Goal: Information Seeking & Learning: Understand process/instructions

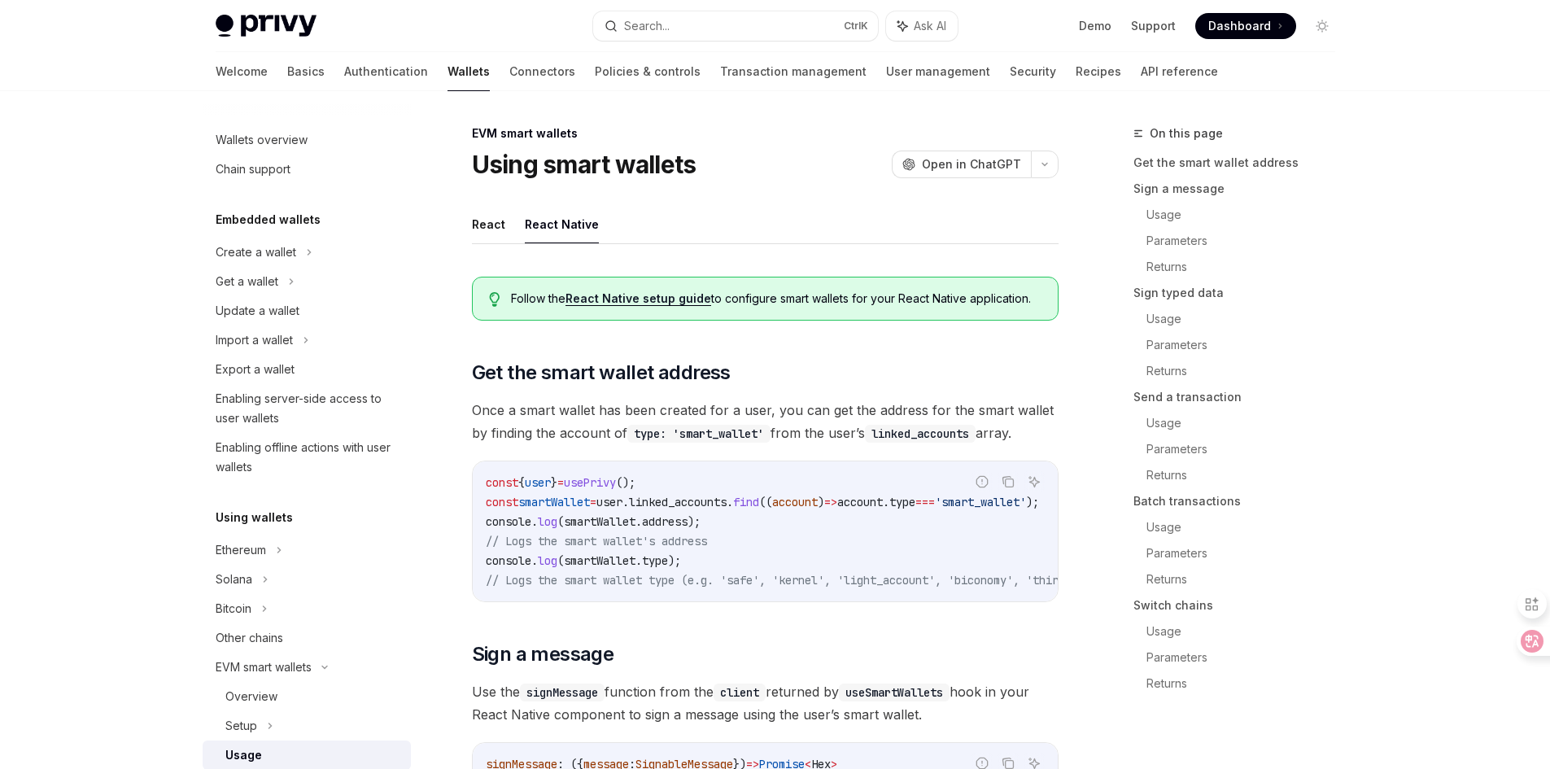
select select
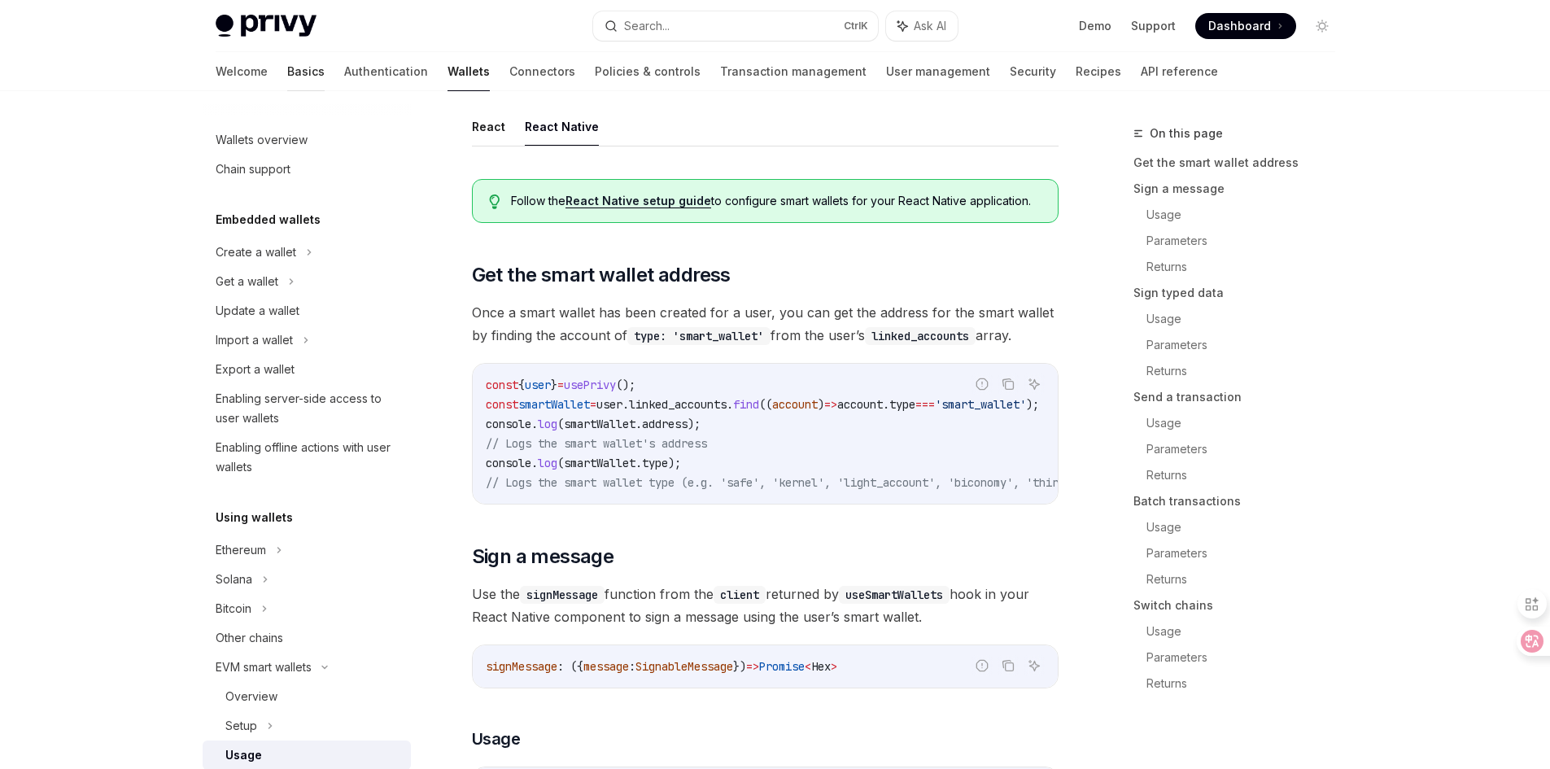
click at [287, 77] on link "Basics" at bounding box center [305, 71] width 37 height 39
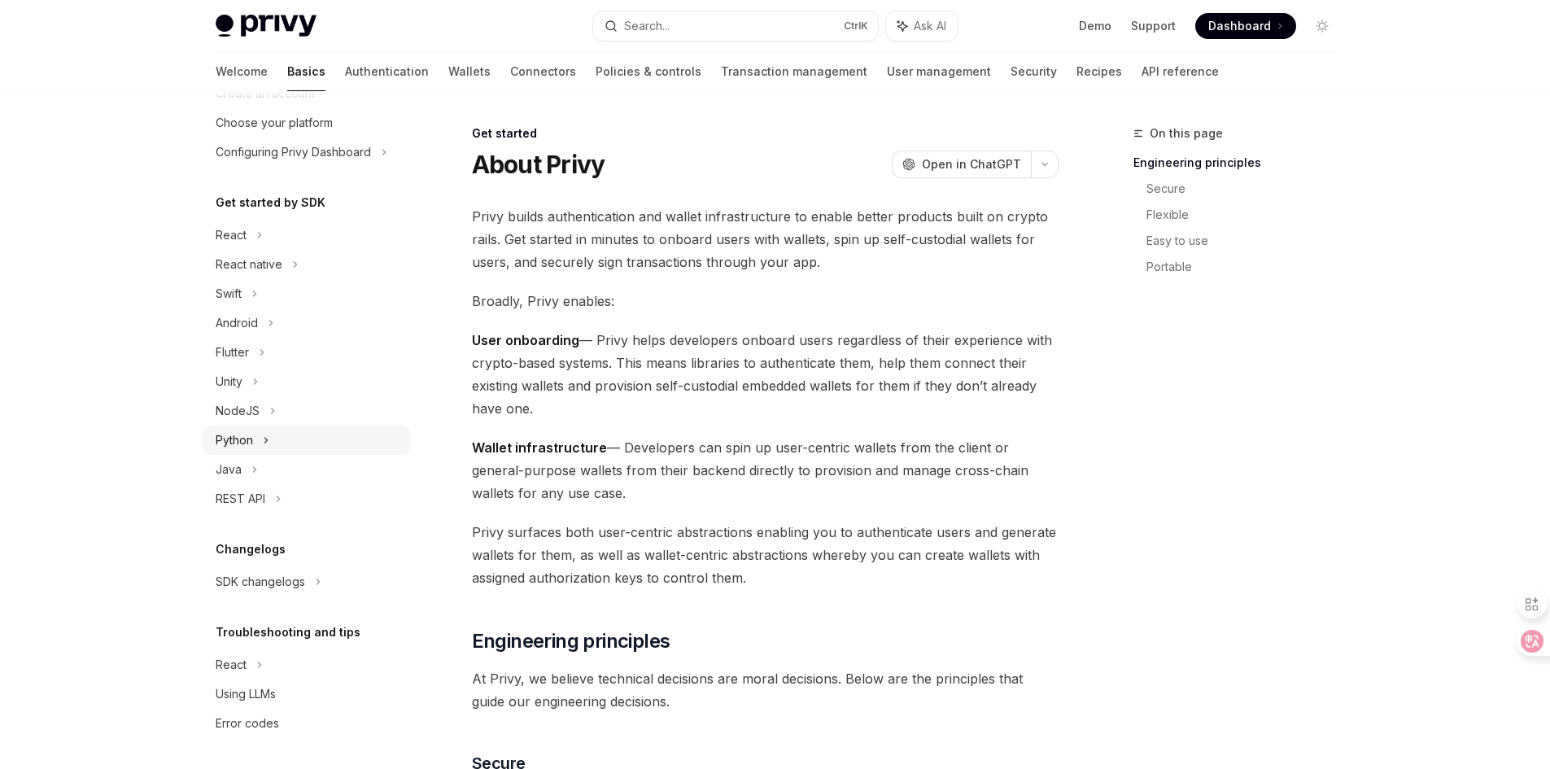
scroll to position [97, 0]
click at [239, 241] on div "React" at bounding box center [231, 234] width 31 height 20
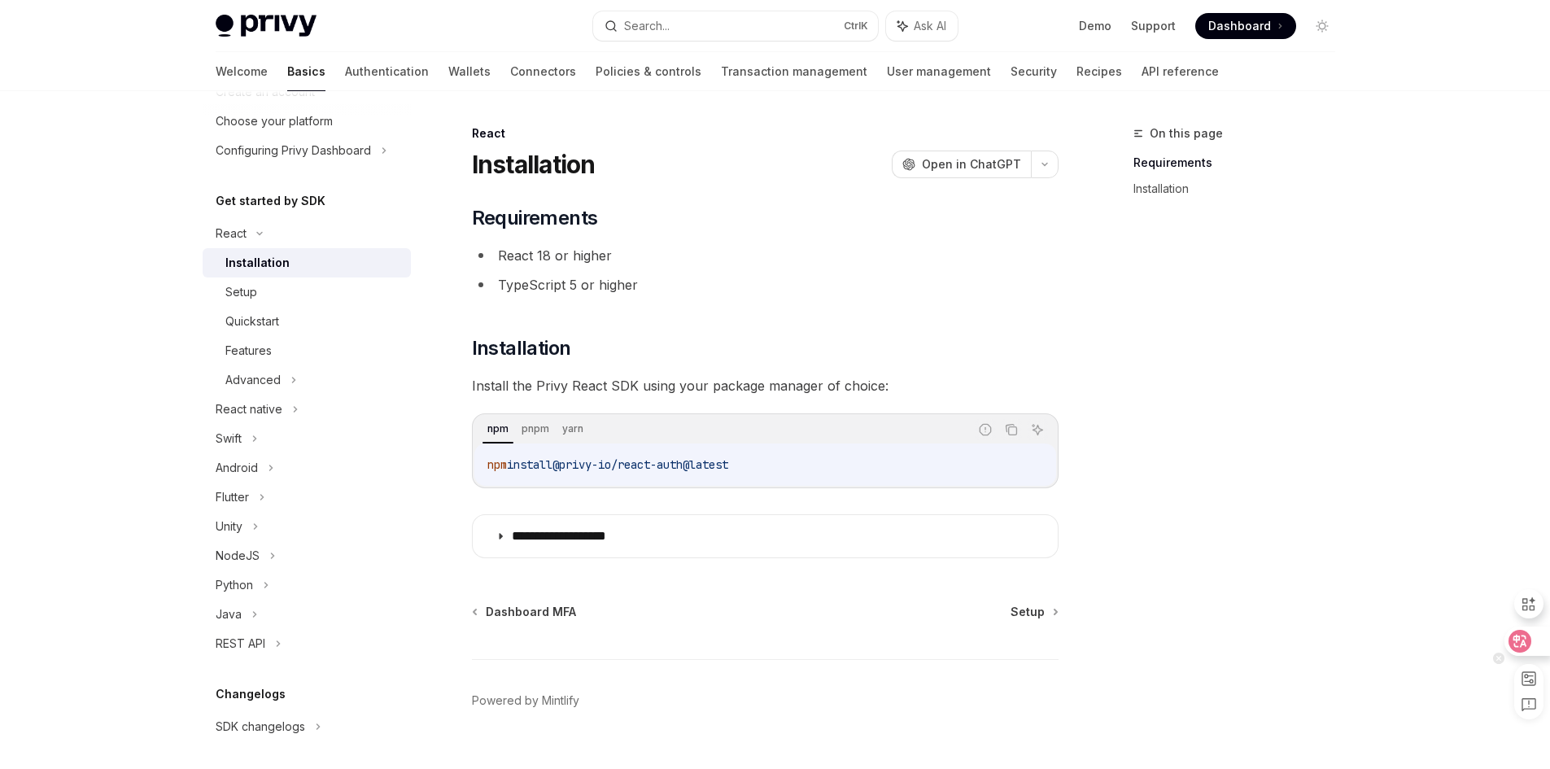
click at [1520, 644] on icon at bounding box center [1520, 641] width 16 height 16
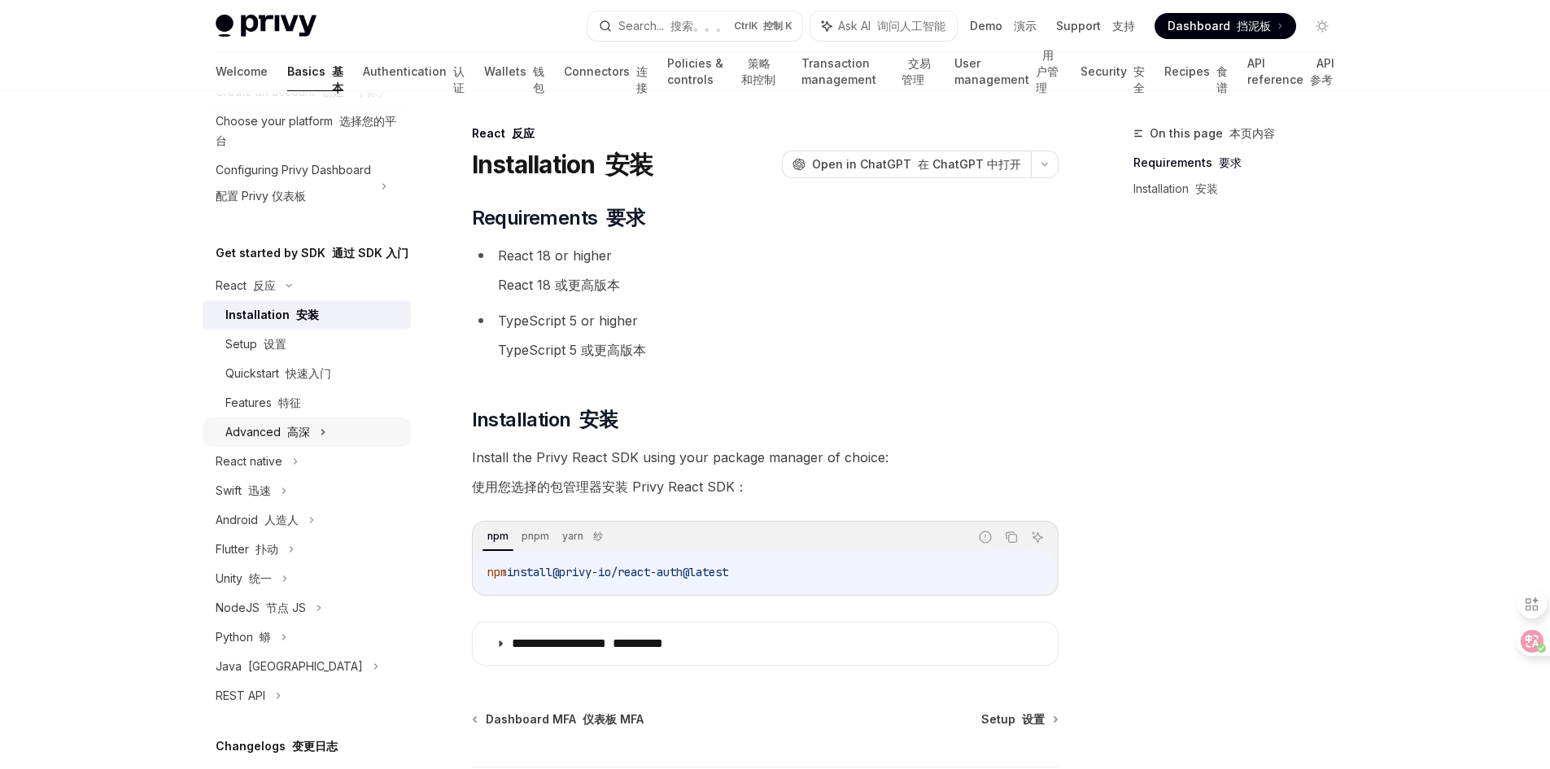
click at [275, 442] on div "Advanced 高深" at bounding box center [267, 432] width 85 height 20
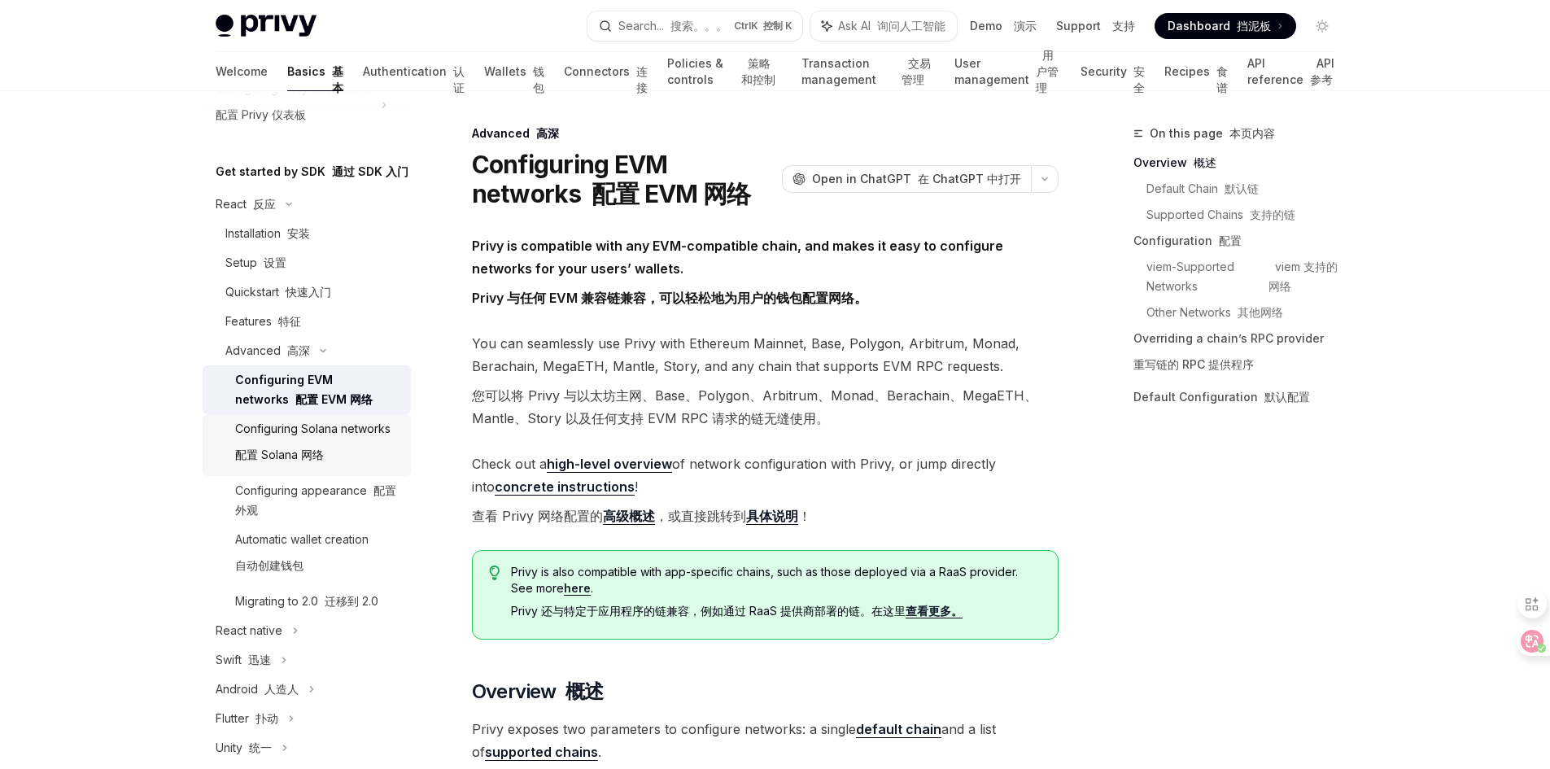
scroll to position [260, 0]
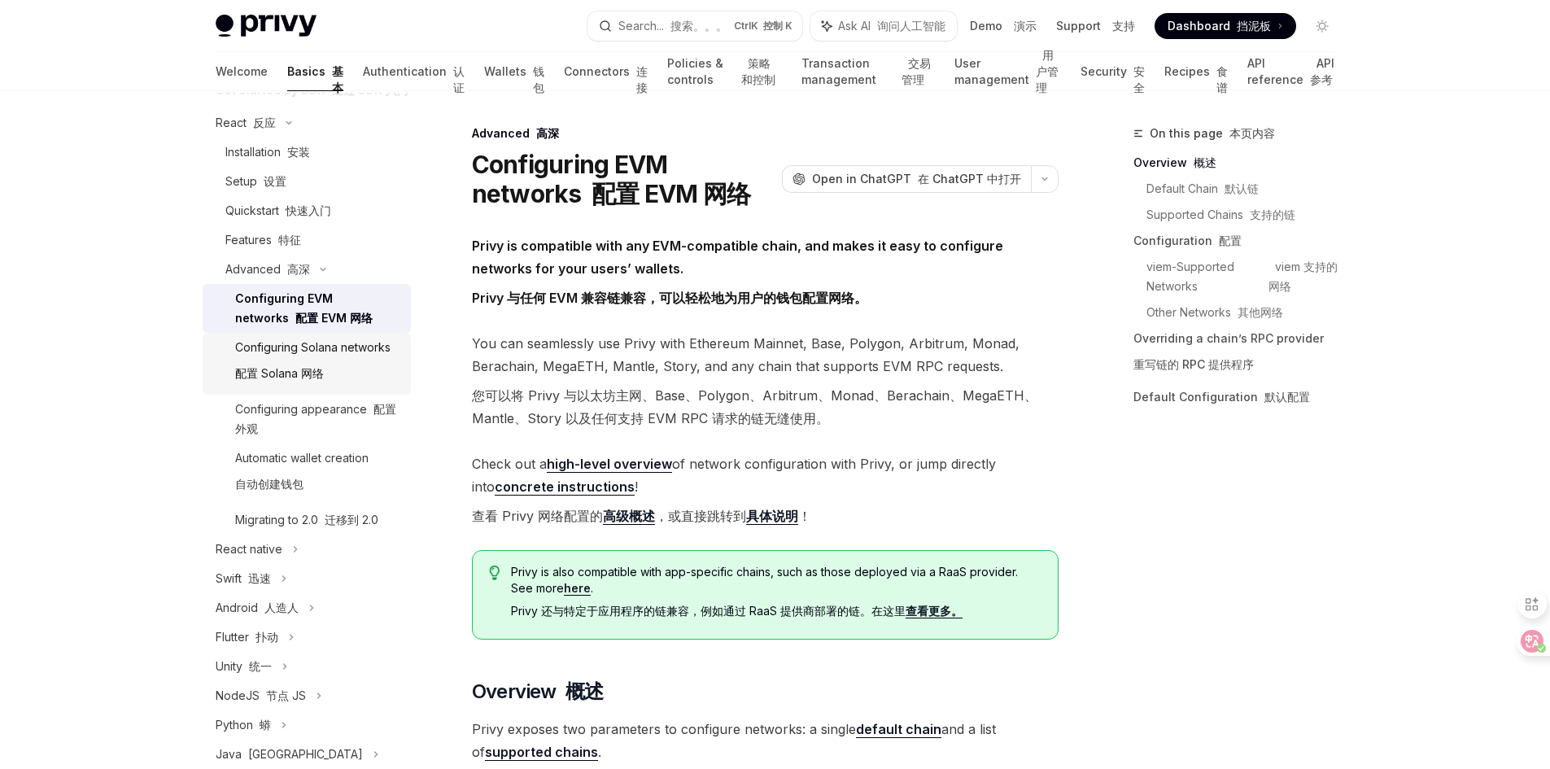
click at [297, 390] on div "Configuring Solana networks 配置 Solana 网络" at bounding box center [312, 364] width 155 height 52
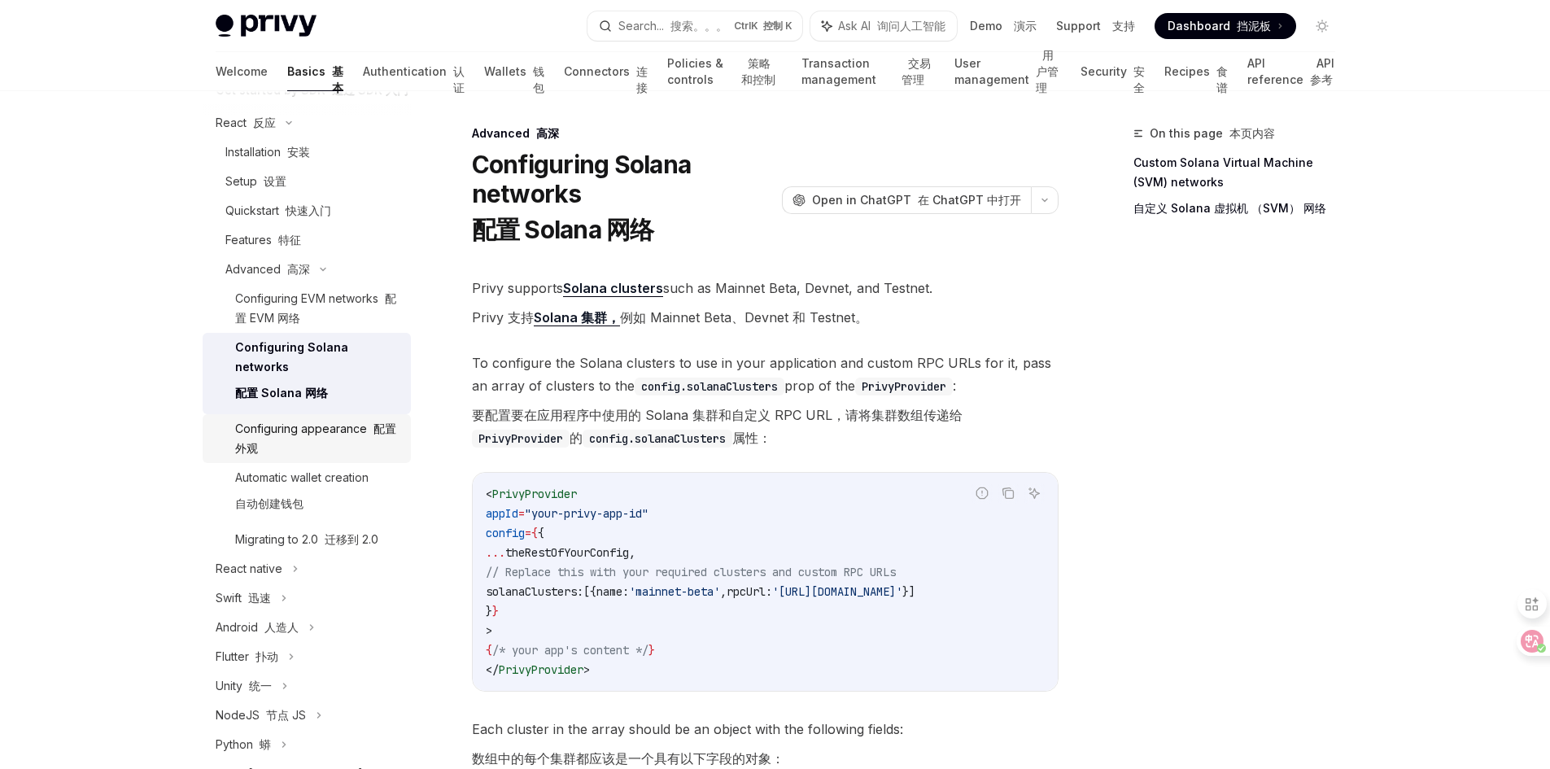
click at [297, 456] on link "Configuring appearance 配置外观" at bounding box center [307, 438] width 208 height 49
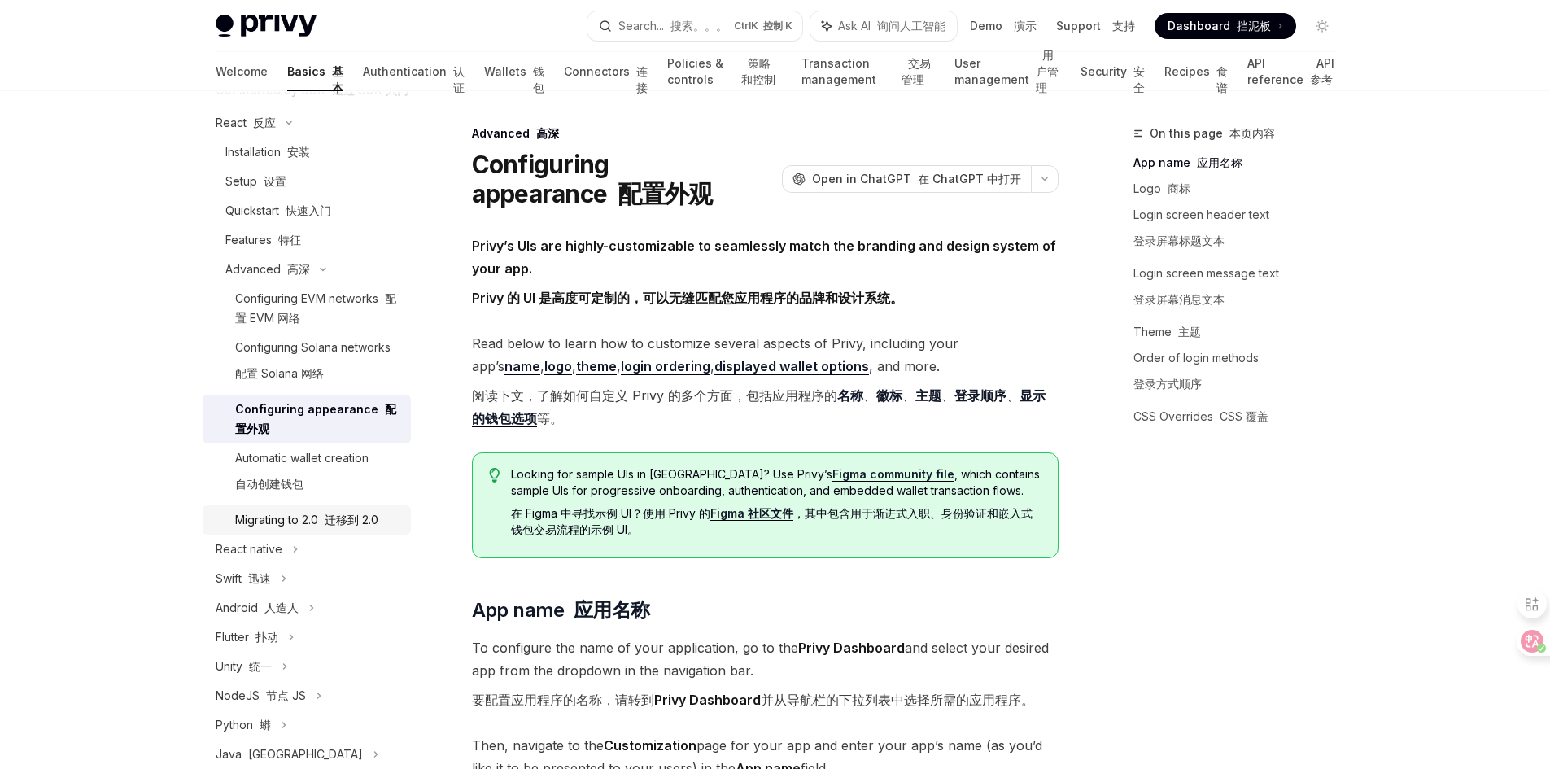
click at [325, 526] on font at bounding box center [321, 520] width 7 height 14
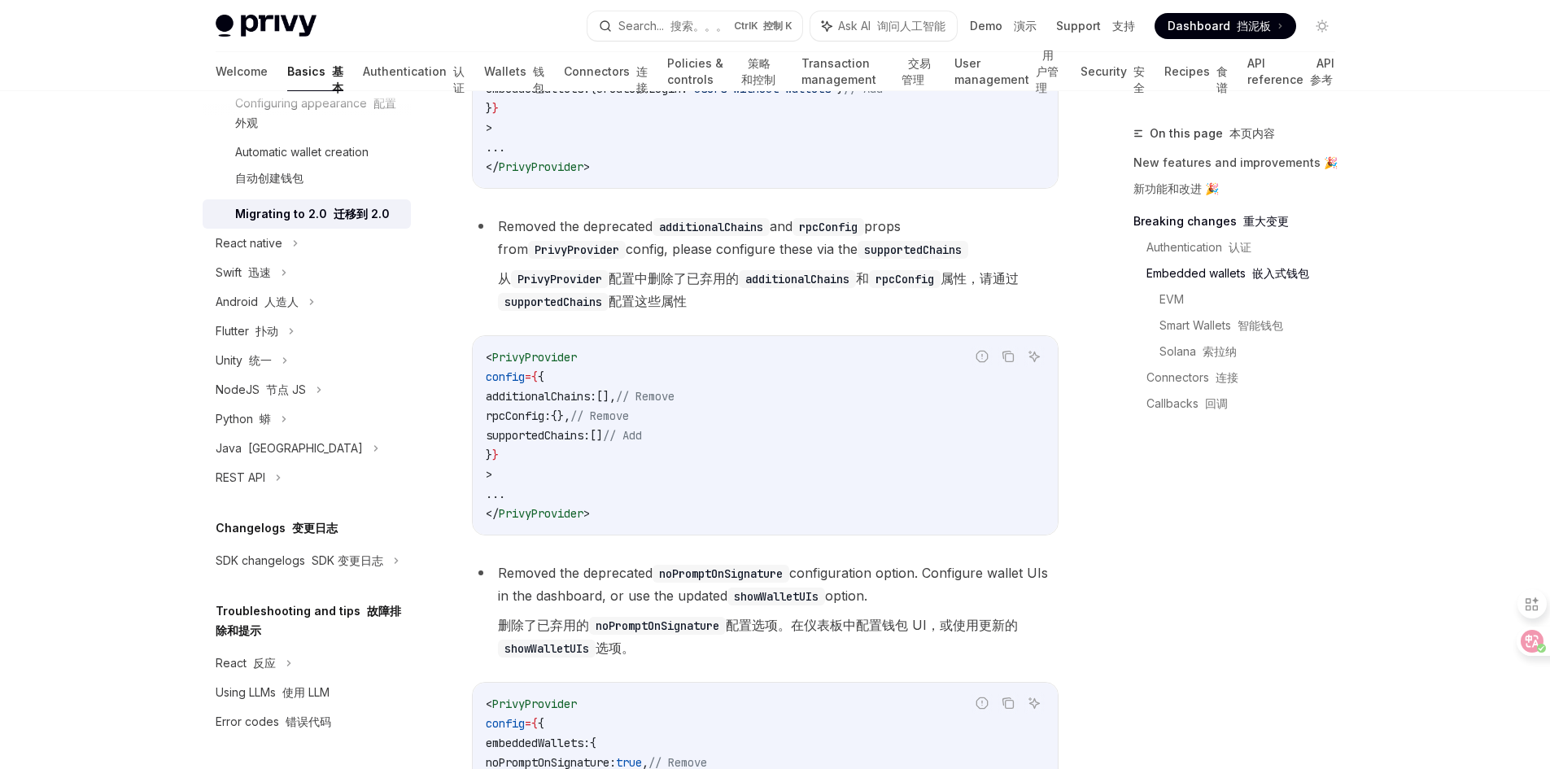
scroll to position [1546, 0]
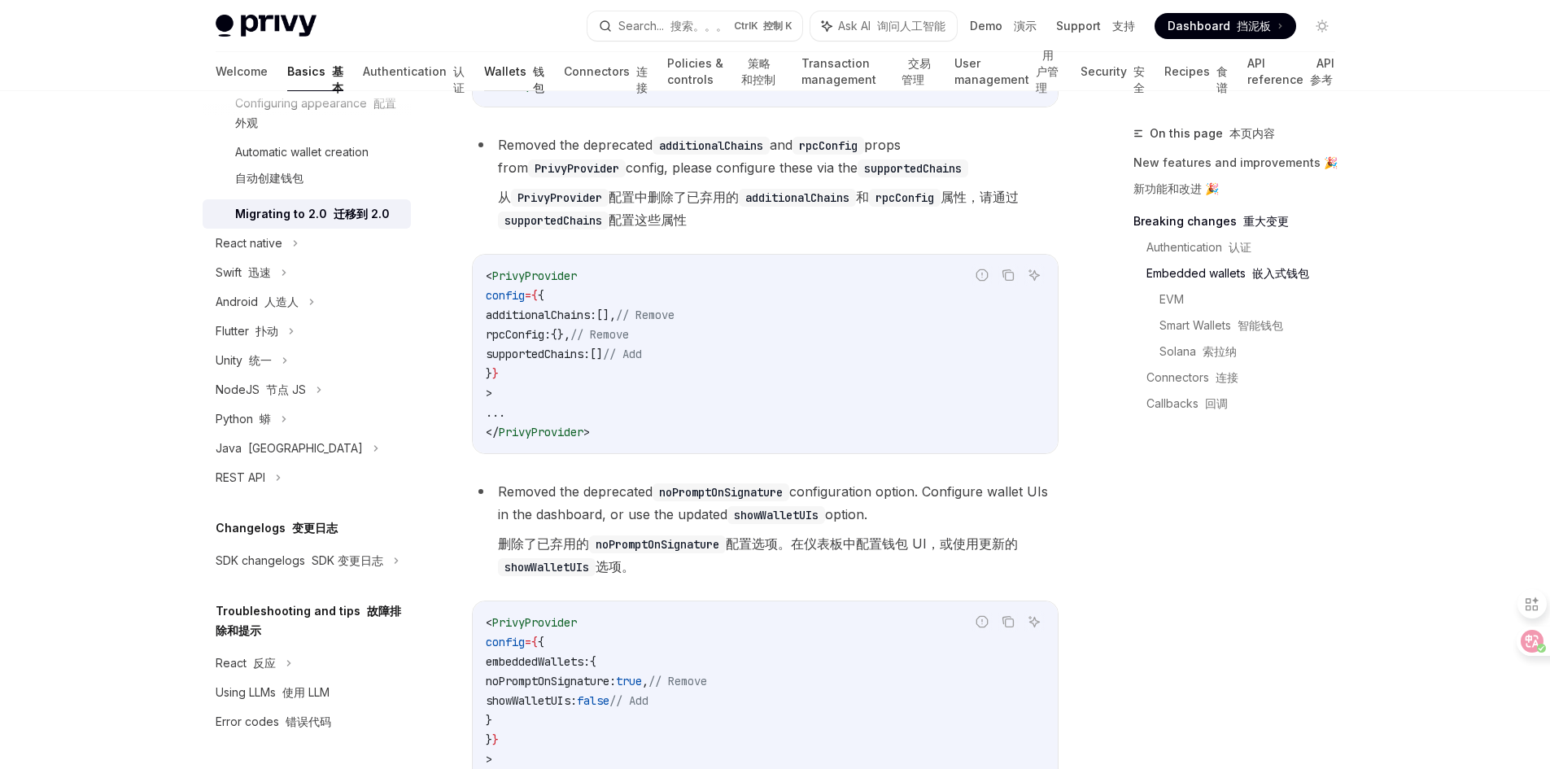
click at [484, 77] on link "Wallets 钱包" at bounding box center [514, 71] width 60 height 39
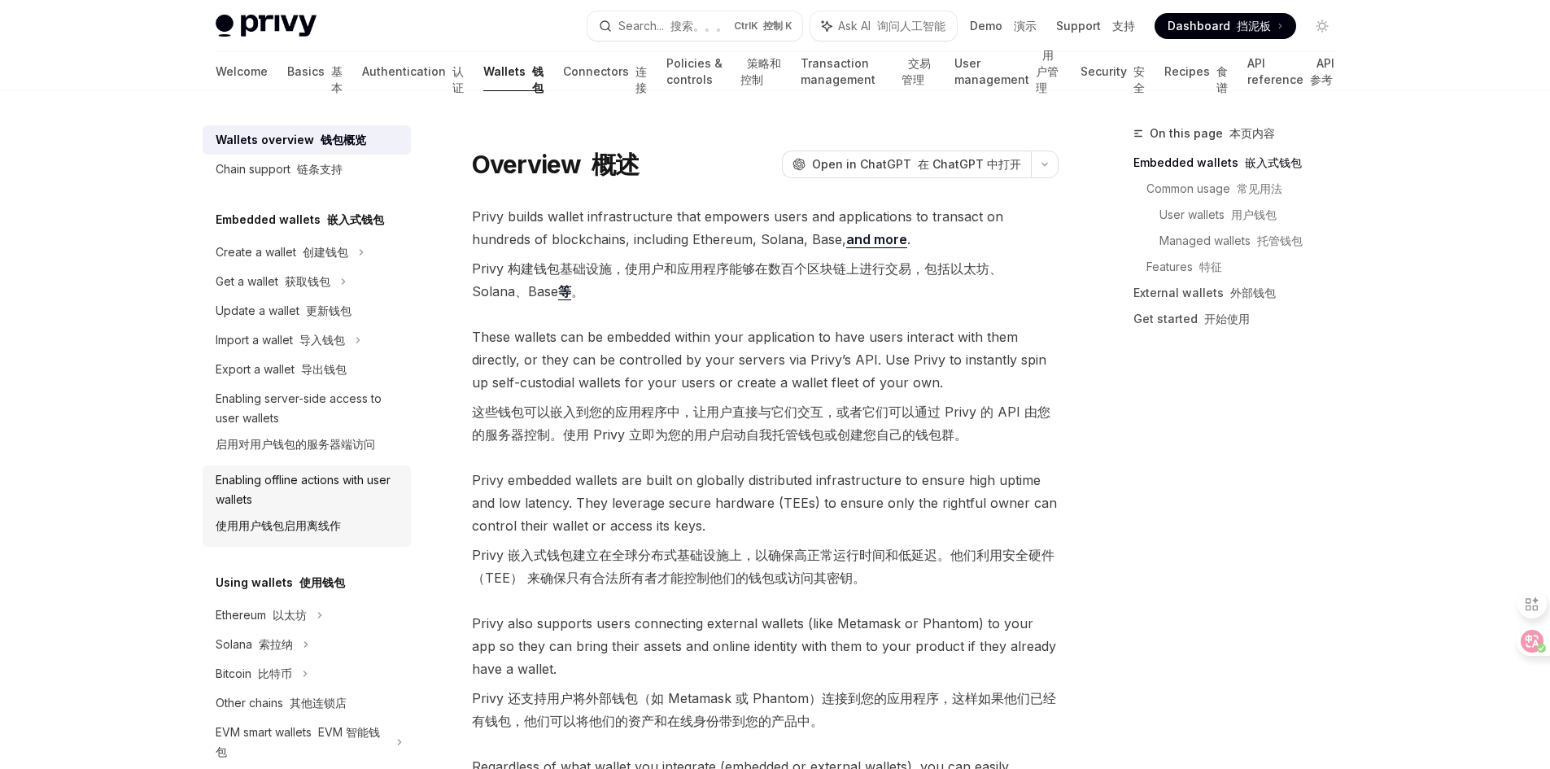
click at [260, 500] on div "Enabling offline actions with user wallets 使用用户钱包启用离线作" at bounding box center [309, 506] width 186 height 72
type textarea "*"
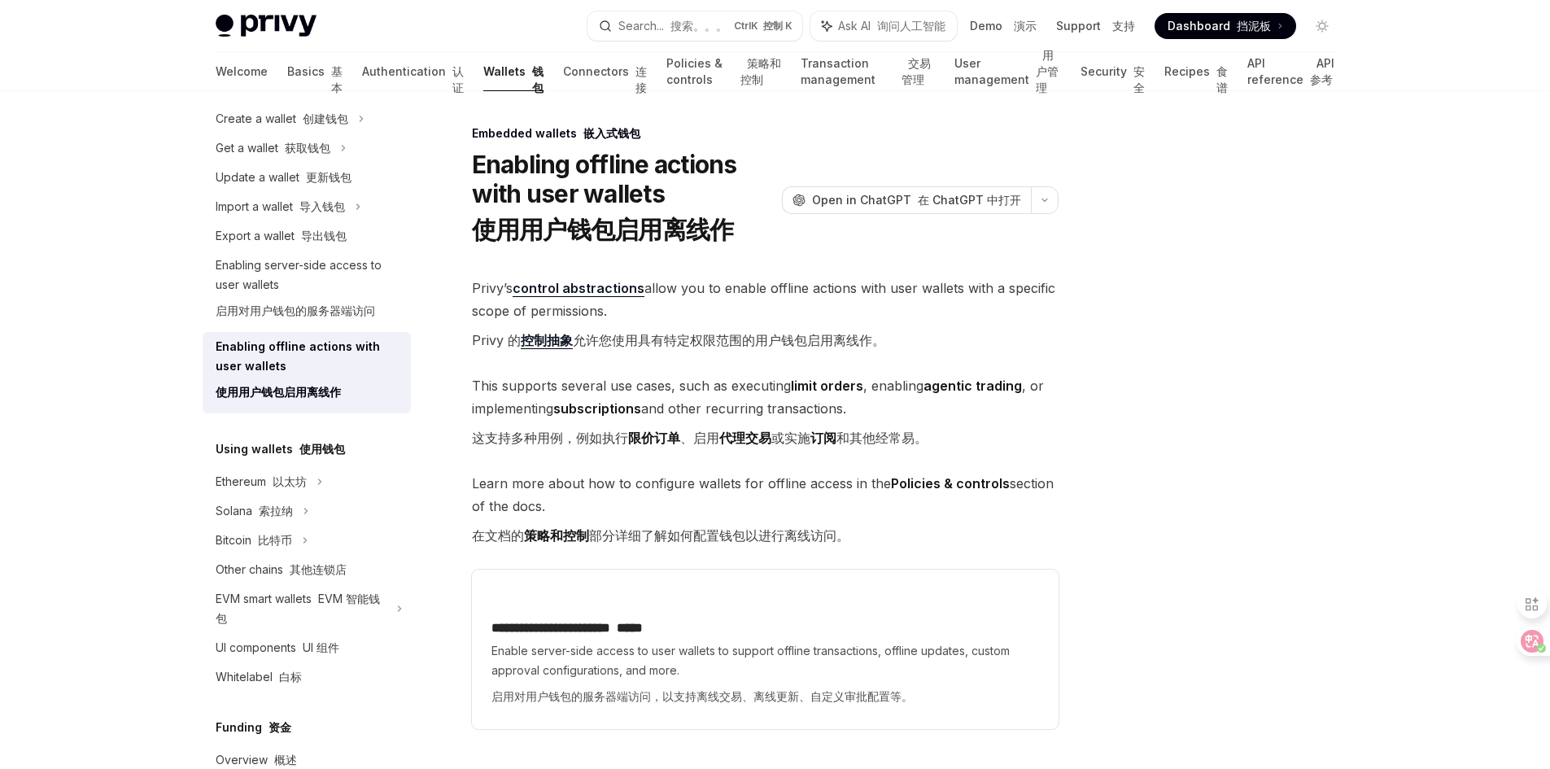
scroll to position [163, 0]
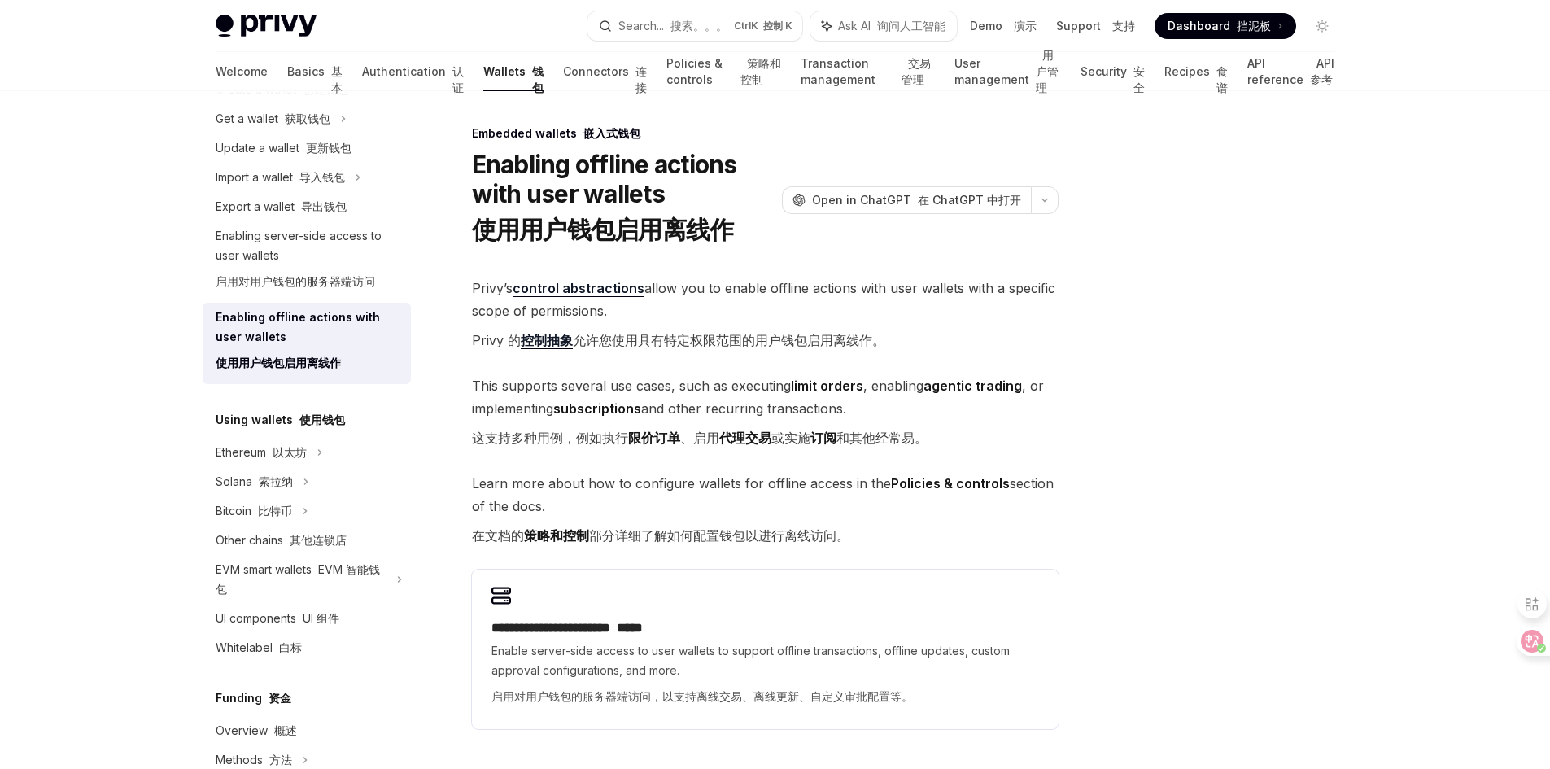
click at [270, 410] on h5 "Using wallets 使用钱包" at bounding box center [280, 420] width 129 height 20
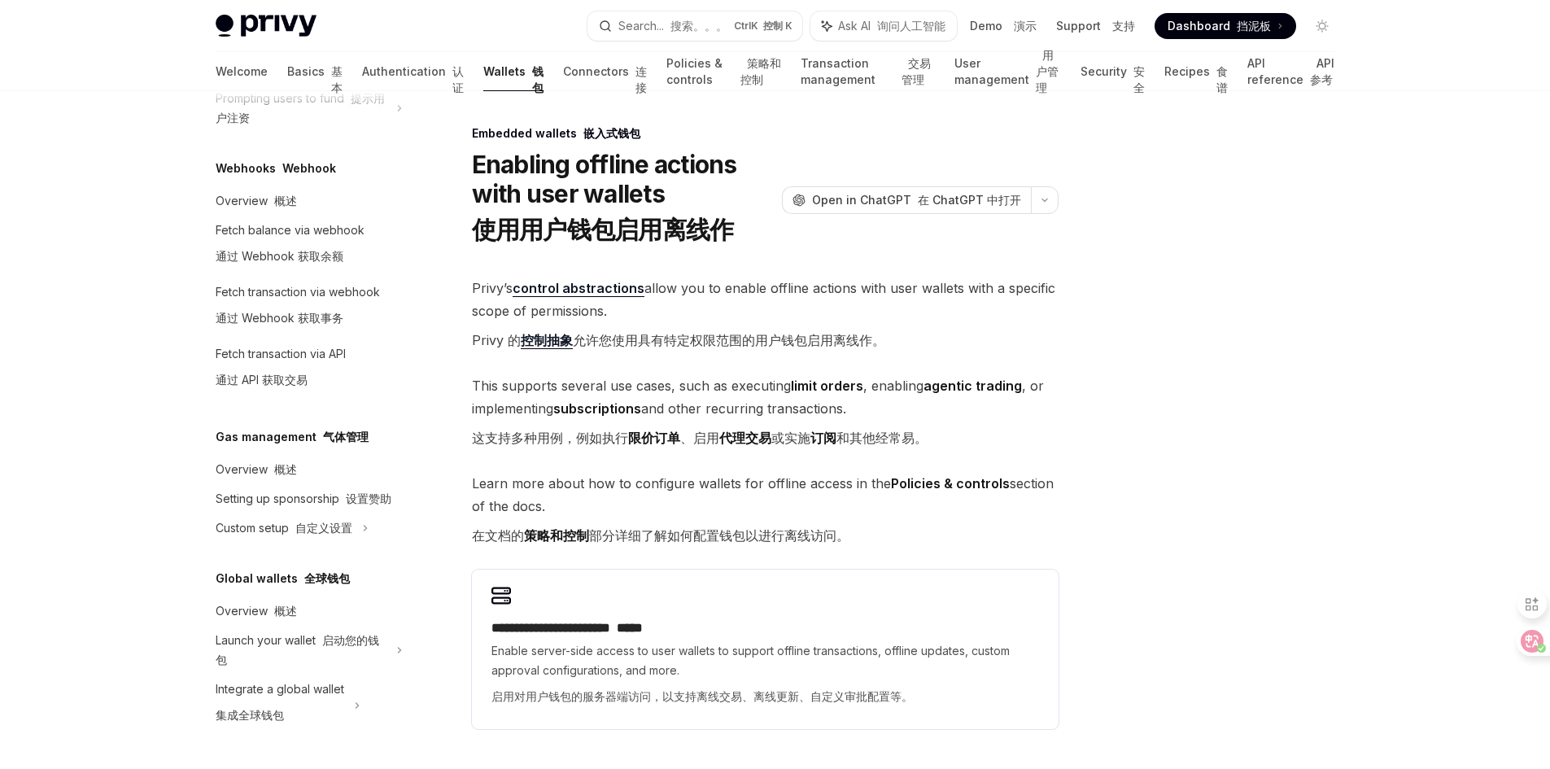
scroll to position [935, 0]
click at [637, 25] on div "Search... 搜索。。。" at bounding box center [672, 26] width 109 height 20
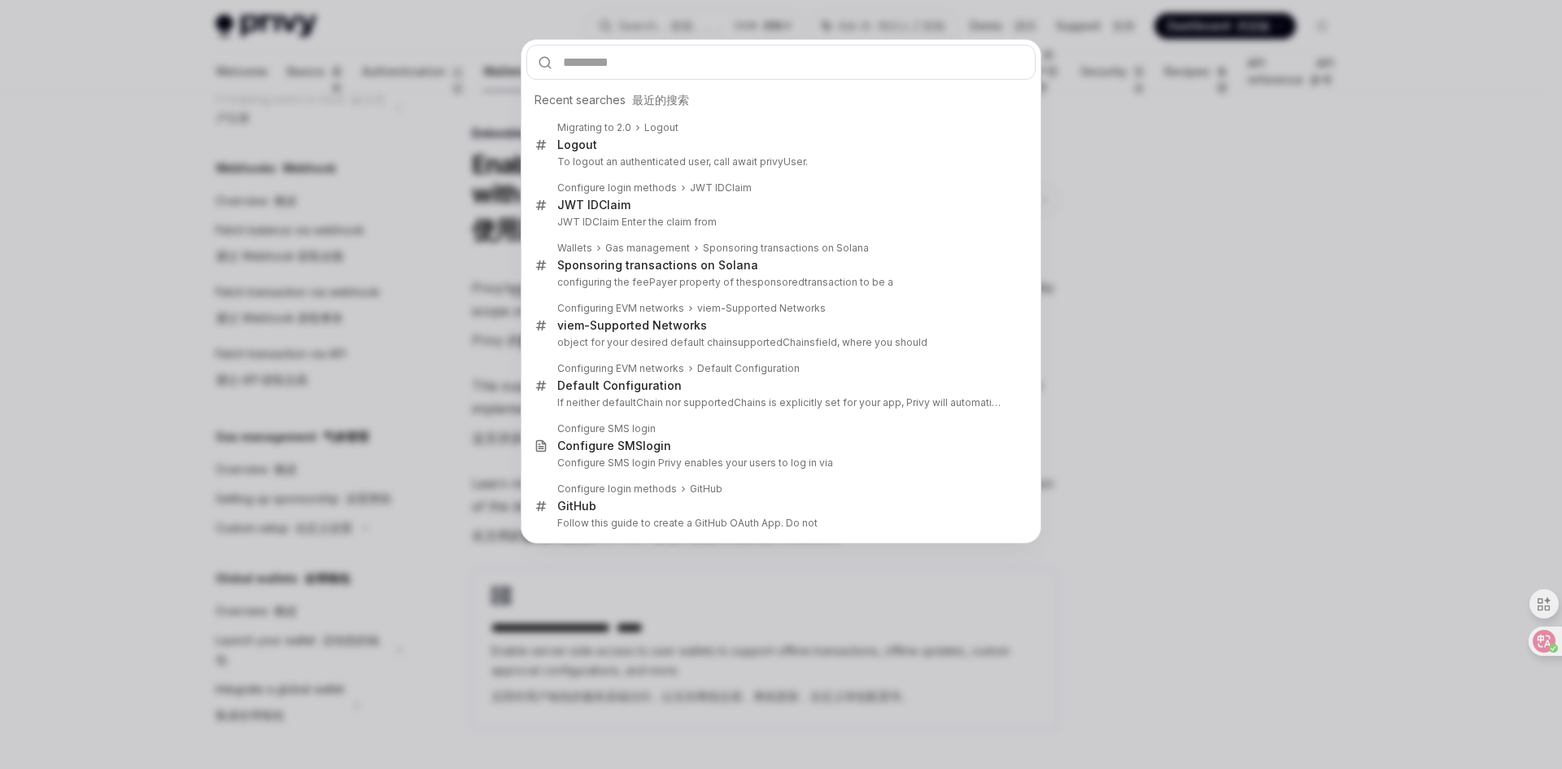
type input "**********"
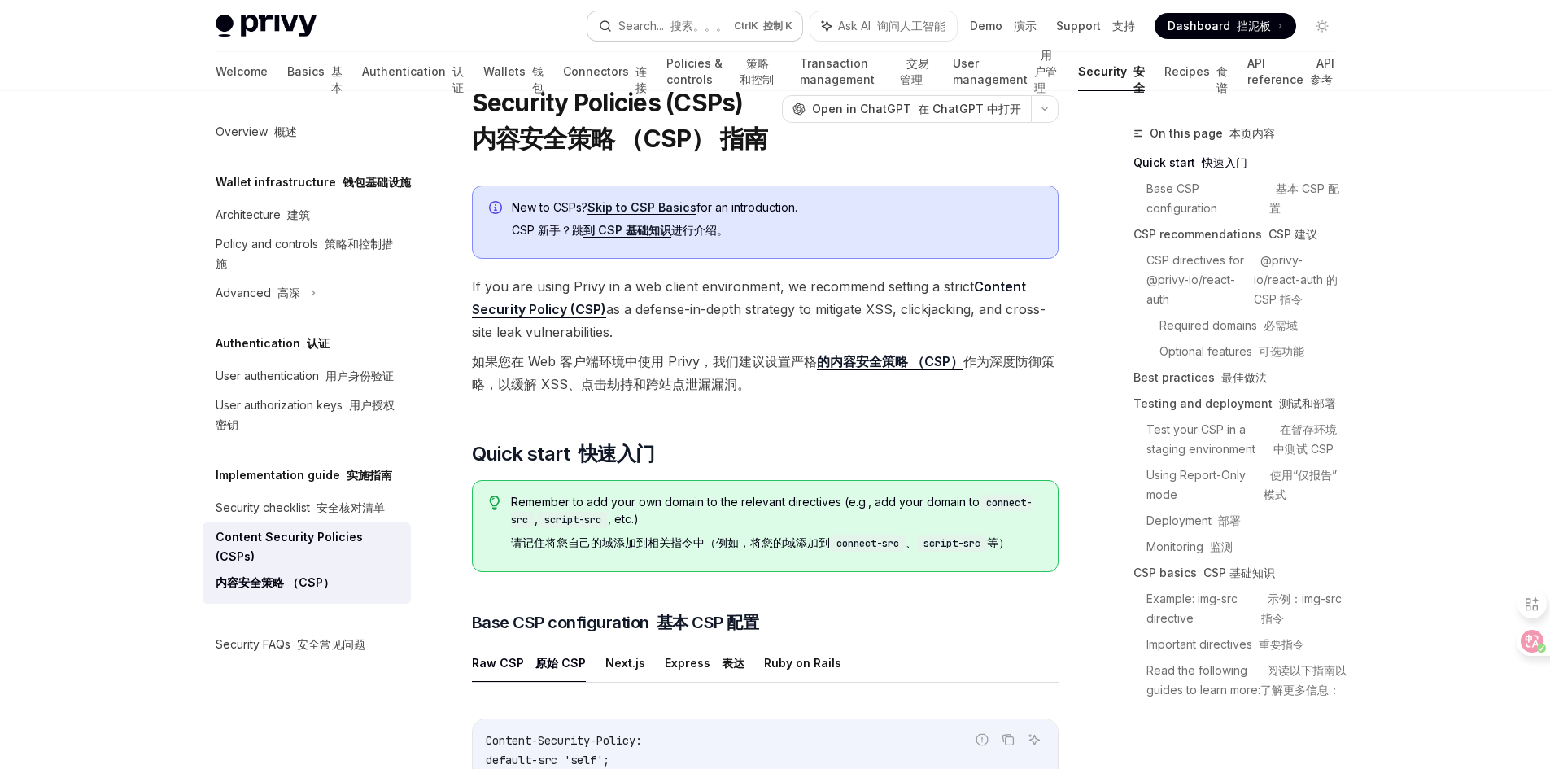
click at [665, 28] on div "Search... 搜索。。。" at bounding box center [672, 26] width 109 height 20
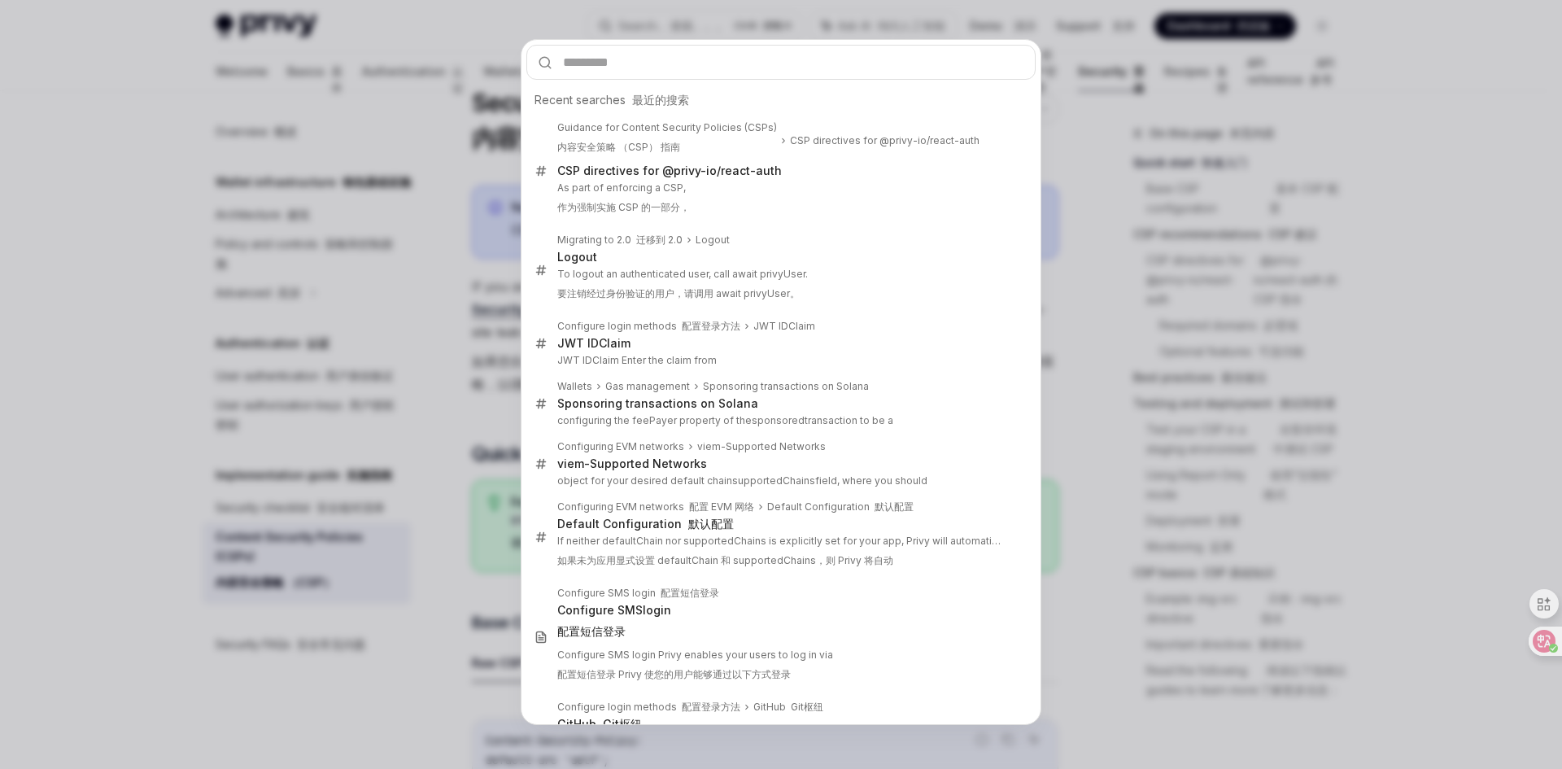
click at [116, 186] on div "Recent searches 最近的搜索 Guidance for Content Security Policies (CSPs) 内容安全策略 （CSP…" at bounding box center [781, 384] width 1562 height 769
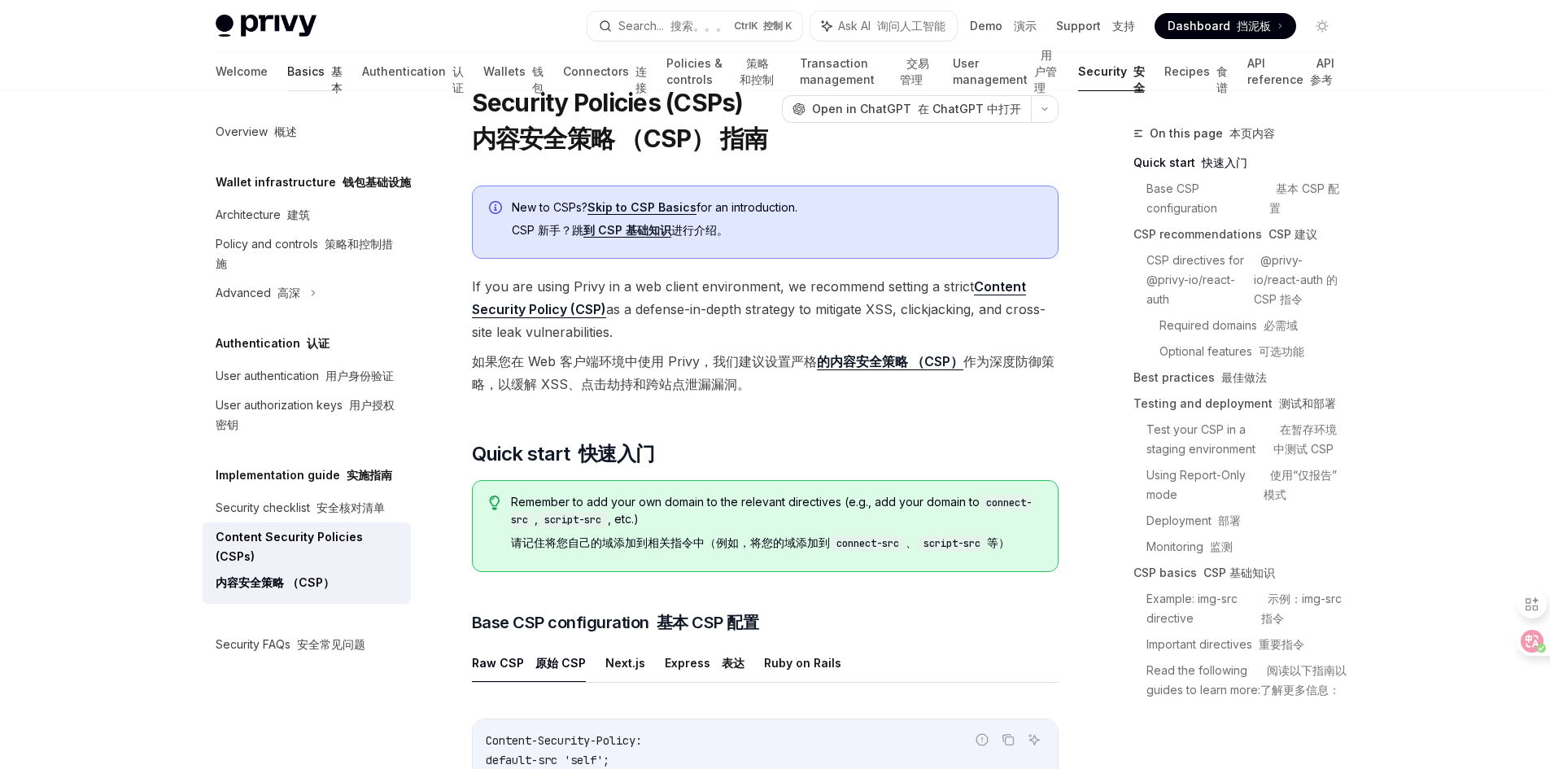
click at [287, 83] on link "Basics 基本" at bounding box center [314, 71] width 55 height 39
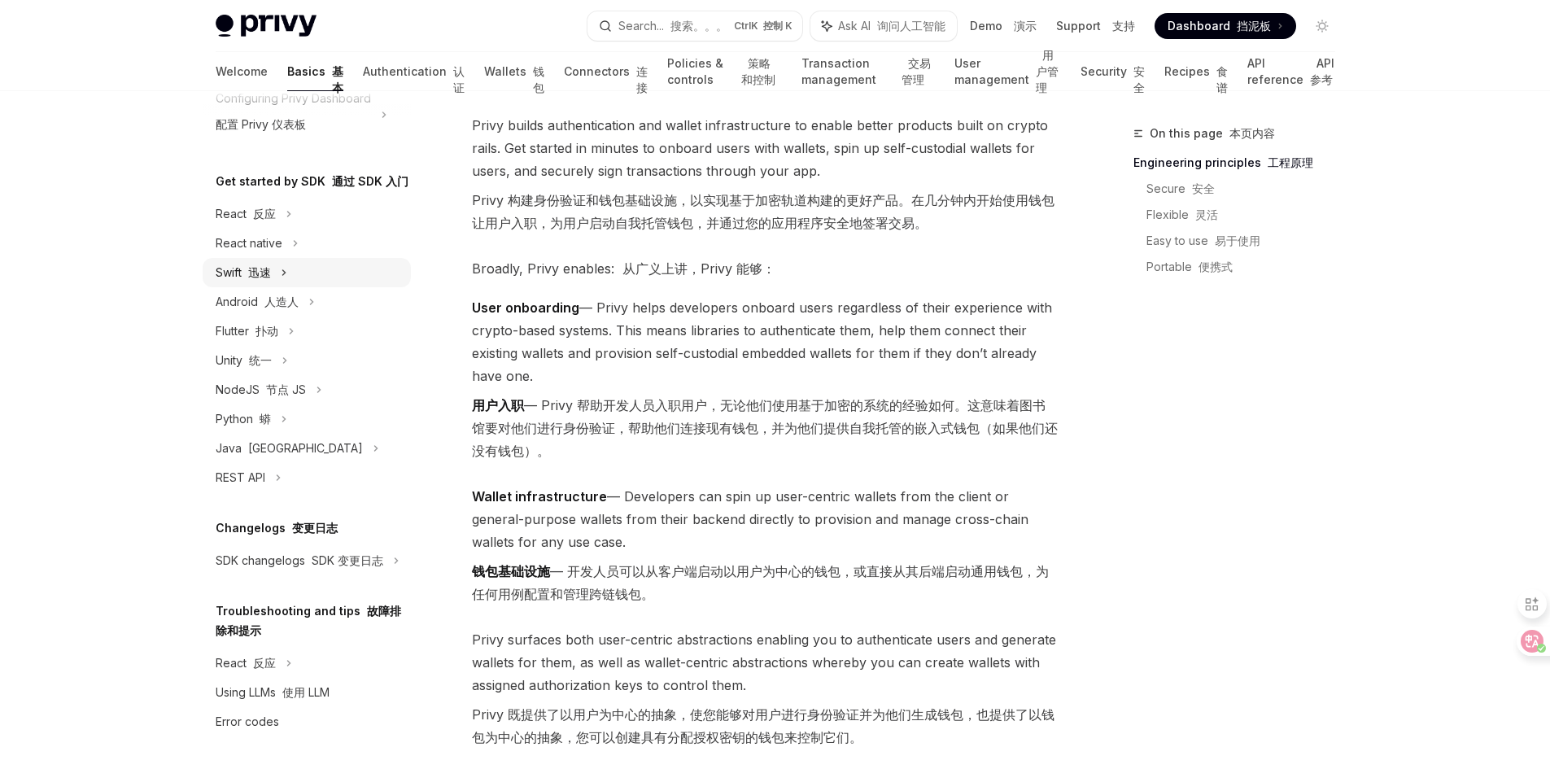
scroll to position [227, 0]
click at [271, 660] on font "反应" at bounding box center [264, 663] width 23 height 14
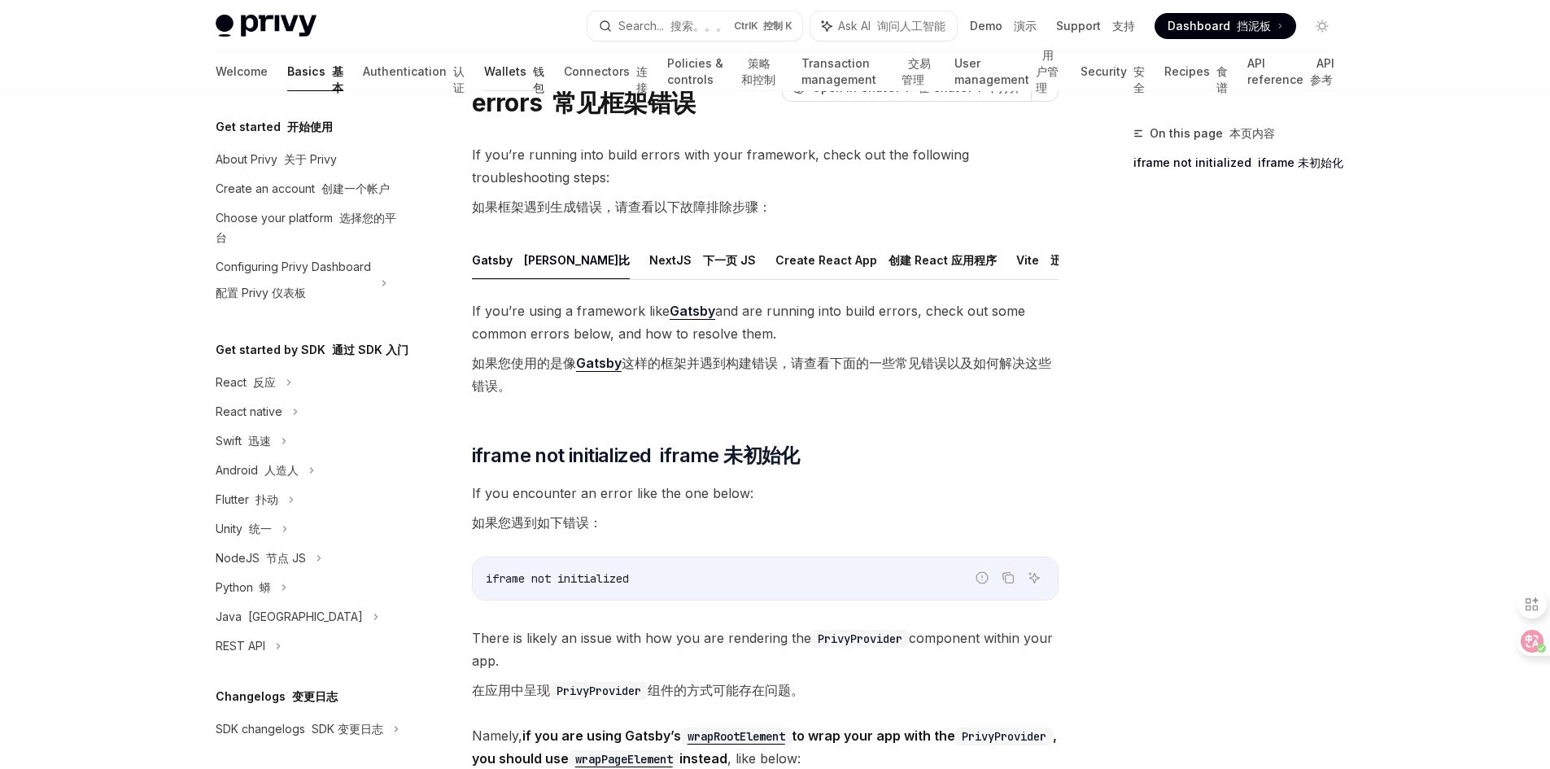
click at [484, 73] on link "Wallets 钱包" at bounding box center [514, 71] width 60 height 39
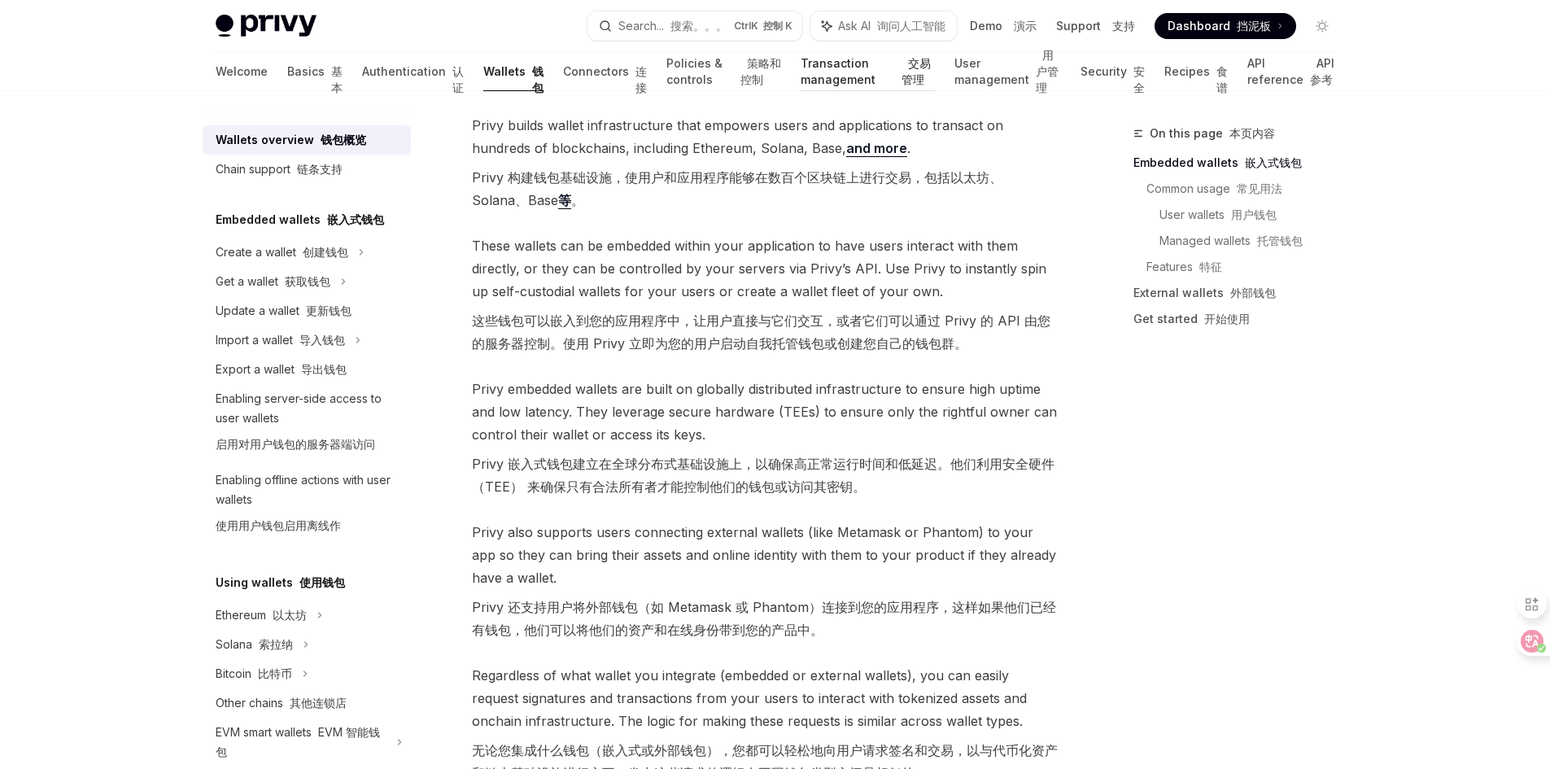
click at [801, 75] on link "Transaction management 交易管理" at bounding box center [868, 71] width 134 height 39
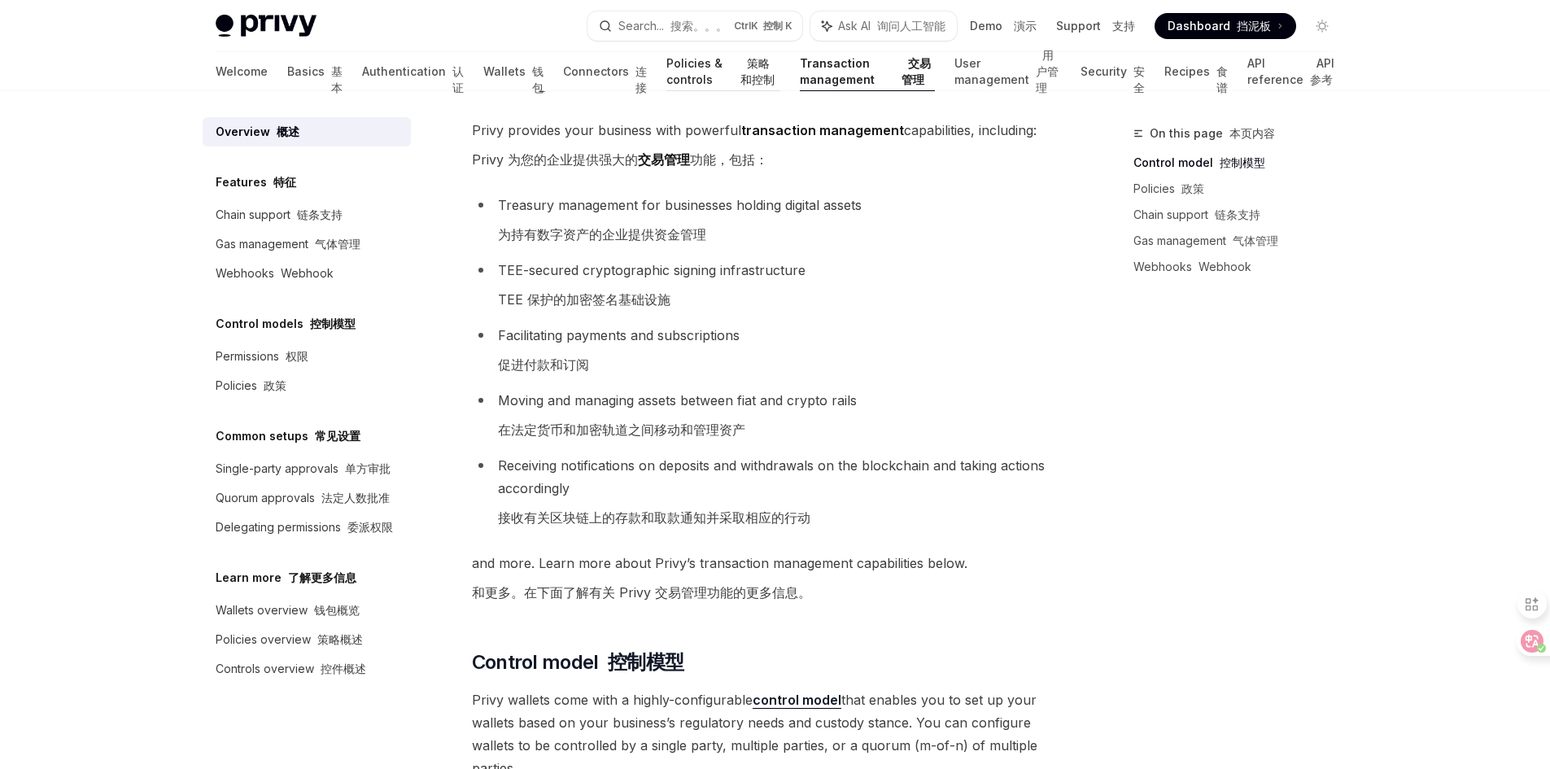
click at [740, 76] on font "策略和控制" at bounding box center [757, 71] width 34 height 30
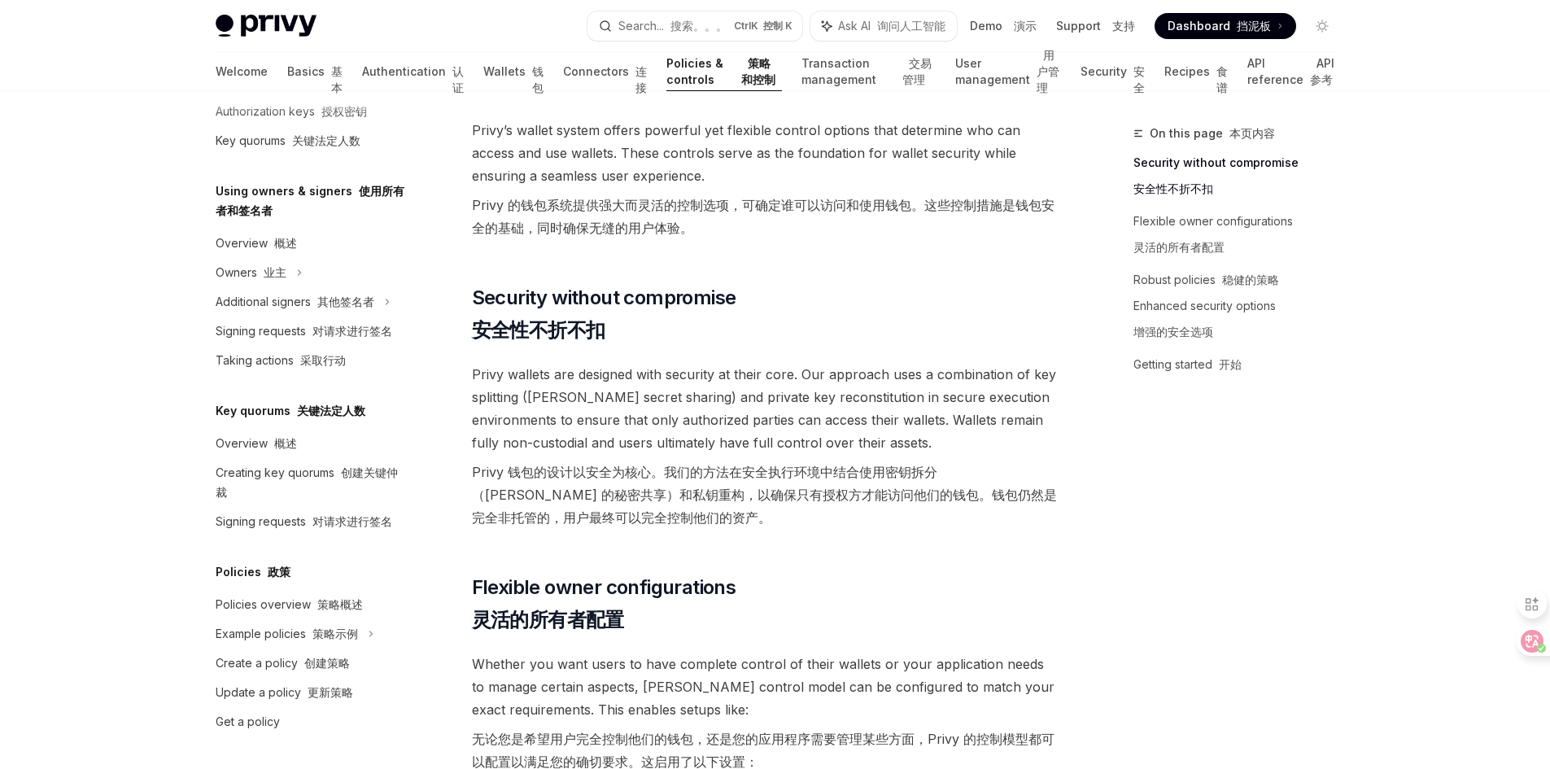
scroll to position [592, 0]
click at [563, 72] on link "Connectors 连接" at bounding box center [605, 71] width 84 height 39
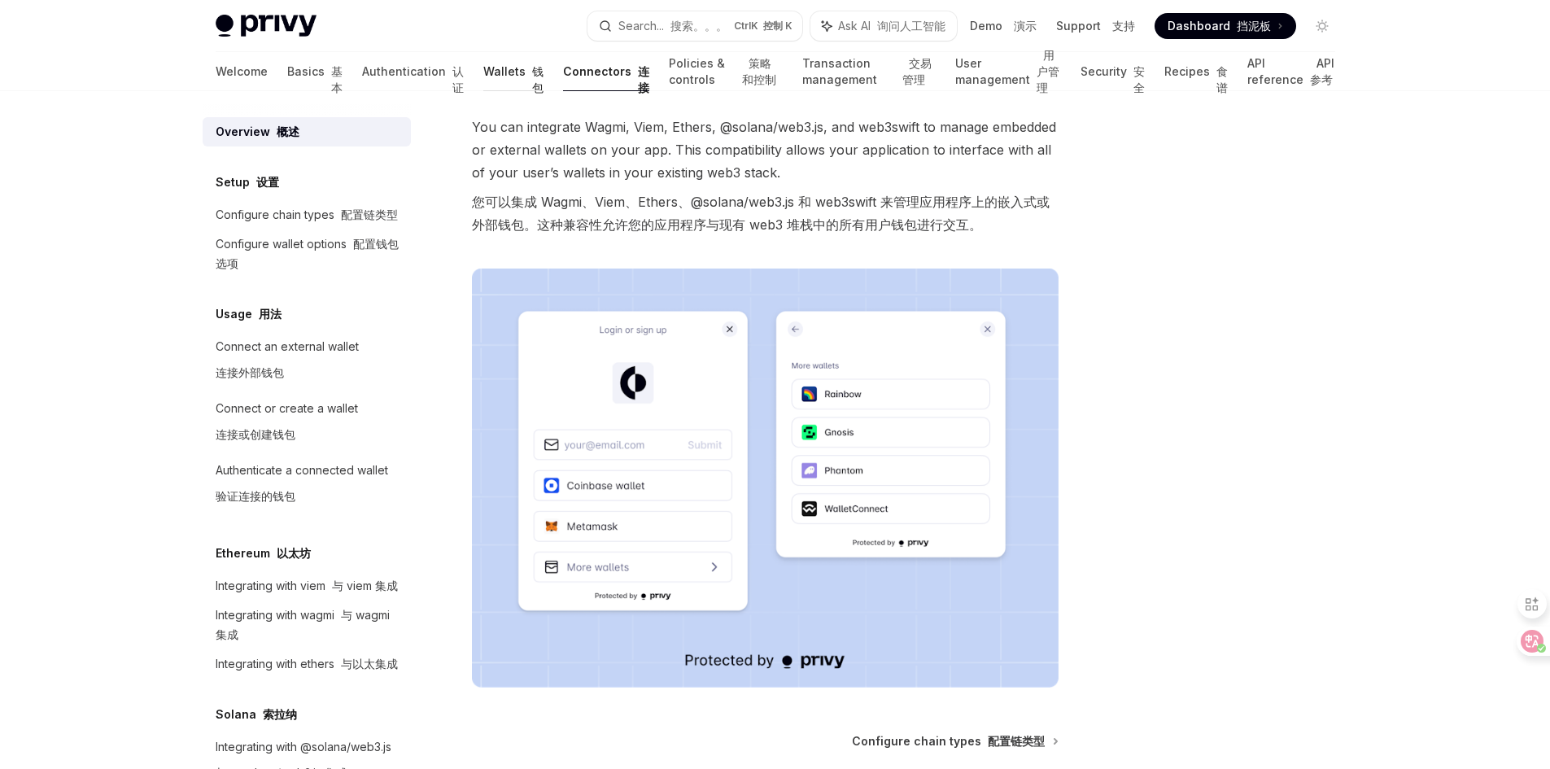
click at [483, 71] on link "Wallets 钱包" at bounding box center [513, 71] width 60 height 39
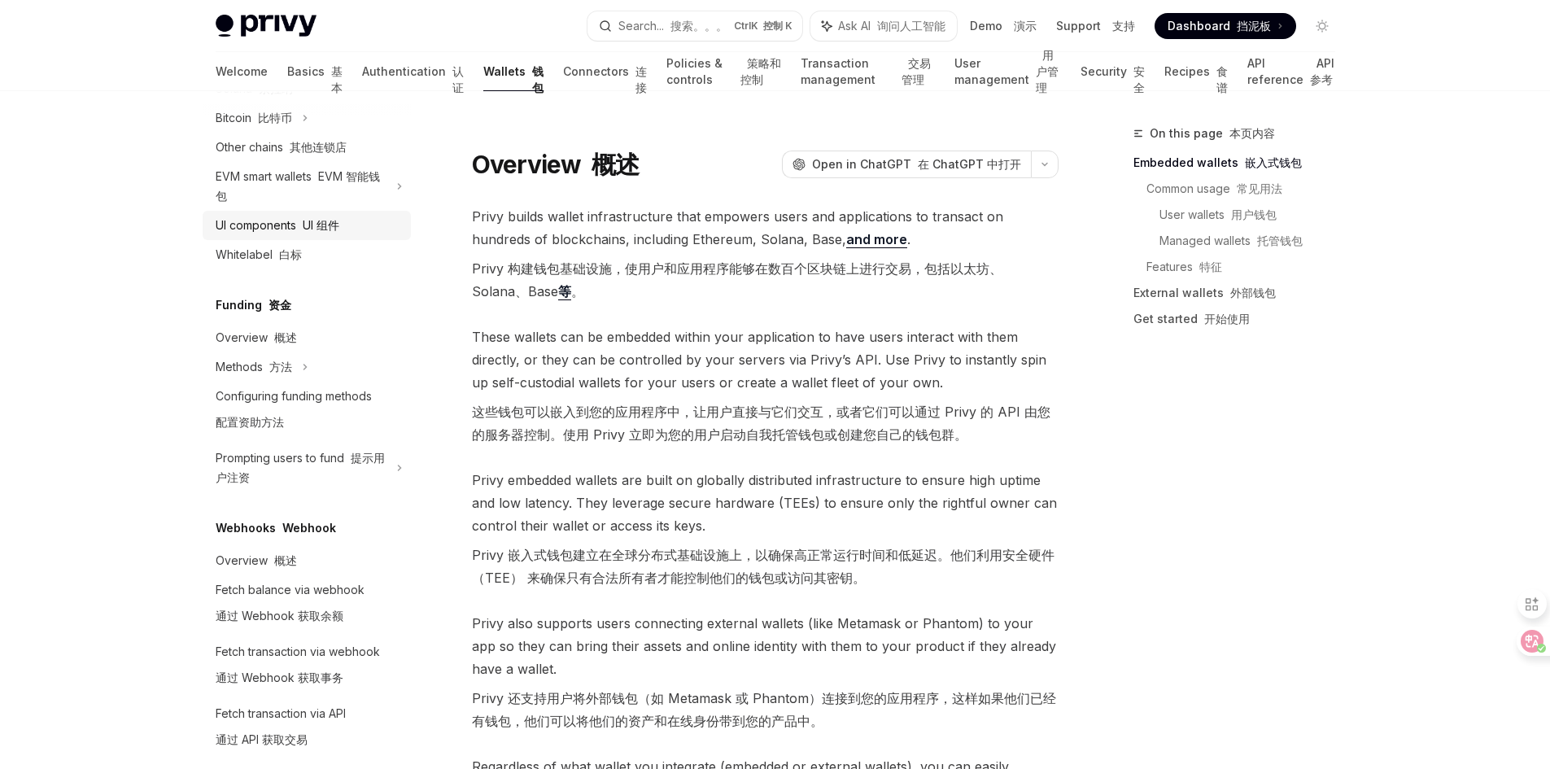
scroll to position [528, 0]
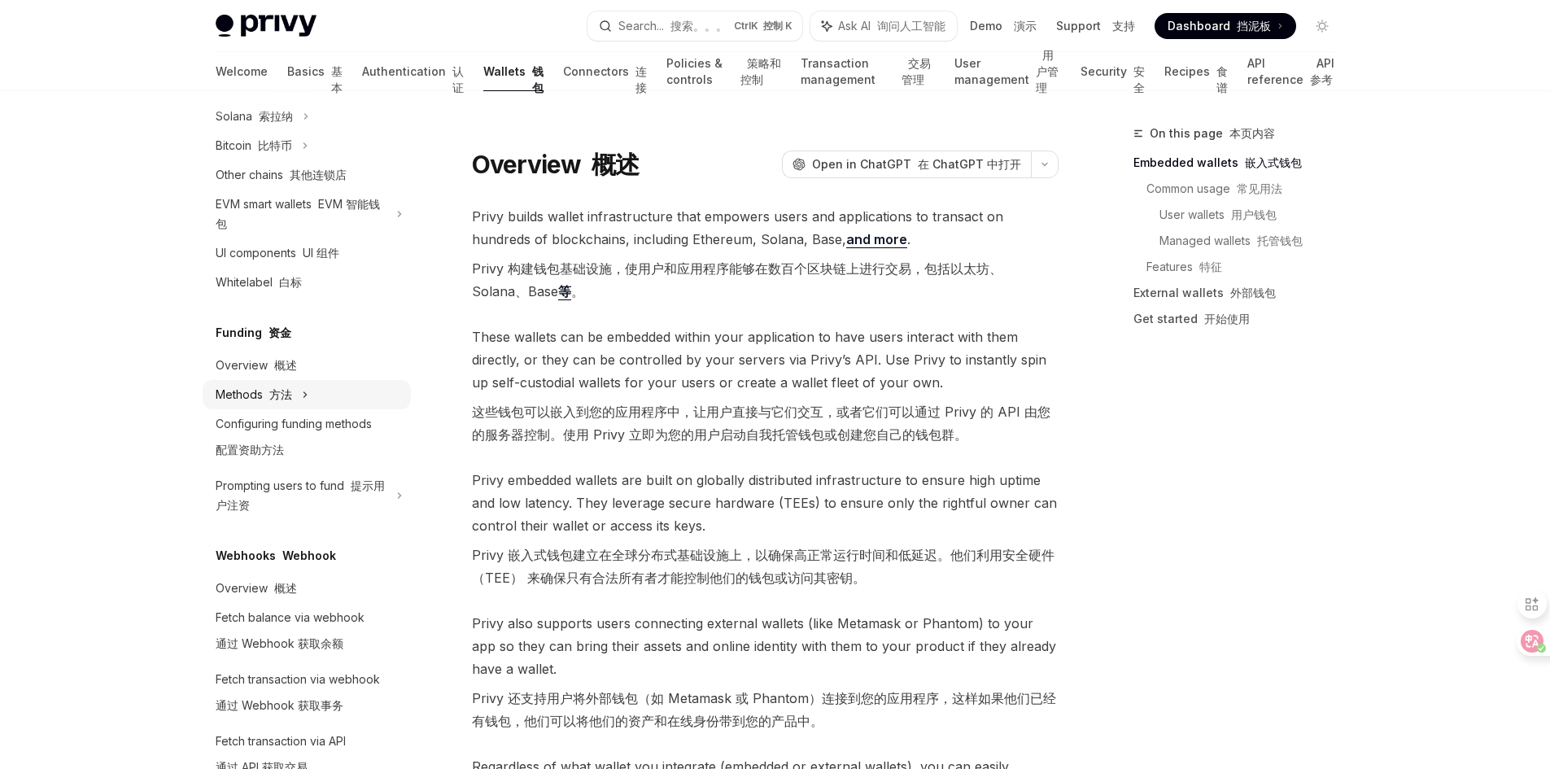
click at [285, 402] on div "Methods 方法" at bounding box center [254, 395] width 76 height 20
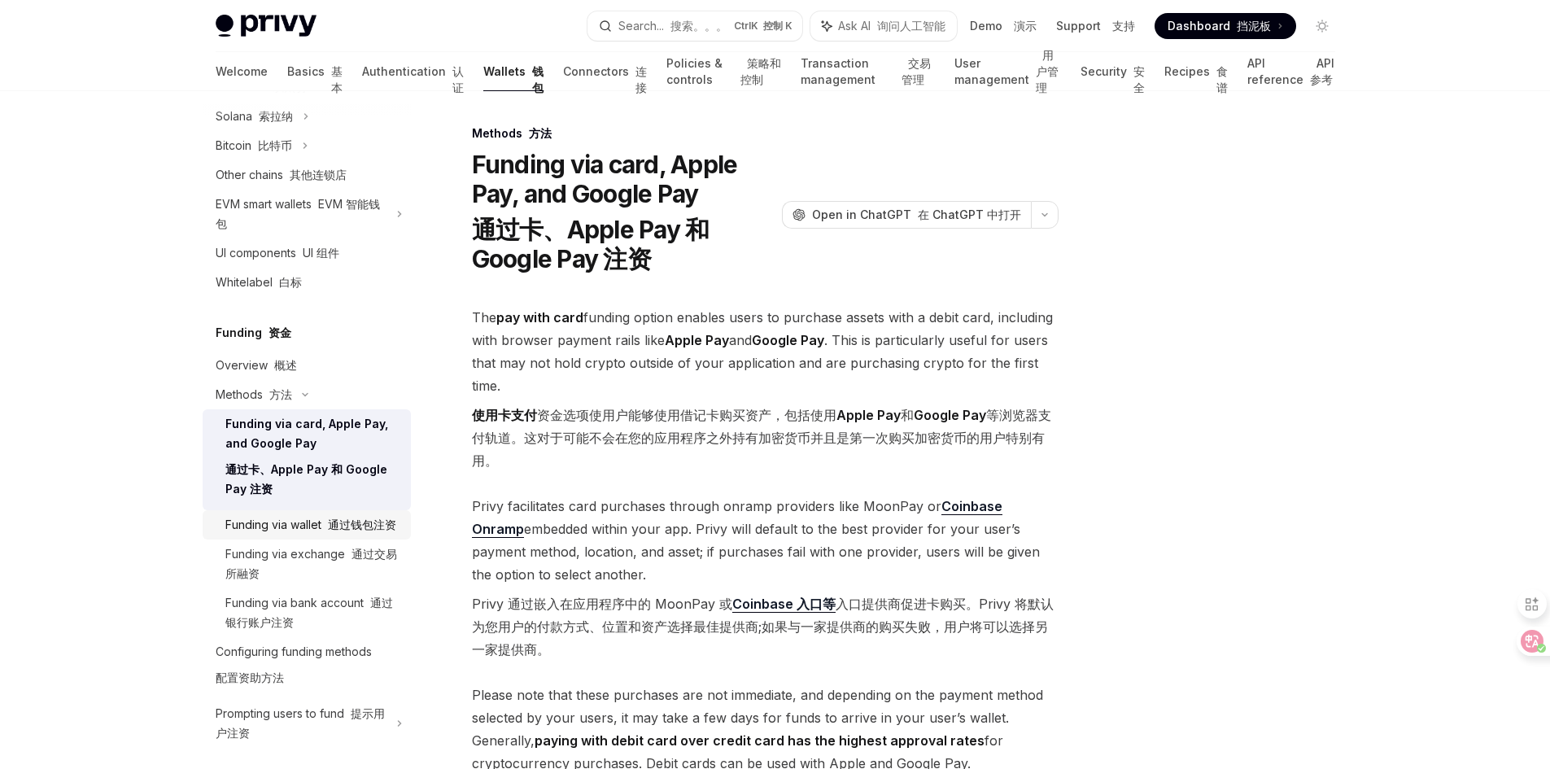
click at [334, 531] on div "Funding via wallet 通过钱包注资" at bounding box center [310, 525] width 171 height 20
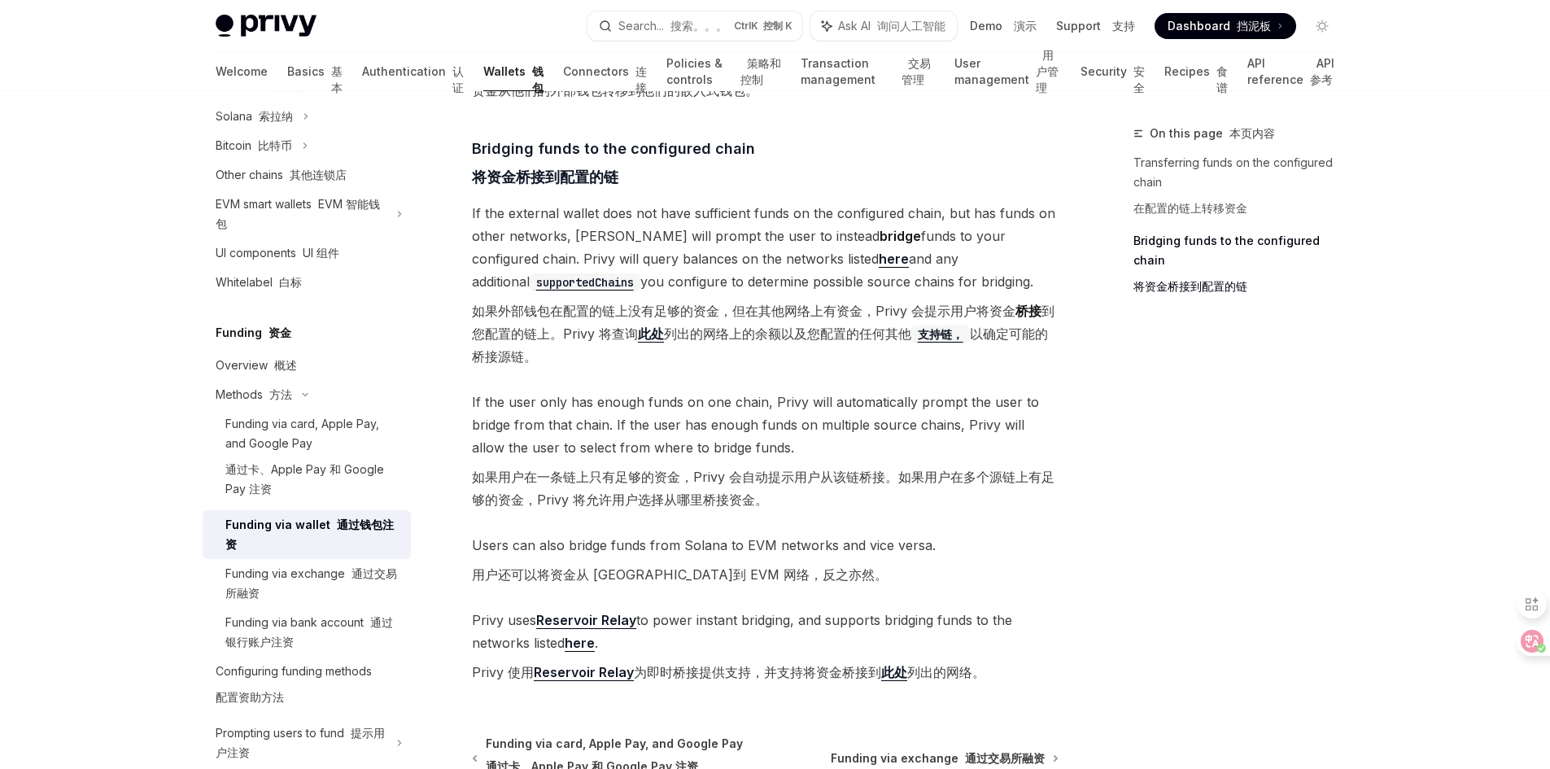
scroll to position [1006, 0]
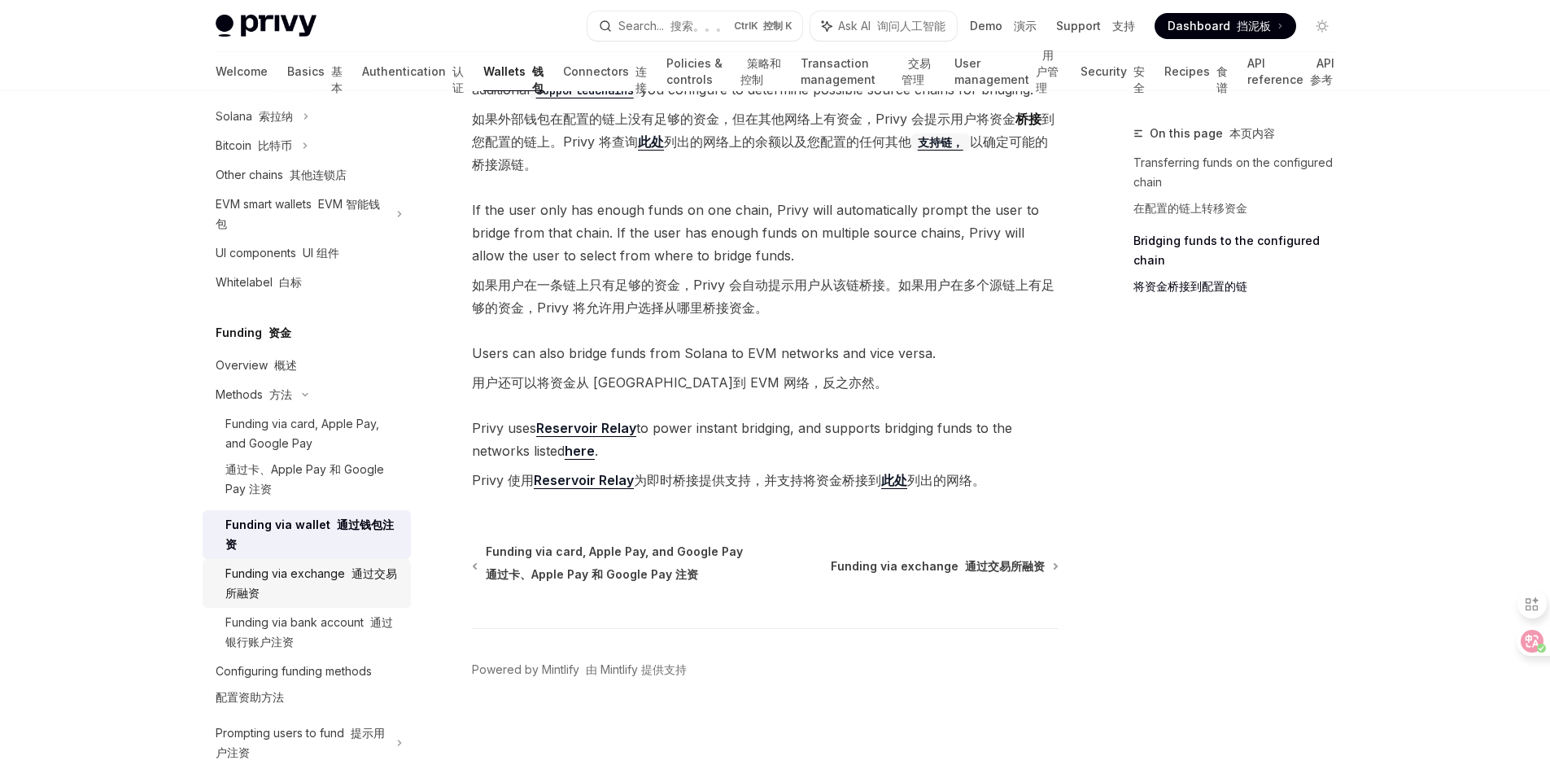
click at [318, 577] on div "Funding via exchange 通过交易所融资" at bounding box center [313, 583] width 176 height 39
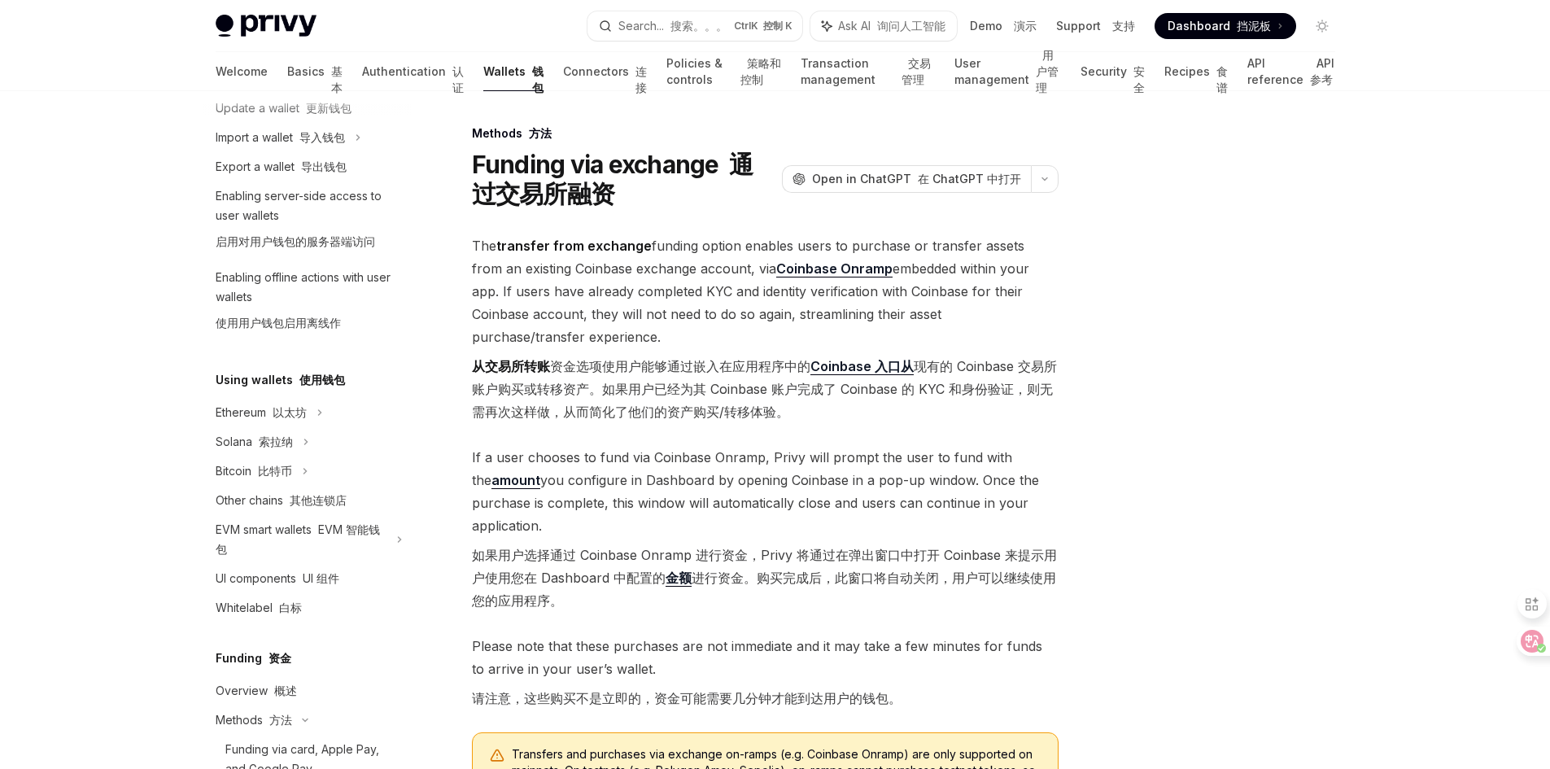
scroll to position [121, 0]
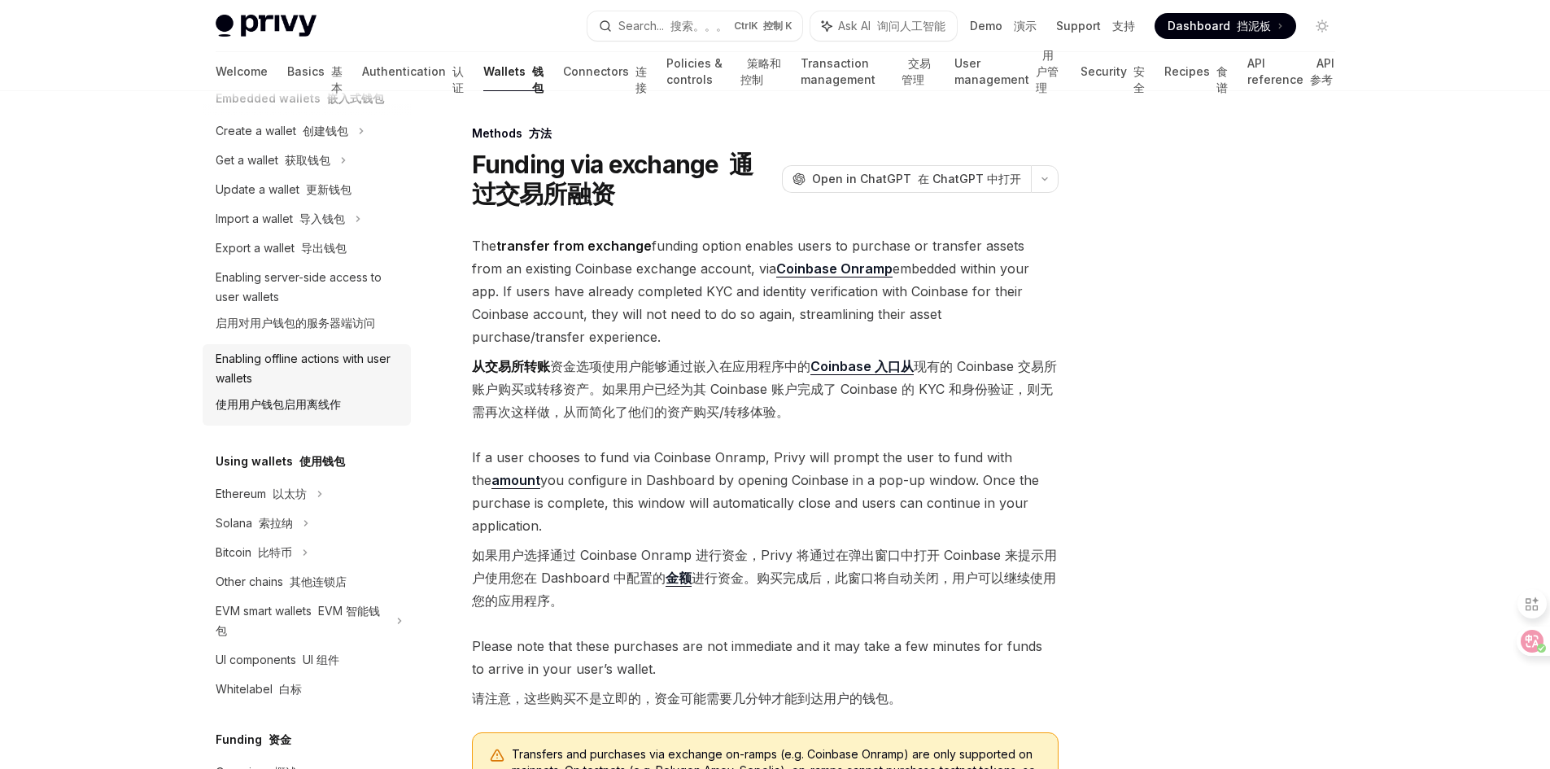
click at [289, 382] on div "Enabling offline actions with user wallets 使用用户钱包启用离线作" at bounding box center [309, 385] width 186 height 72
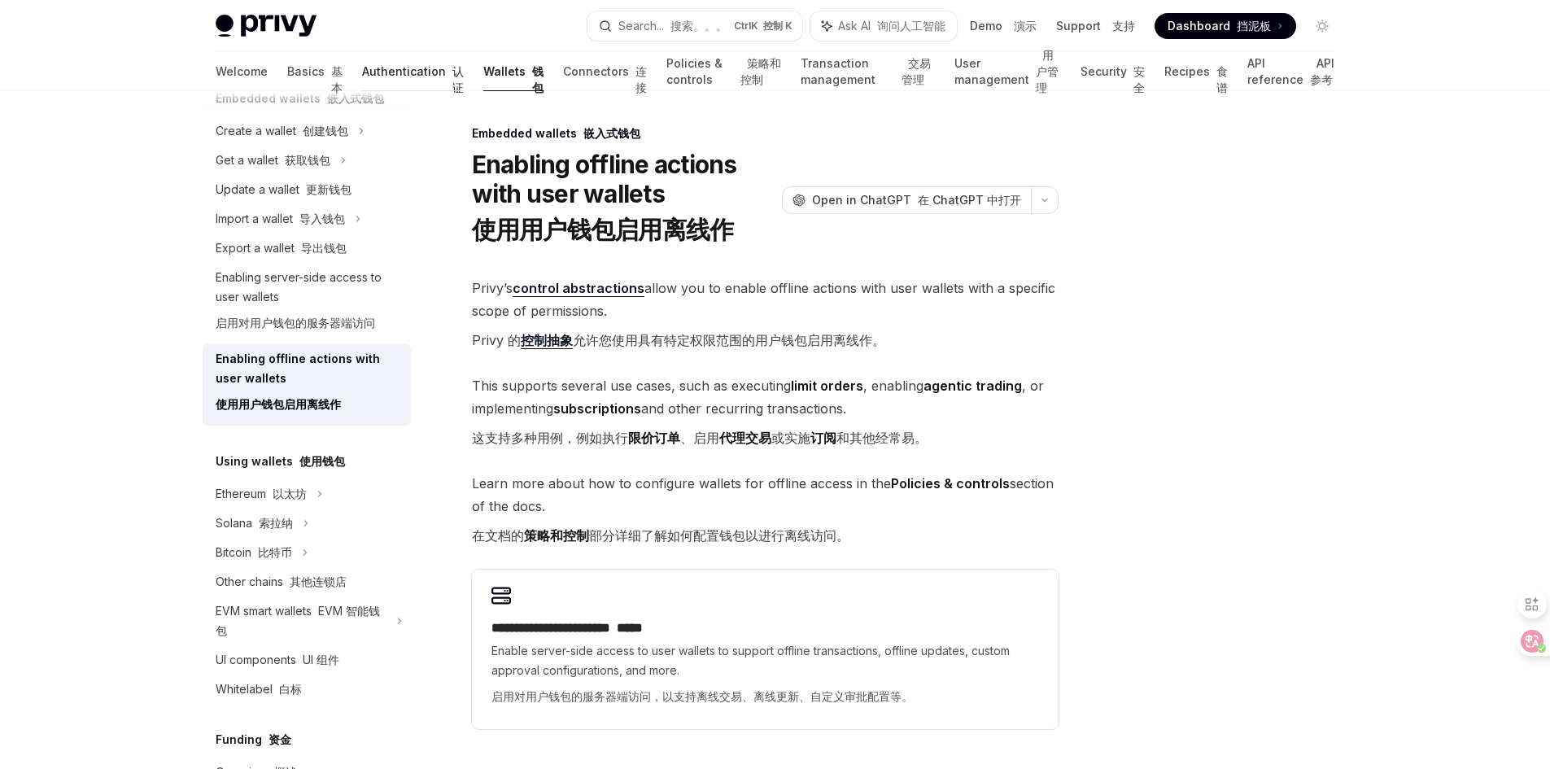
click at [362, 72] on link "Authentication 认证" at bounding box center [413, 71] width 102 height 39
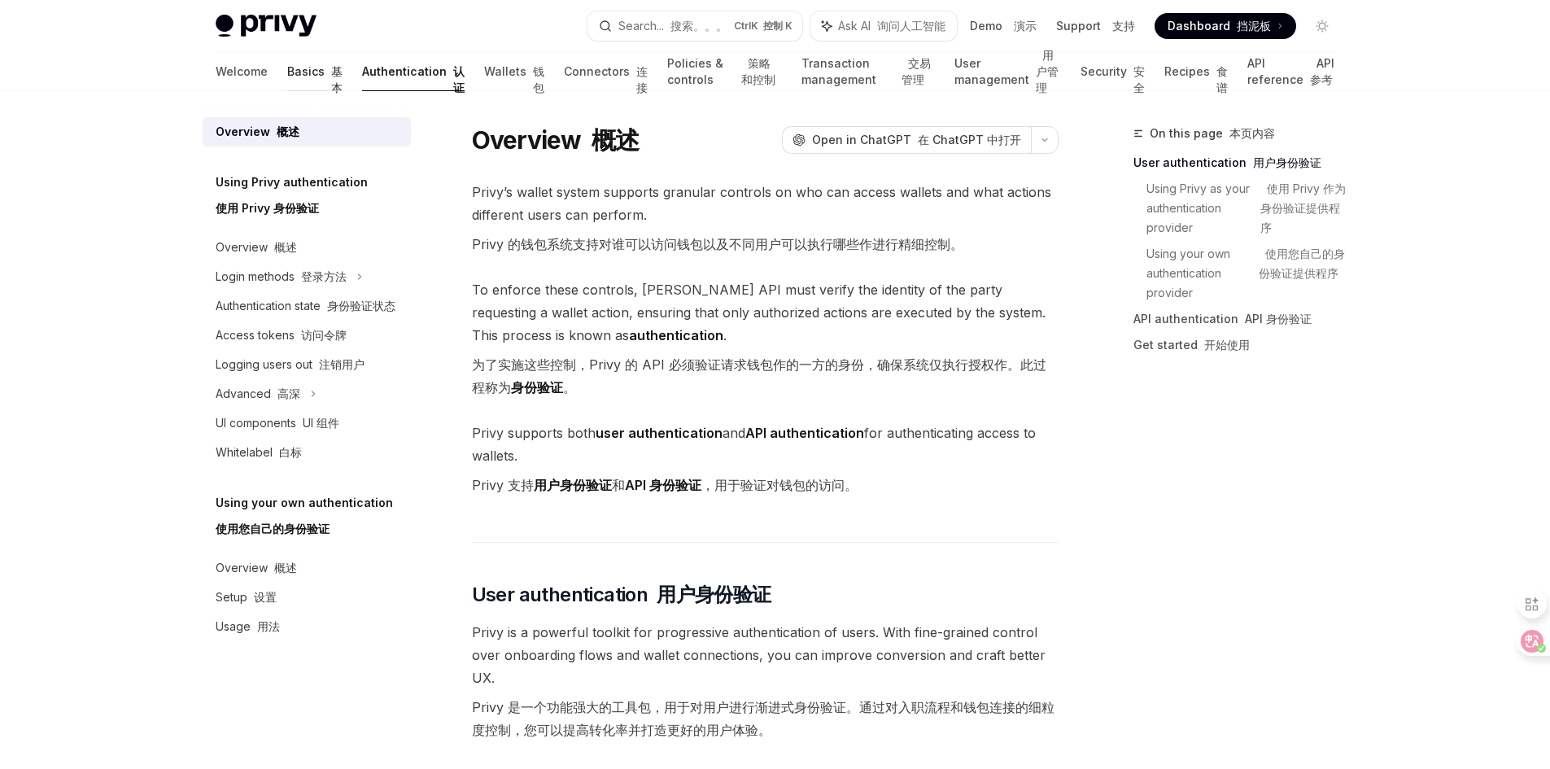
click at [287, 76] on link "Basics 基本" at bounding box center [314, 71] width 55 height 39
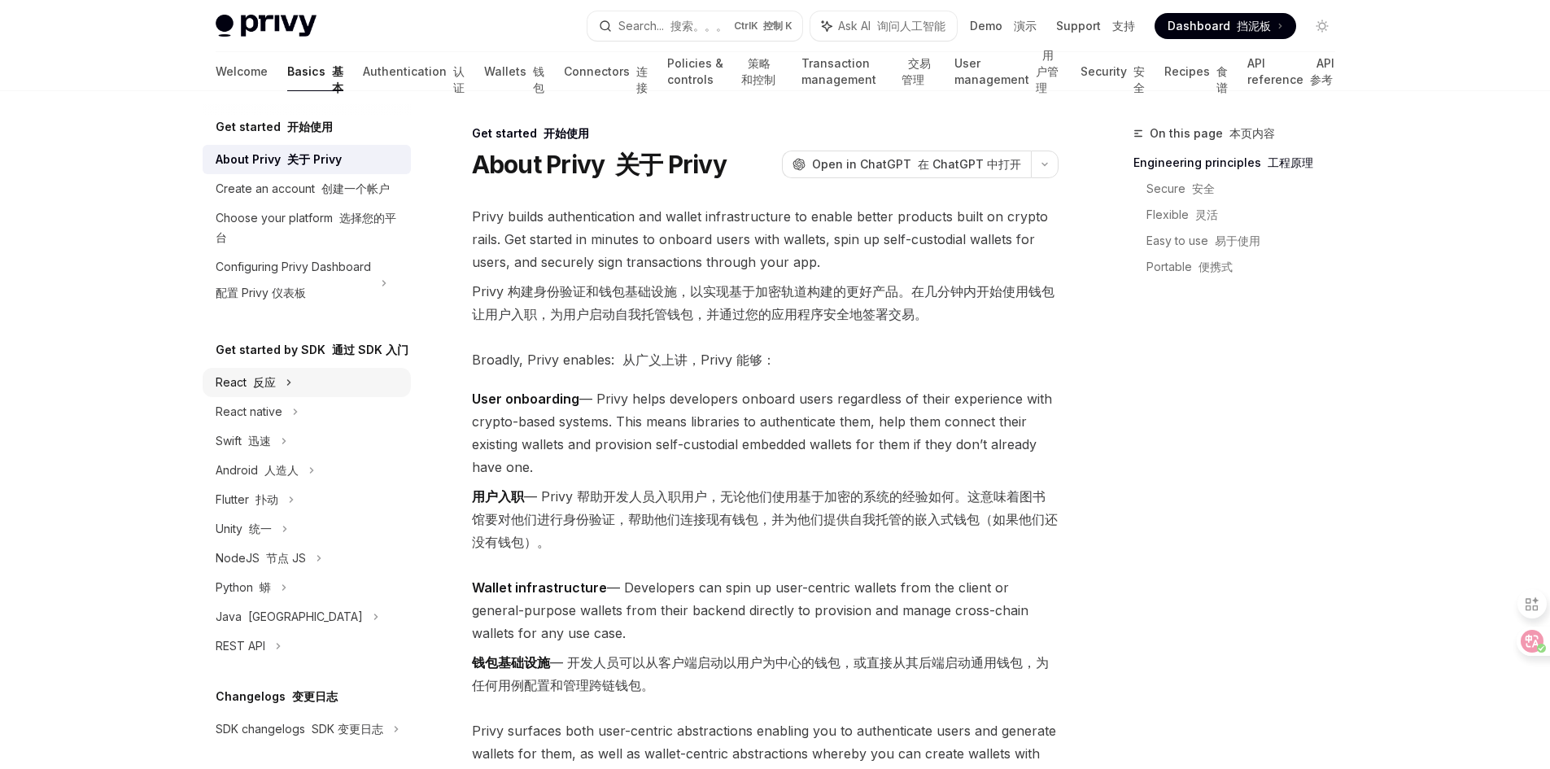
click at [260, 389] on font "反应" at bounding box center [264, 382] width 23 height 14
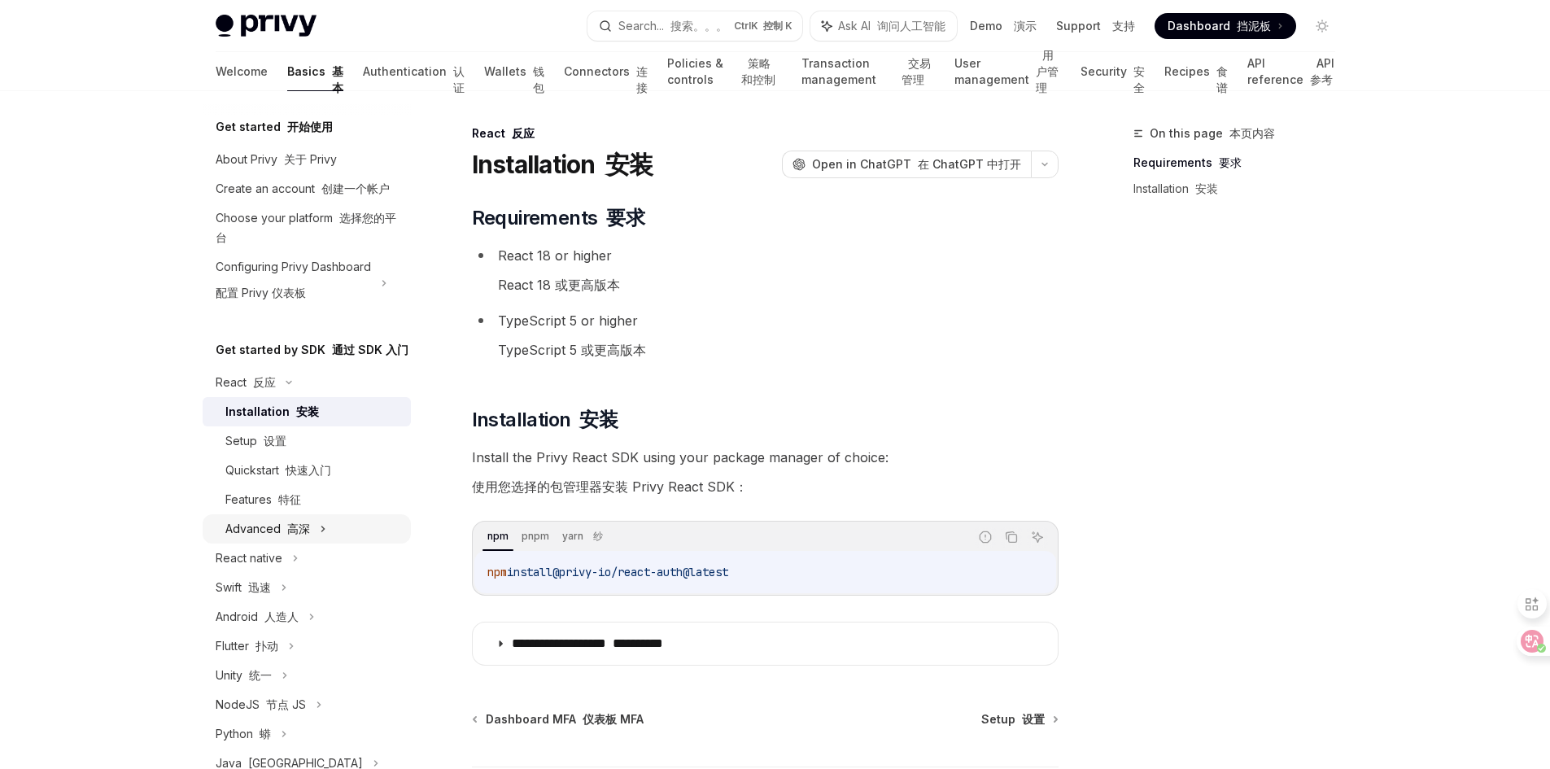
click at [304, 535] on font "高深" at bounding box center [298, 529] width 23 height 14
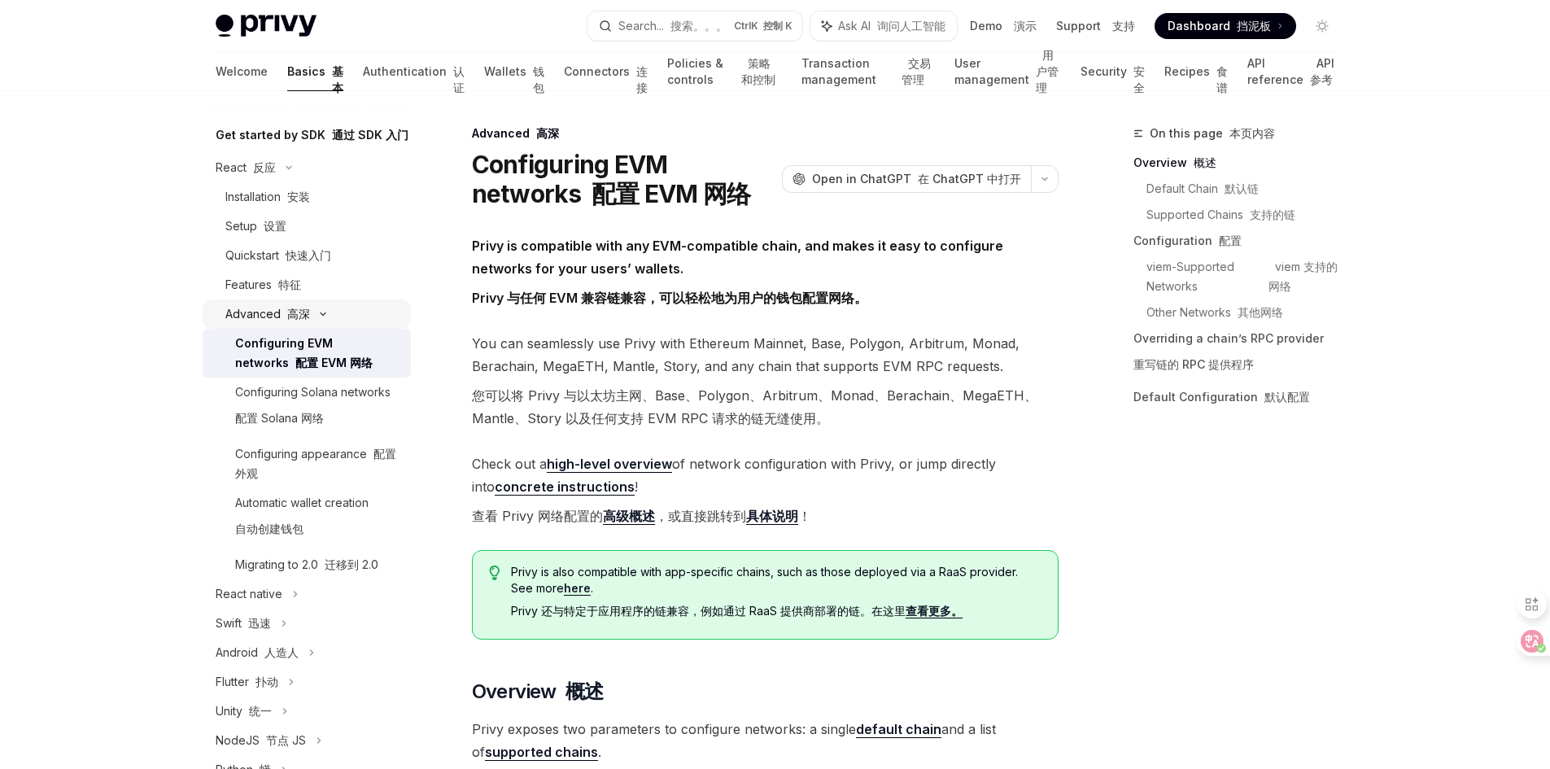
scroll to position [244, 0]
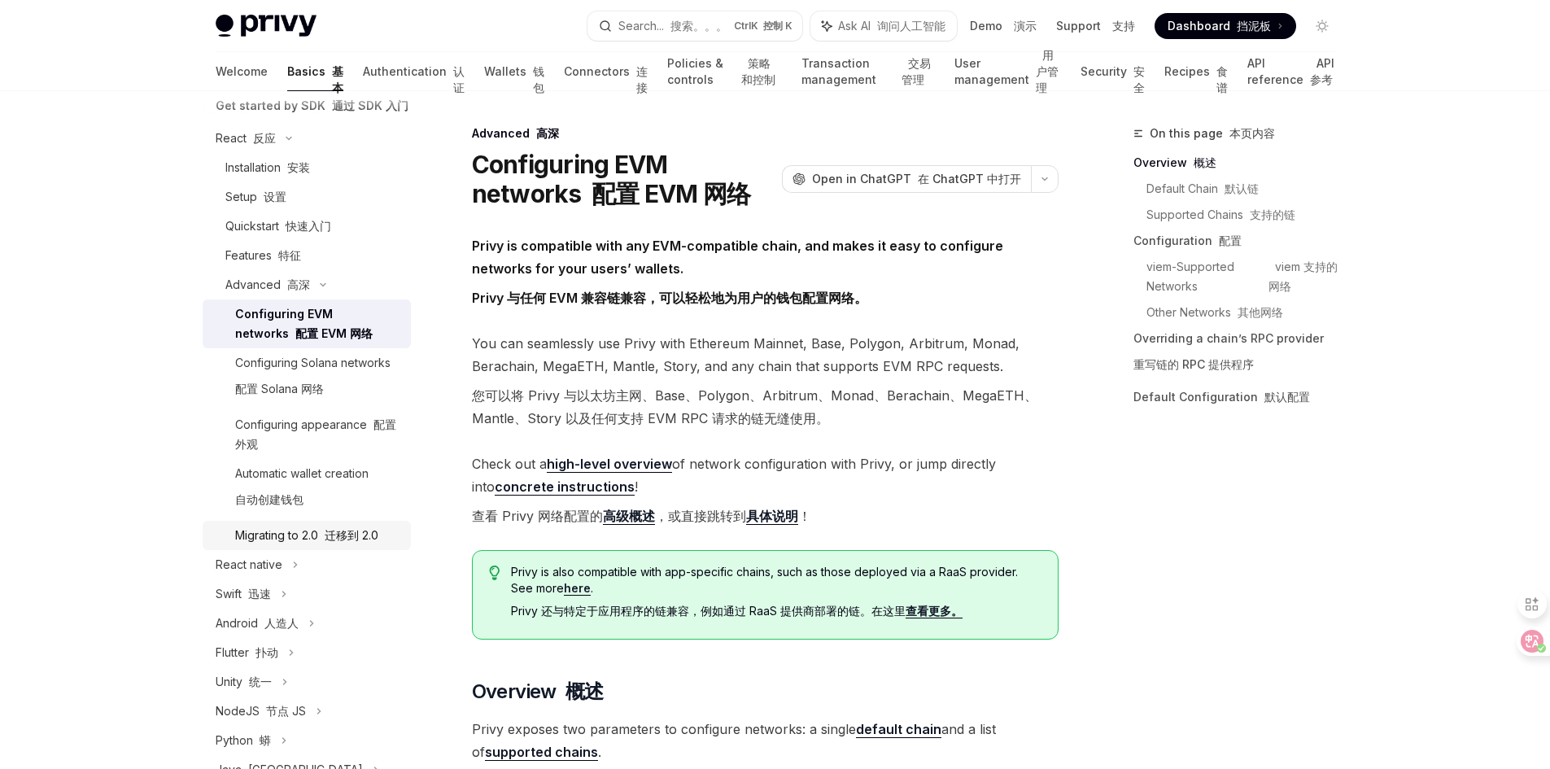
click at [290, 545] on div "Migrating to 2.0 迁移到 2.0" at bounding box center [306, 536] width 143 height 20
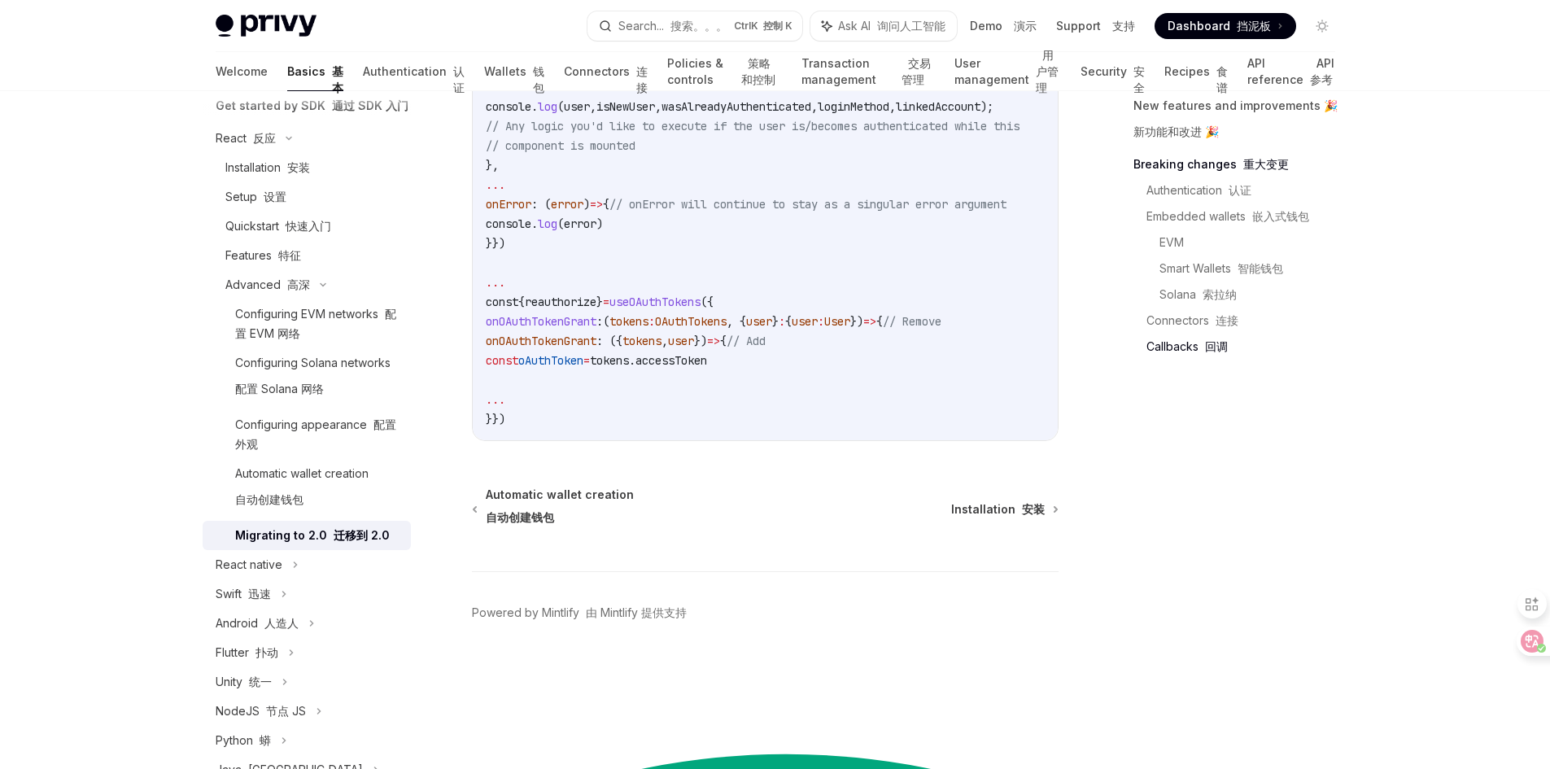
scroll to position [5945, 0]
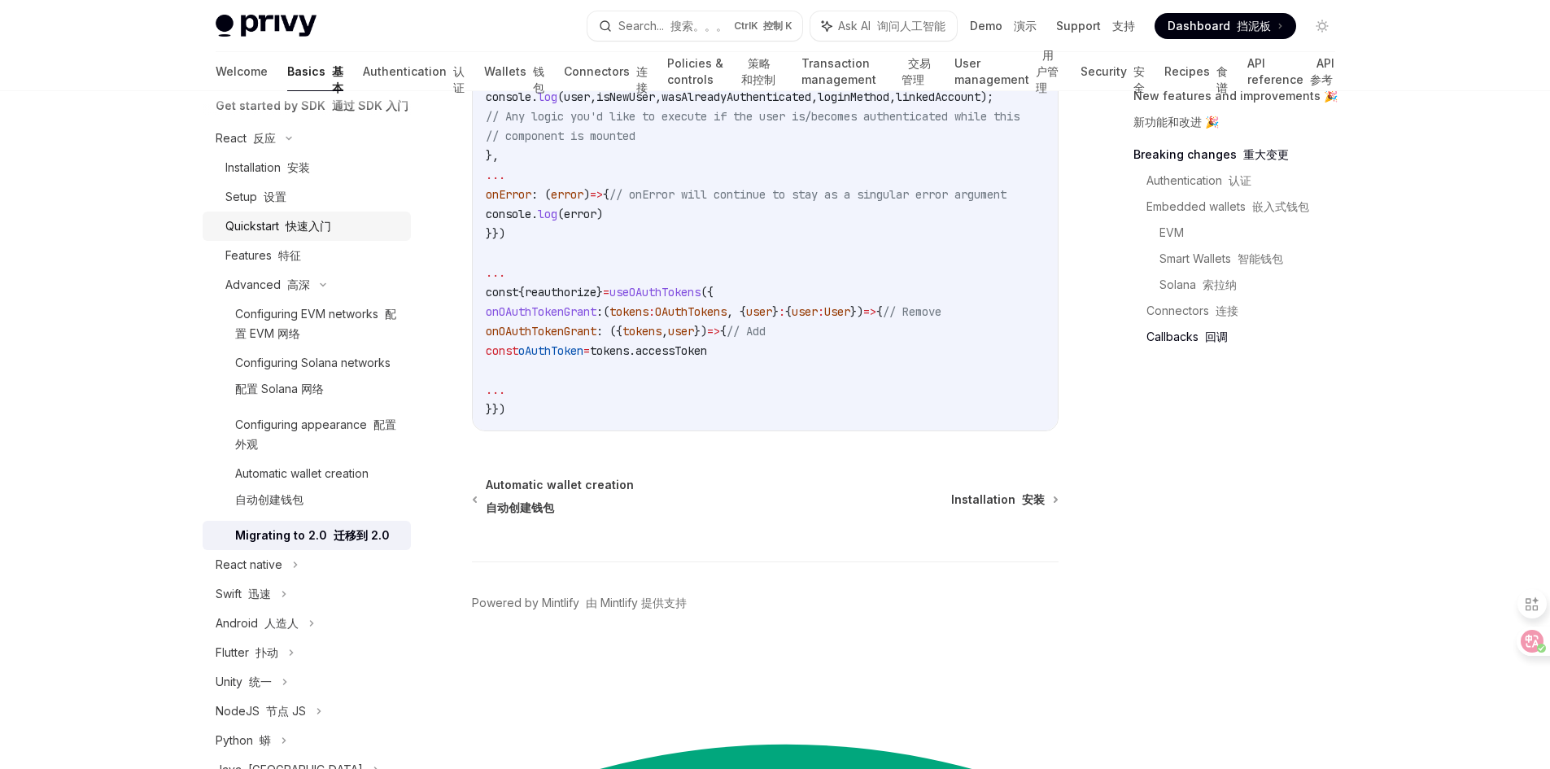
click at [281, 233] on font at bounding box center [282, 226] width 7 height 14
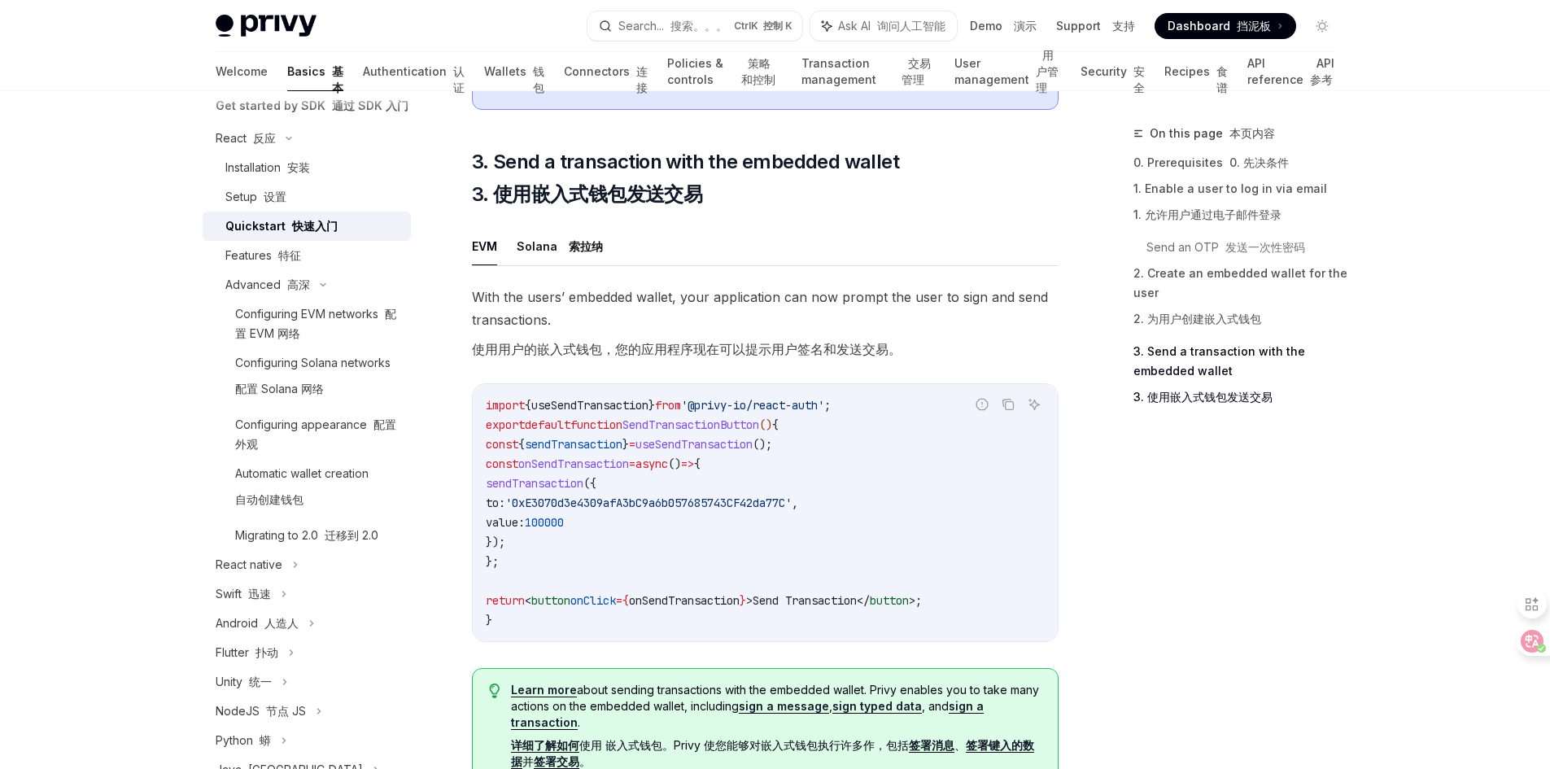
scroll to position [1871, 0]
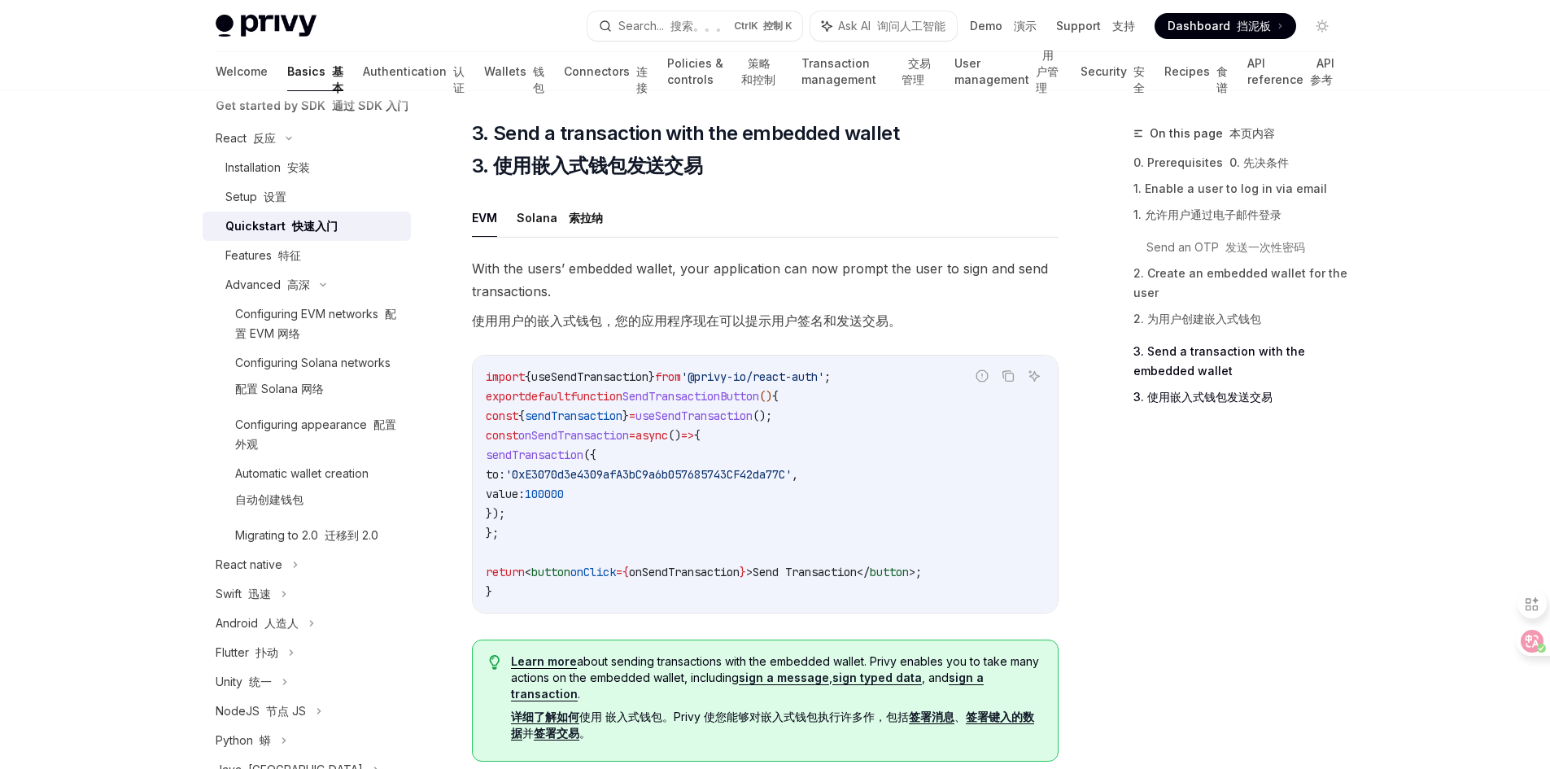
drag, startPoint x: 512, startPoint y: 464, endPoint x: 615, endPoint y: 462, distance: 103.4
click at [596, 462] on span "sendTransaction ({" at bounding box center [541, 455] width 111 height 15
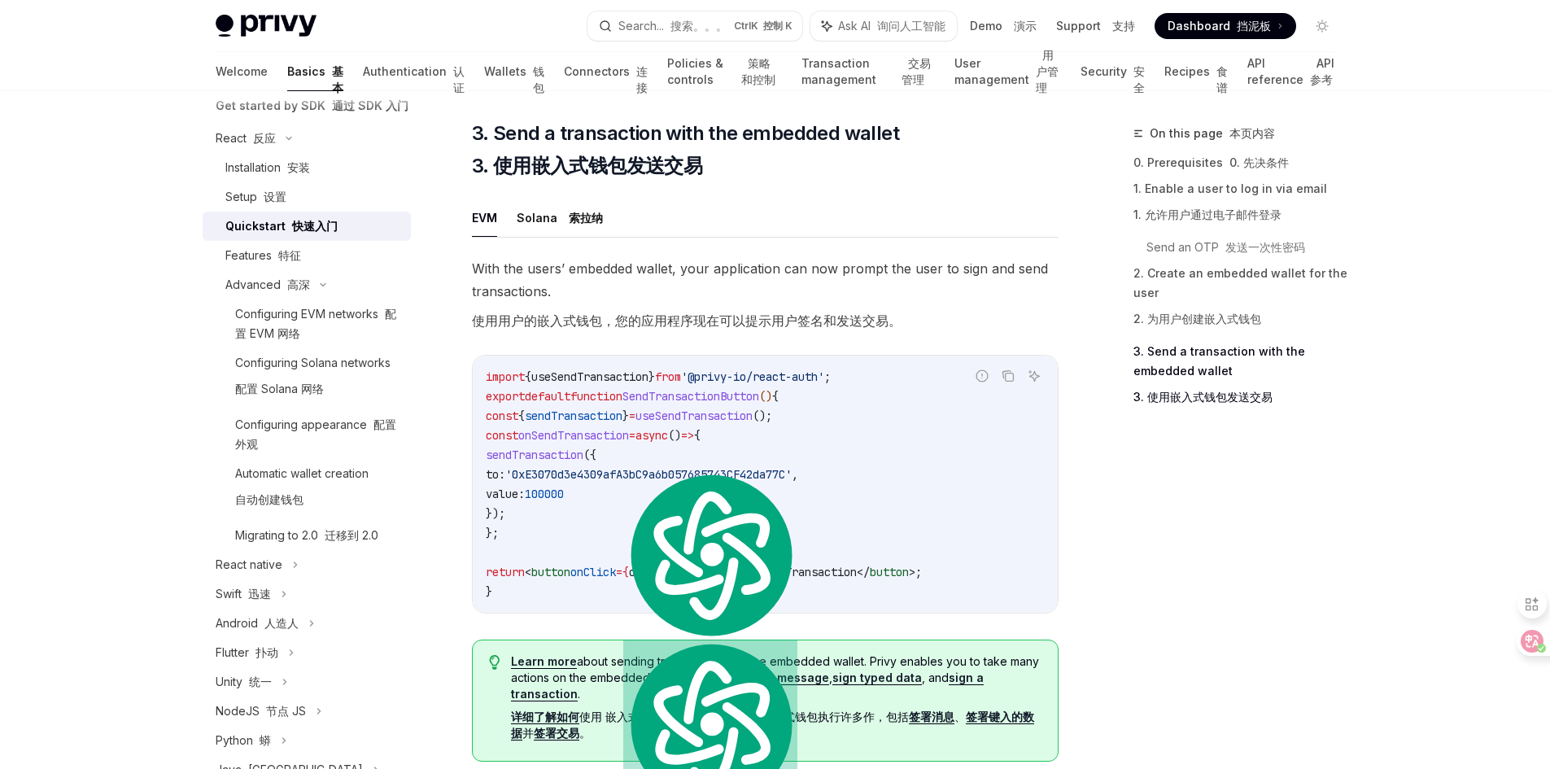
copy span "sendTransaction"
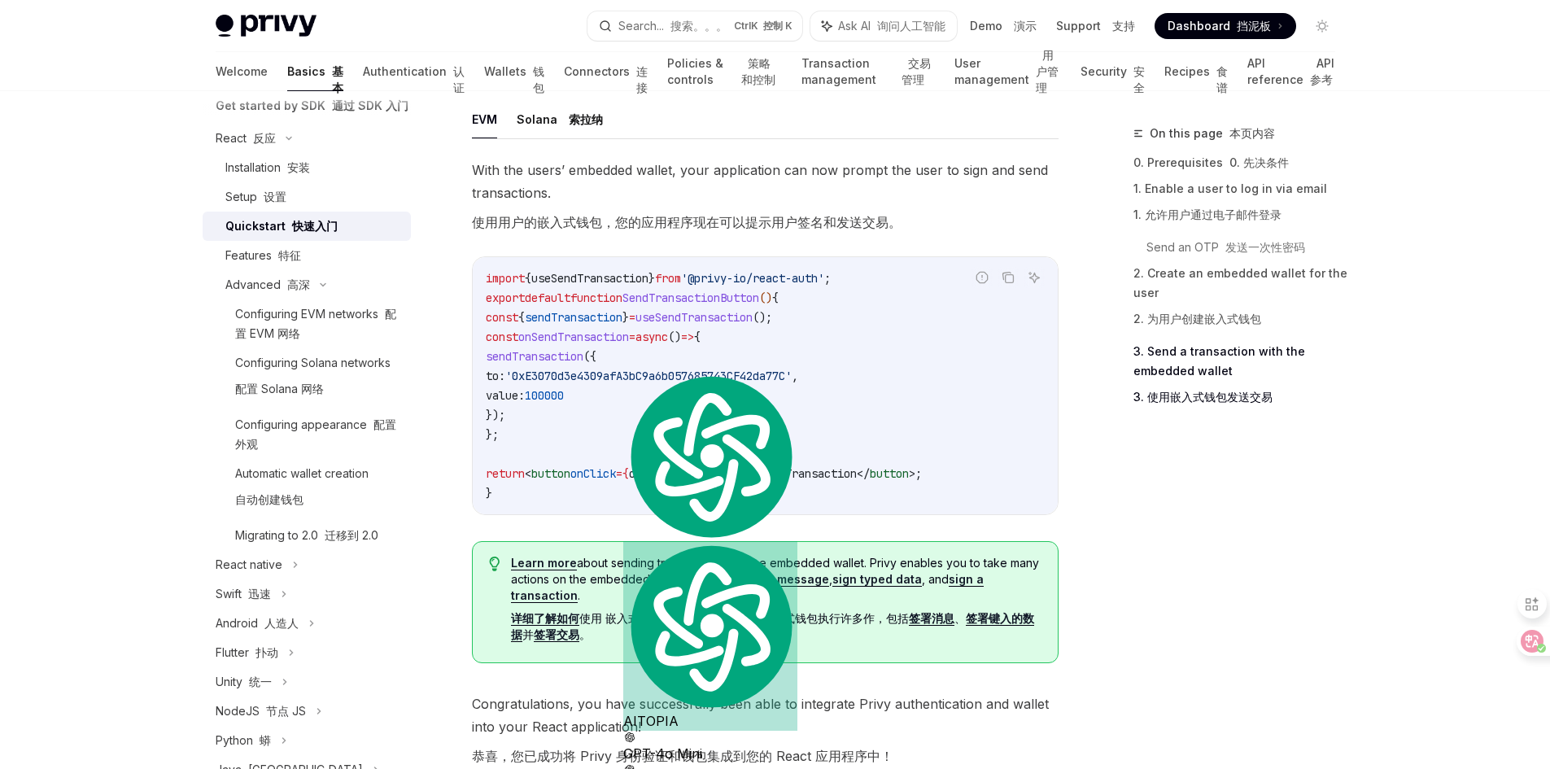
scroll to position [1953, 0]
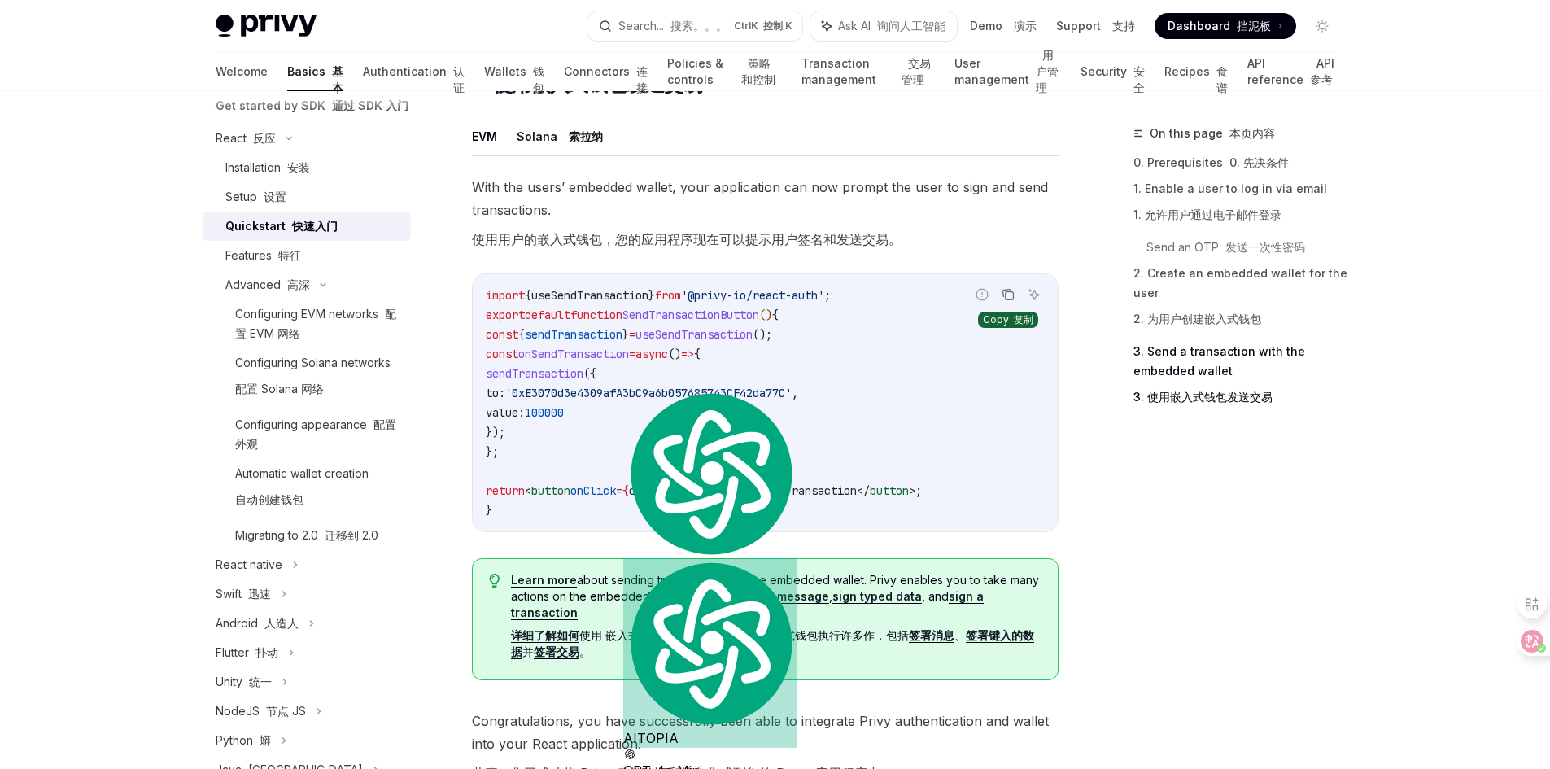
drag, startPoint x: 1010, startPoint y: 299, endPoint x: 1002, endPoint y: 299, distance: 8.2
click at [1010, 299] on icon "Copy the contents from the code block" at bounding box center [1008, 294] width 13 height 13
click at [635, 483] on code "import { useSendTransaction } from '@privy-io/react-auth' ; export default func…" at bounding box center [765, 403] width 559 height 234
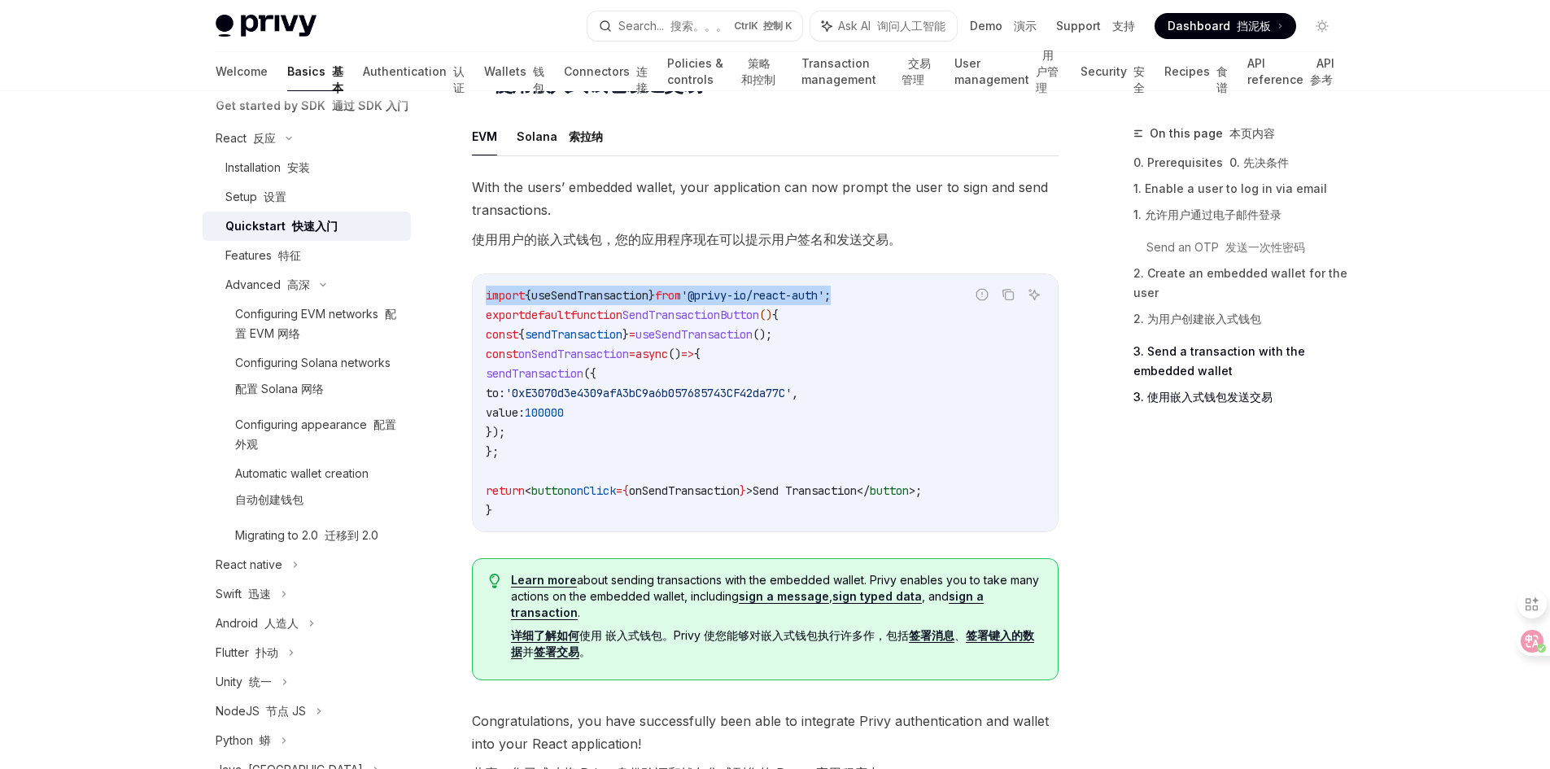
drag, startPoint x: 880, startPoint y: 304, endPoint x: 482, endPoint y: 303, distance: 398.7
click at [482, 303] on div "import { useSendTransaction } from '@privy-io/react-auth' ; export default func…" at bounding box center [765, 402] width 585 height 257
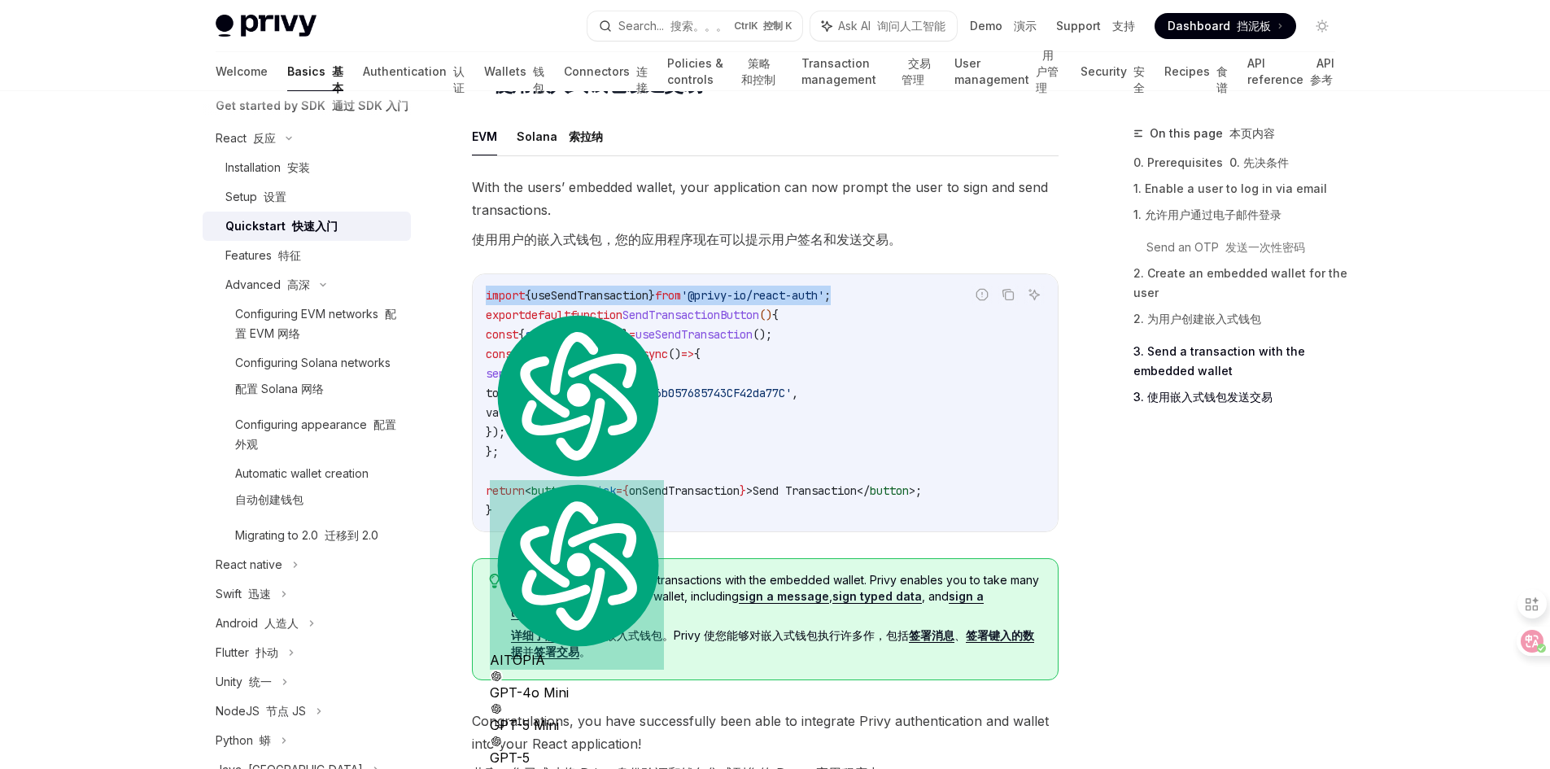
copy span "import { useSendTransaction } from '@privy-io/react-auth' ;"
click at [827, 407] on code "import { useSendTransaction } from '@privy-io/react-auth' ; export default func…" at bounding box center [765, 403] width 559 height 234
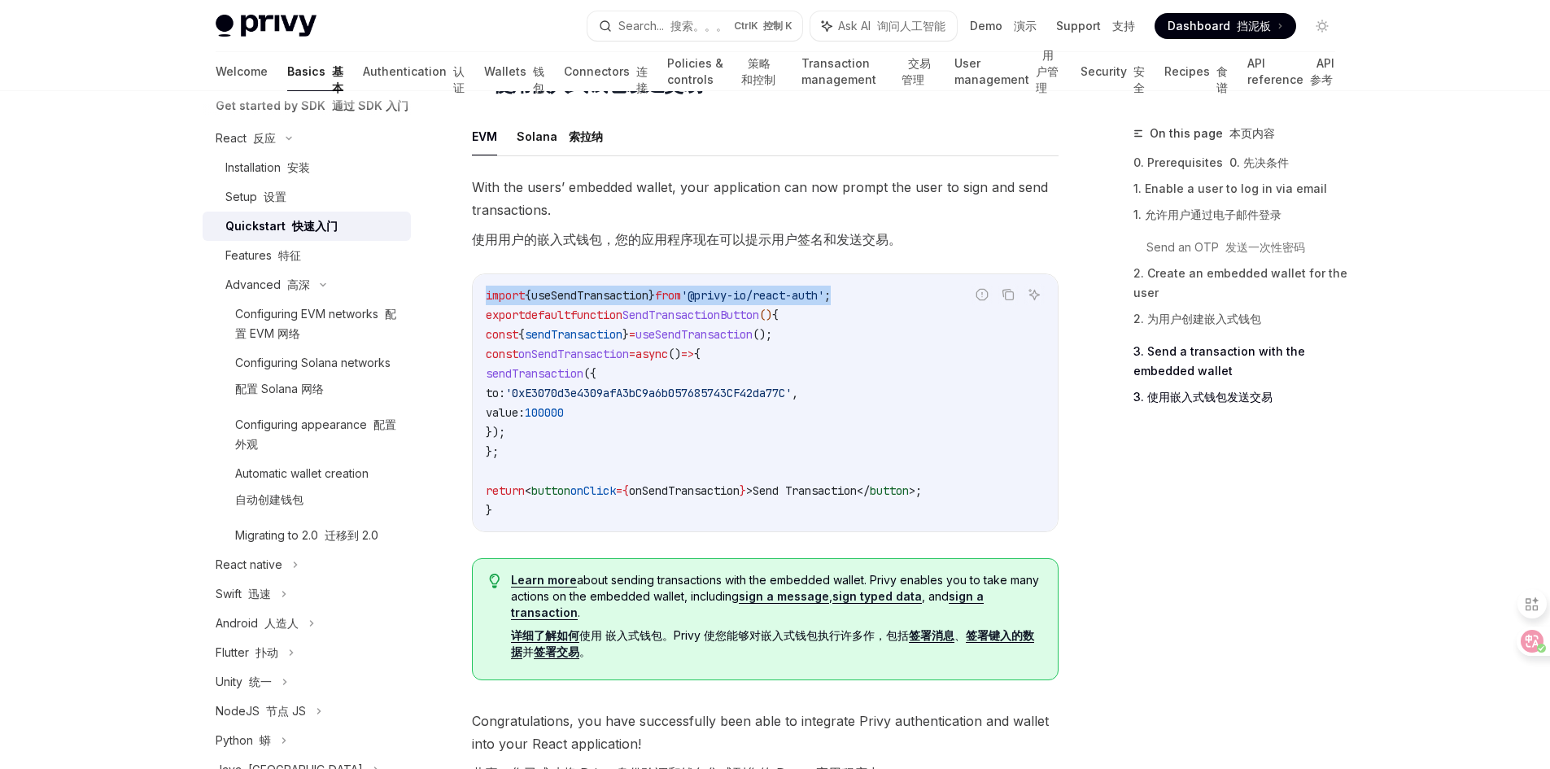
drag, startPoint x: 870, startPoint y: 302, endPoint x: 449, endPoint y: 295, distance: 420.7
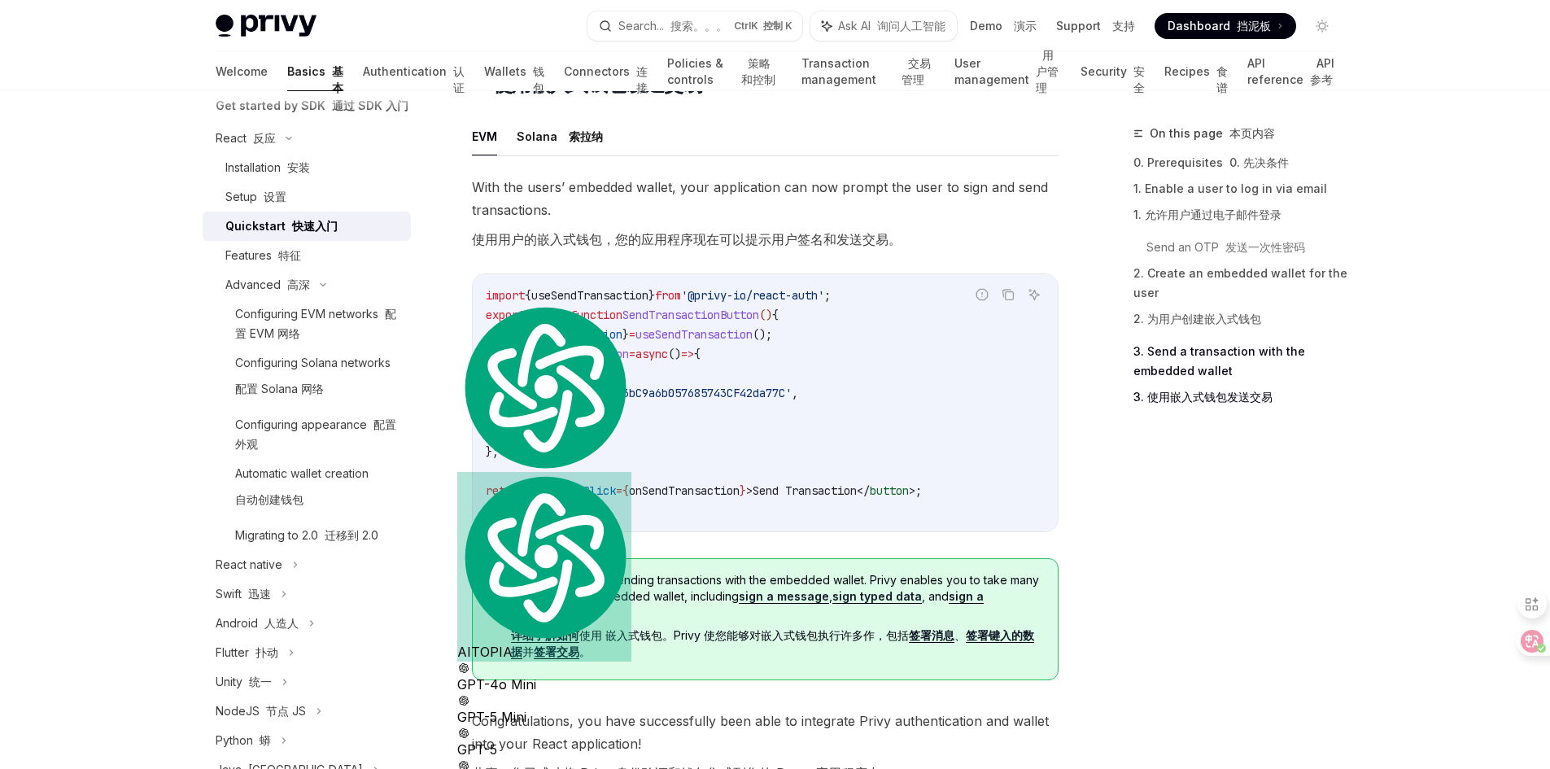
click at [785, 353] on code "import { useSendTransaction } from '@privy-io/react-auth' ; export default func…" at bounding box center [765, 403] width 559 height 234
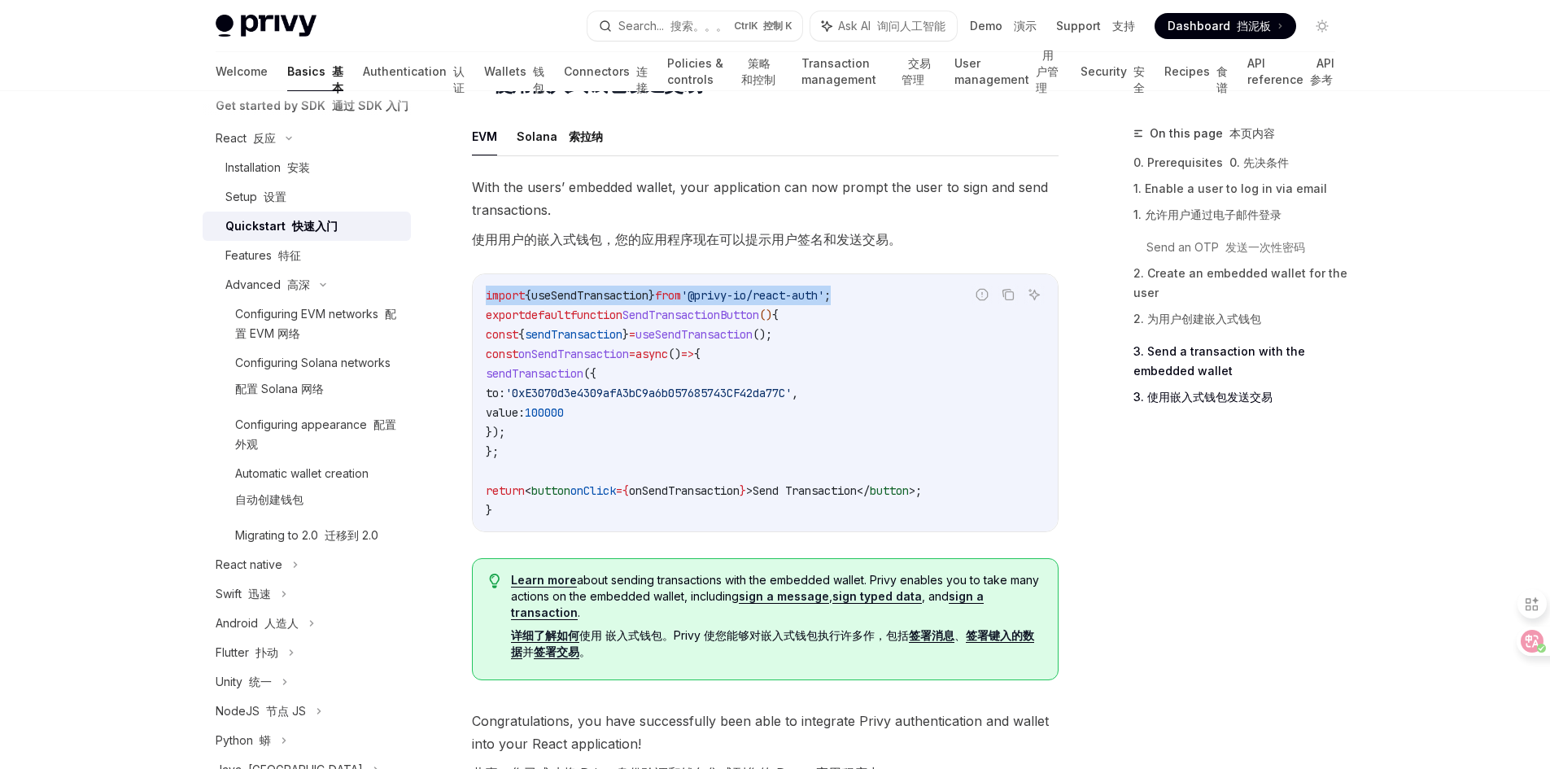
drag, startPoint x: 873, startPoint y: 300, endPoint x: 469, endPoint y: 295, distance: 404.4
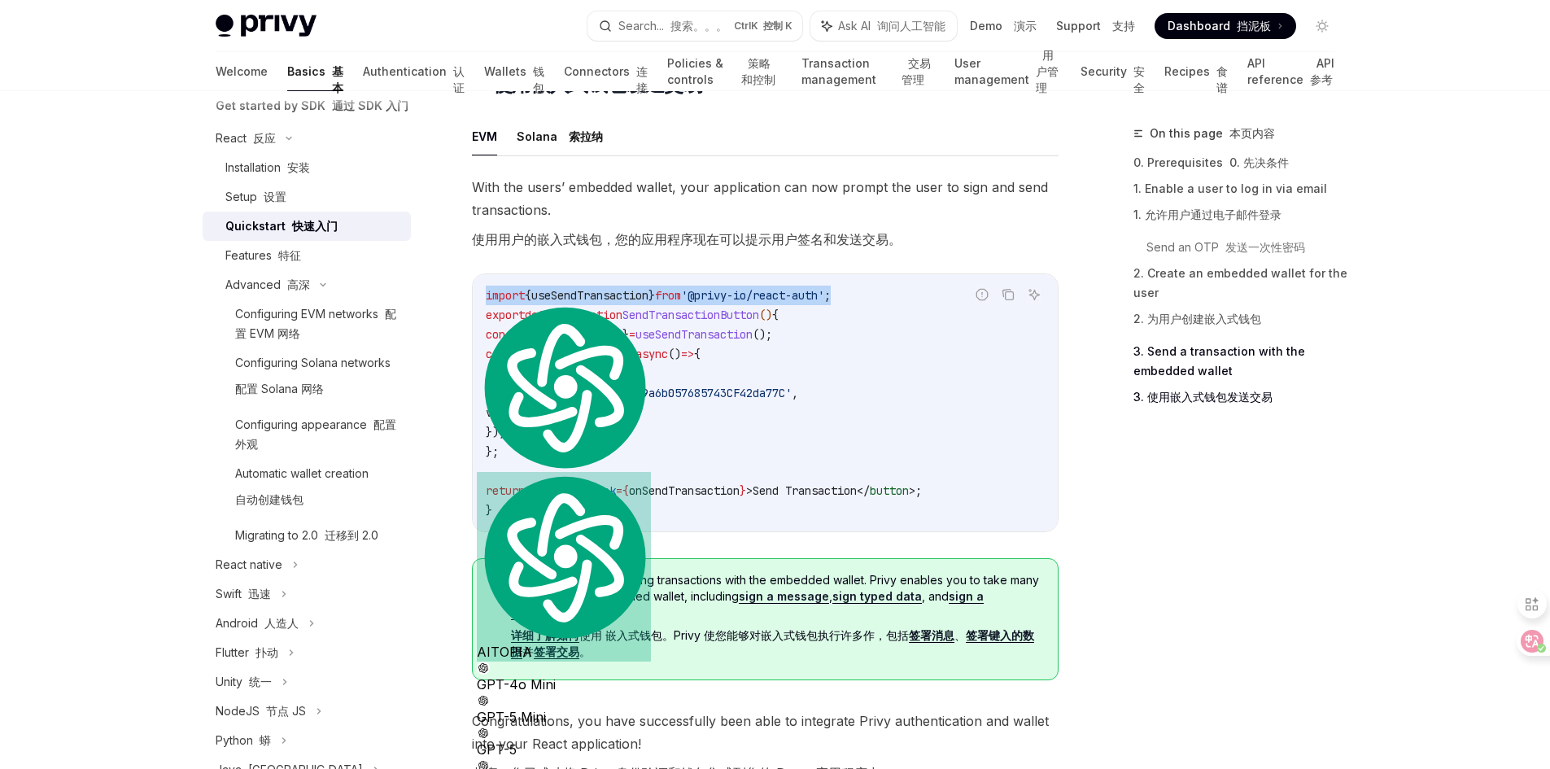
copy span "import { useSendTransaction } from '@privy-io/react-auth' ;"
click at [649, 423] on code "import { useSendTransaction } from '@privy-io/react-auth' ; export default func…" at bounding box center [765, 403] width 559 height 234
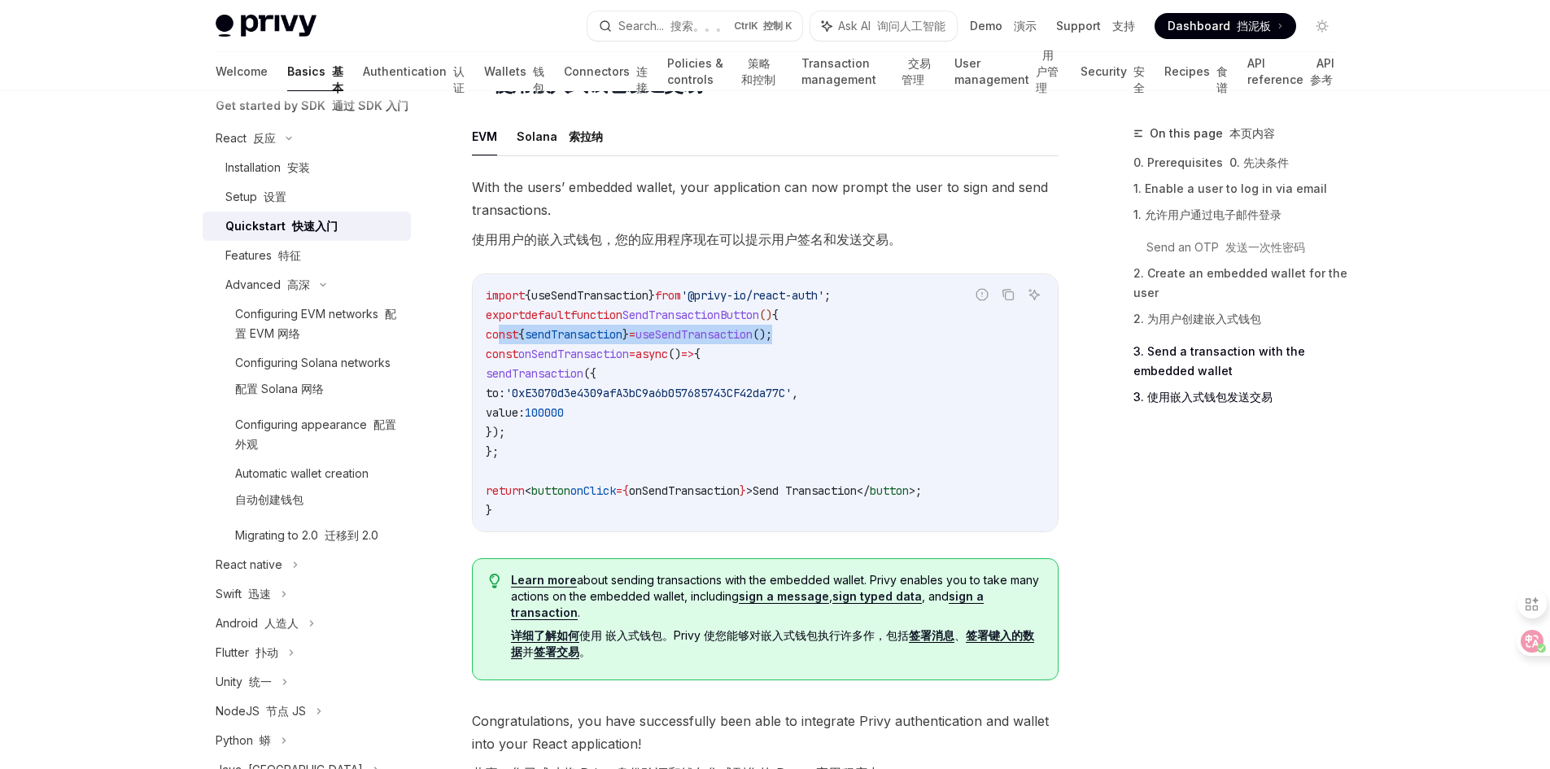
drag, startPoint x: 821, startPoint y: 340, endPoint x: 499, endPoint y: 334, distance: 322.3
click at [499, 334] on code "import { useSendTransaction } from '@privy-io/react-auth' ; export default func…" at bounding box center [765, 403] width 559 height 234
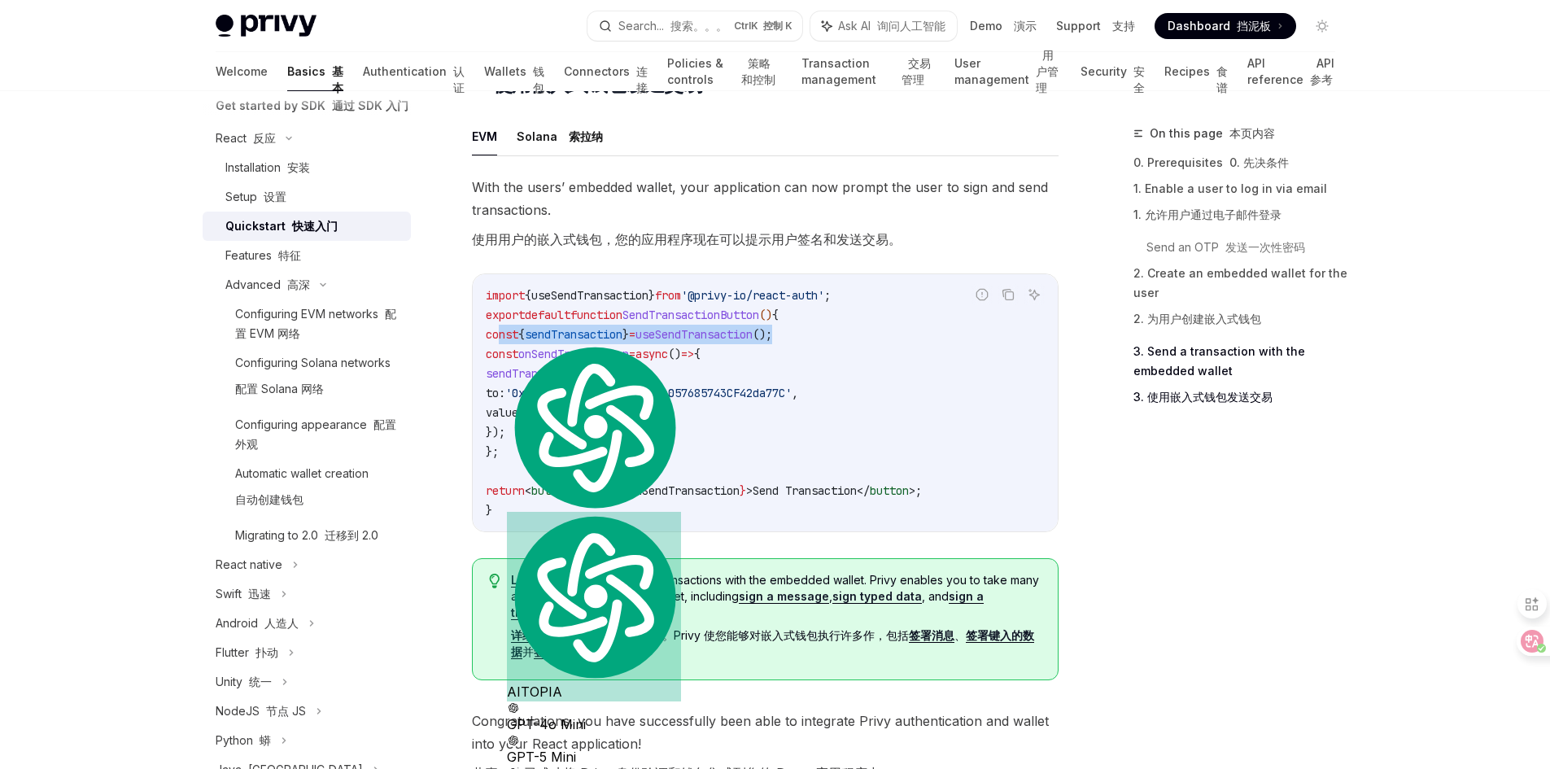
copy span "const { sendTransaction } = useSendTransaction ();"
click at [625, 443] on code "import { useSendTransaction } from '@privy-io/react-auth' ; export default func…" at bounding box center [765, 403] width 559 height 234
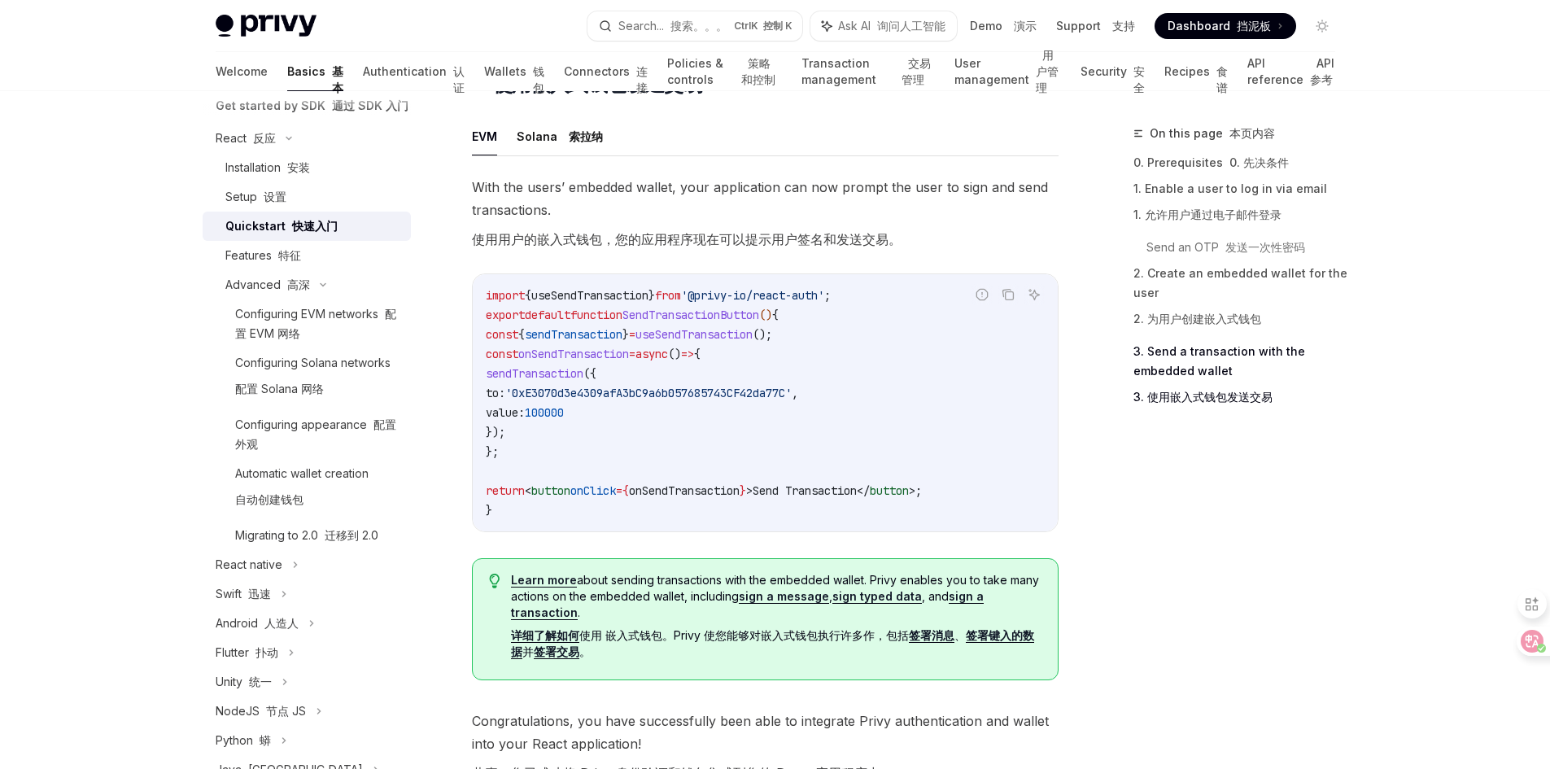
drag, startPoint x: 568, startPoint y: 356, endPoint x: 658, endPoint y: 365, distance: 90.7
click at [658, 361] on span "const onSendTransaction = async () => {" at bounding box center [593, 354] width 215 height 15
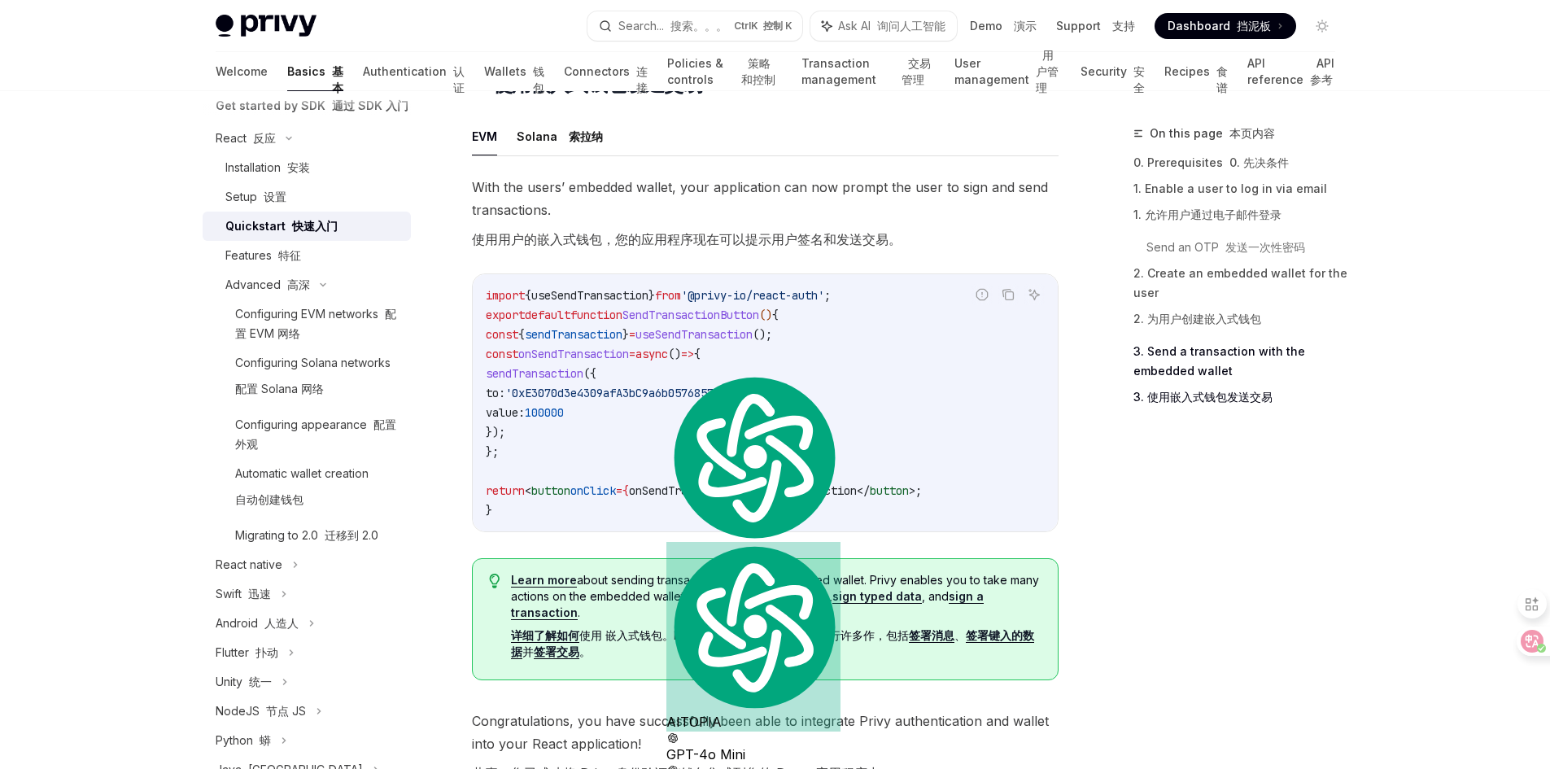
copy span "onSendTransaction"
click at [716, 461] on code "import { useSendTransaction } from '@privy-io/react-auth' ; export default func…" at bounding box center [765, 403] width 559 height 234
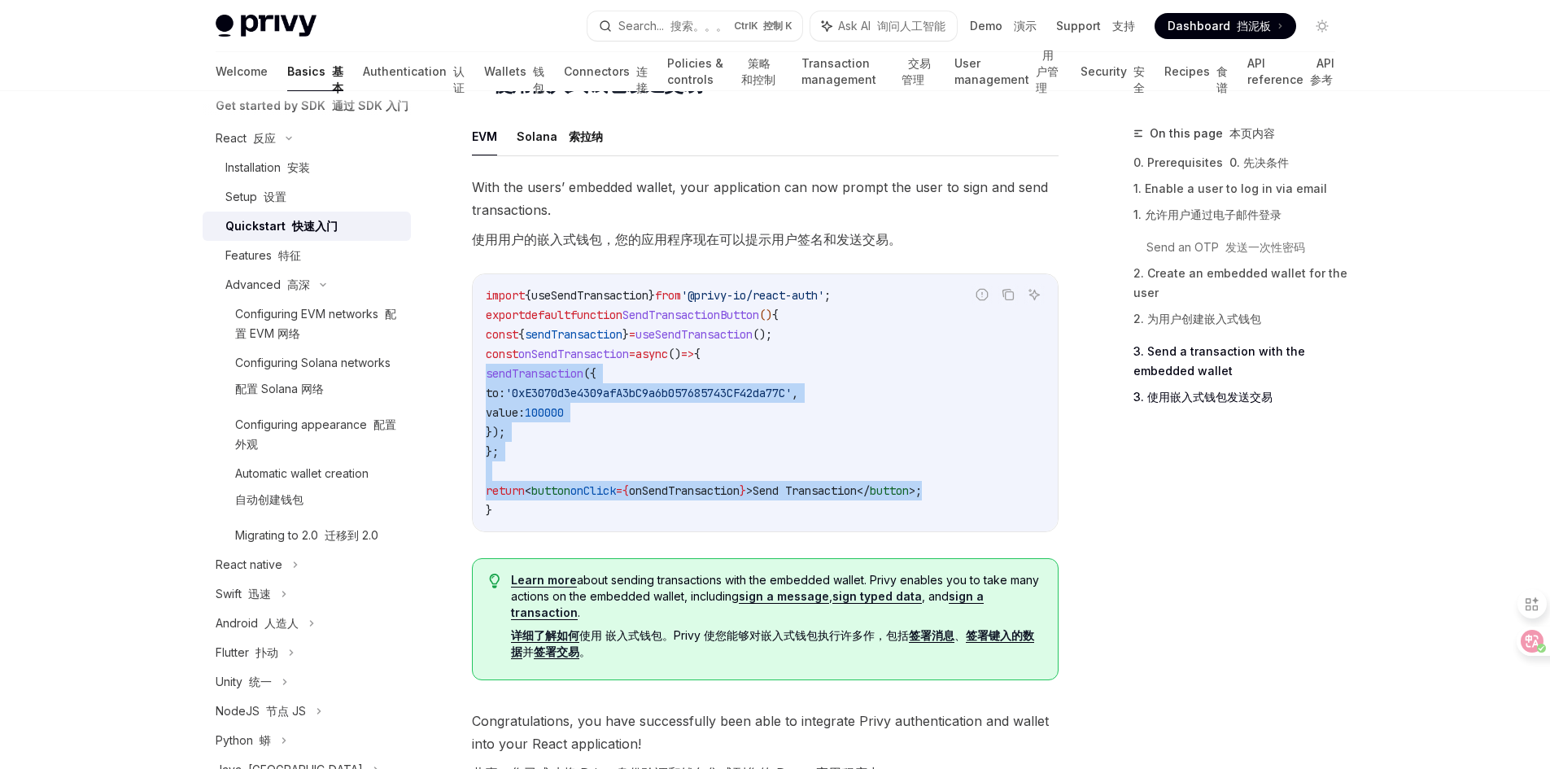
drag, startPoint x: 983, startPoint y: 496, endPoint x: 449, endPoint y: 382, distance: 545.8
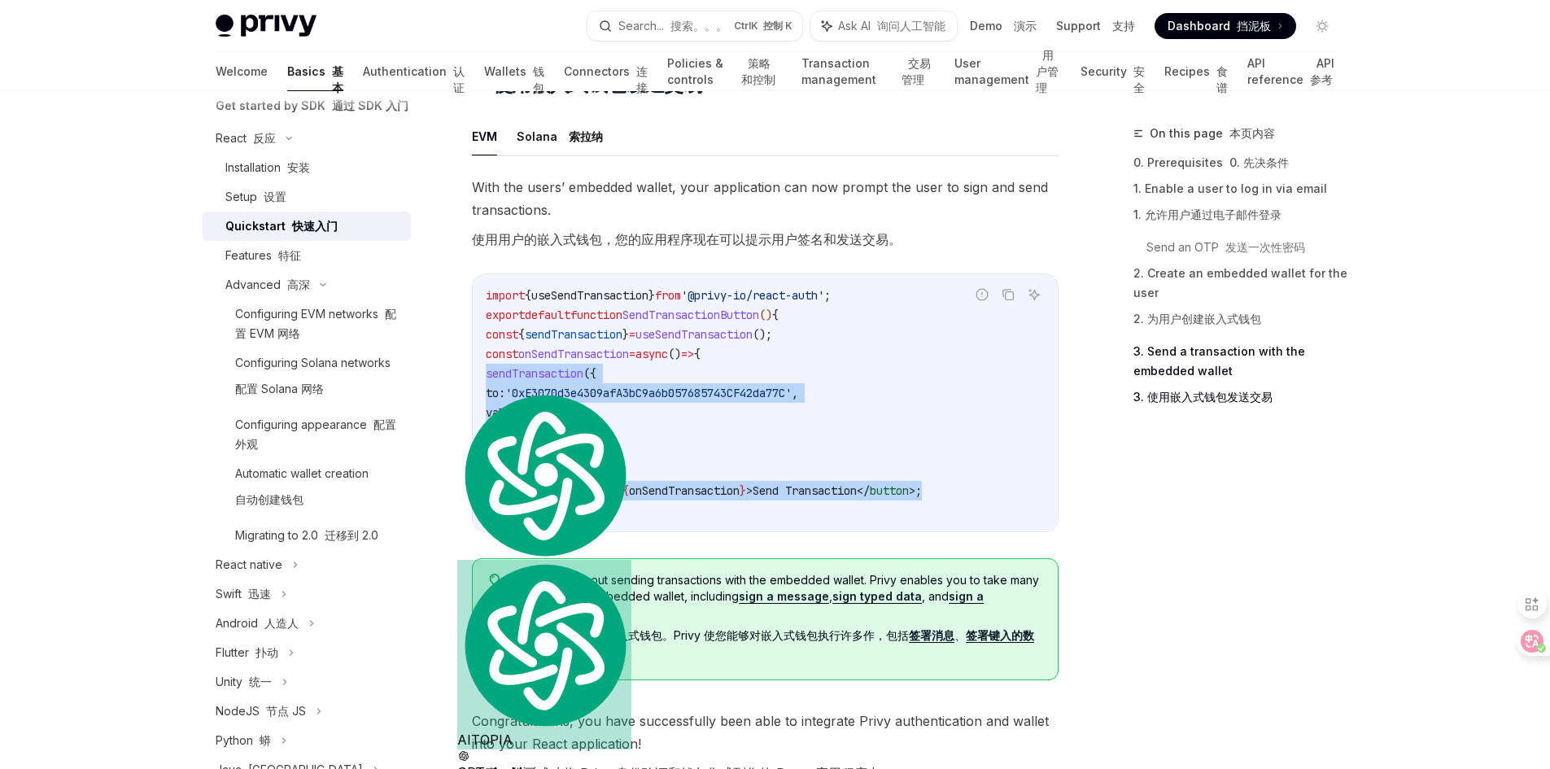
copy code "sendTransaction ({ to: '0xE3070d3e4309afA3bC9a6b057685743CF42da77C' , value: 10…"
click at [591, 484] on code "import { useSendTransaction } from '@privy-io/react-auth' ; export default func…" at bounding box center [765, 403] width 559 height 234
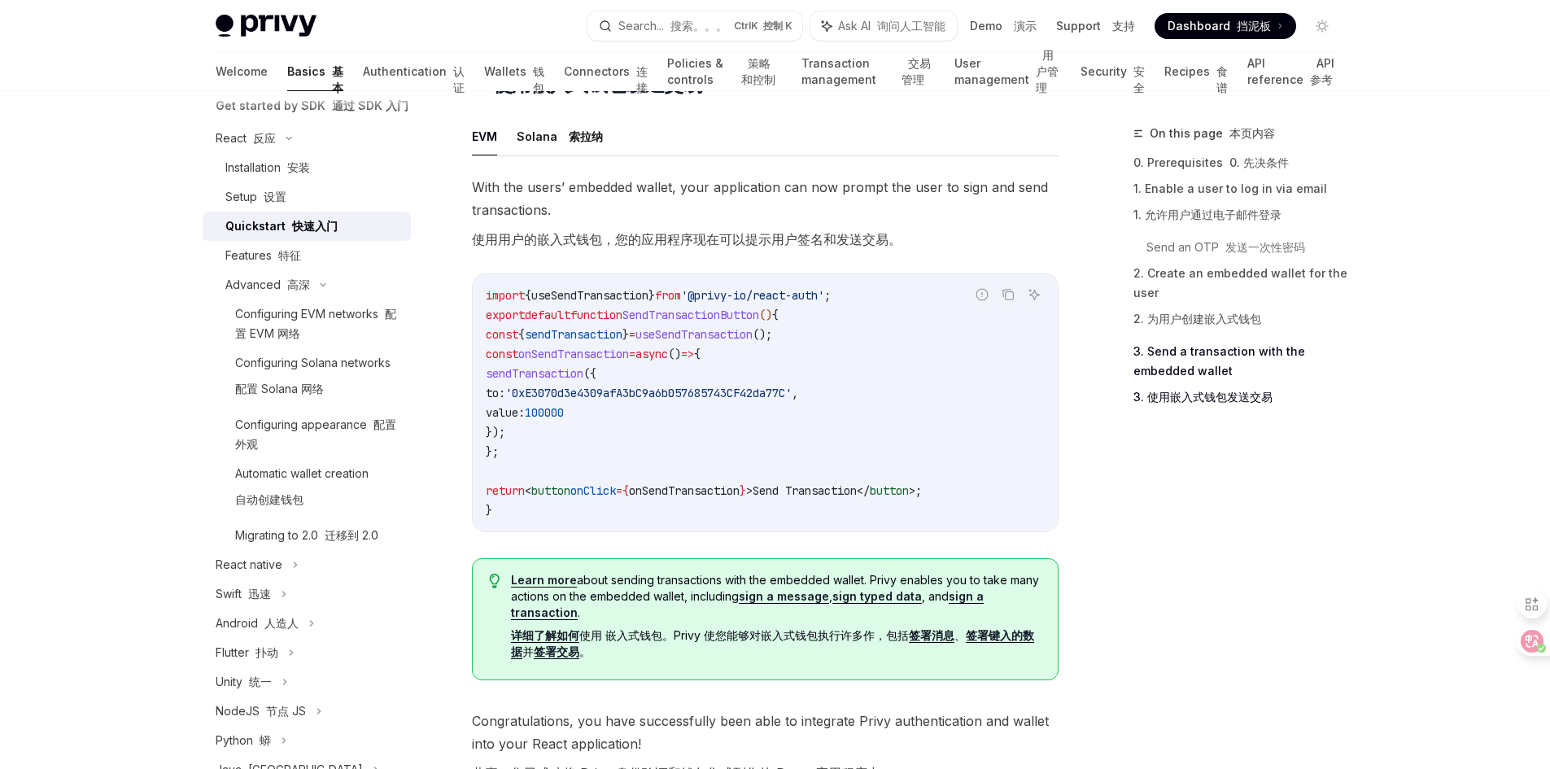
drag, startPoint x: 504, startPoint y: 417, endPoint x: 479, endPoint y: 357, distance: 65.3
click at [479, 357] on div "import { useSendTransaction } from '@privy-io/react-auth' ; export default func…" at bounding box center [765, 402] width 585 height 257
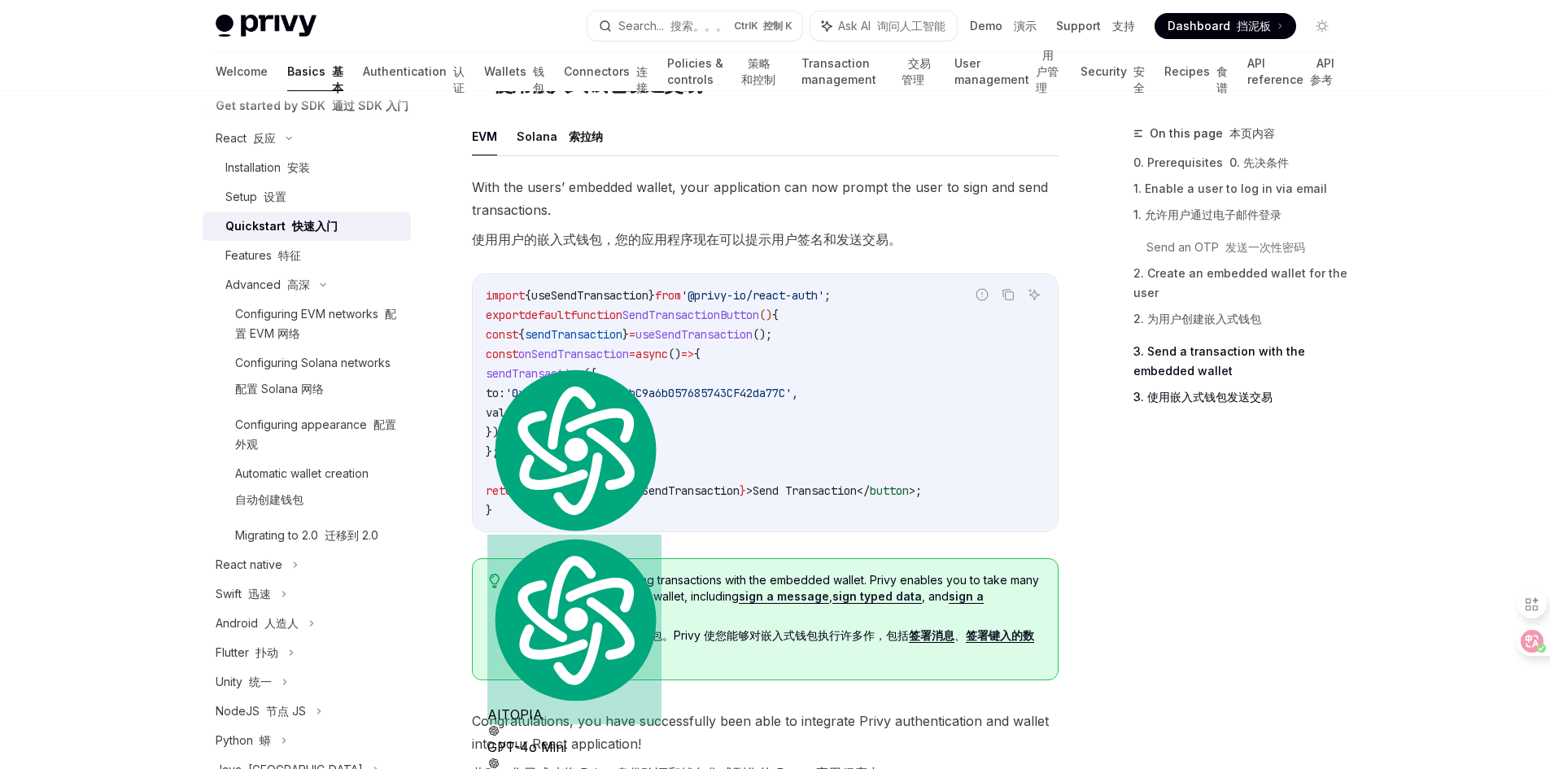
click at [619, 454] on code "import { useSendTransaction } from '@privy-io/react-auth' ; export default func…" at bounding box center [765, 403] width 559 height 234
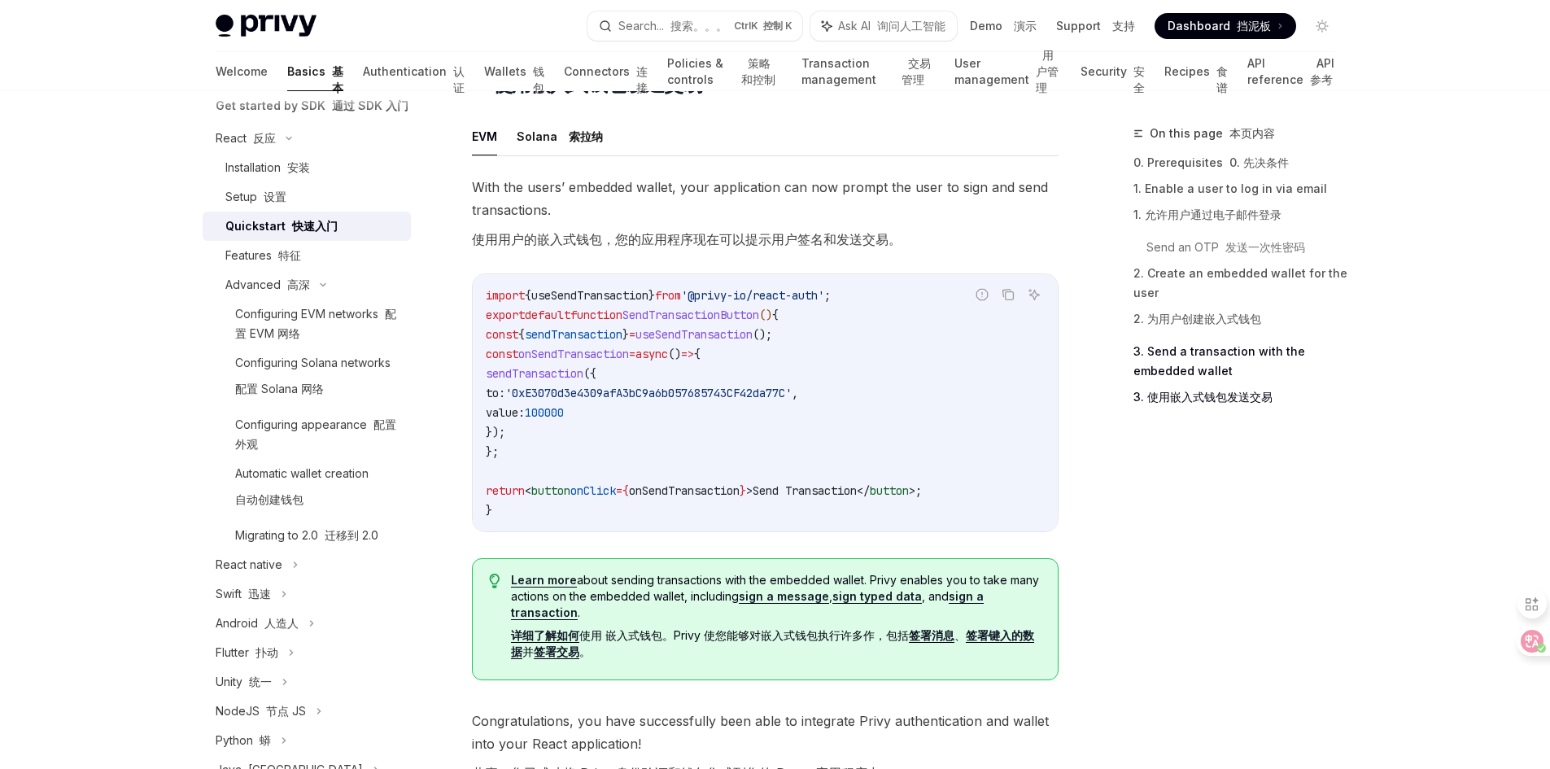
click at [778, 360] on code "import { useSendTransaction } from '@privy-io/react-auth' ; export default func…" at bounding box center [765, 403] width 559 height 234
click at [644, 376] on code "import { useSendTransaction } from '@privy-io/react-auth' ; export default func…" at bounding box center [765, 403] width 559 height 234
drag, startPoint x: 544, startPoint y: 437, endPoint x: 462, endPoint y: 379, distance: 99.8
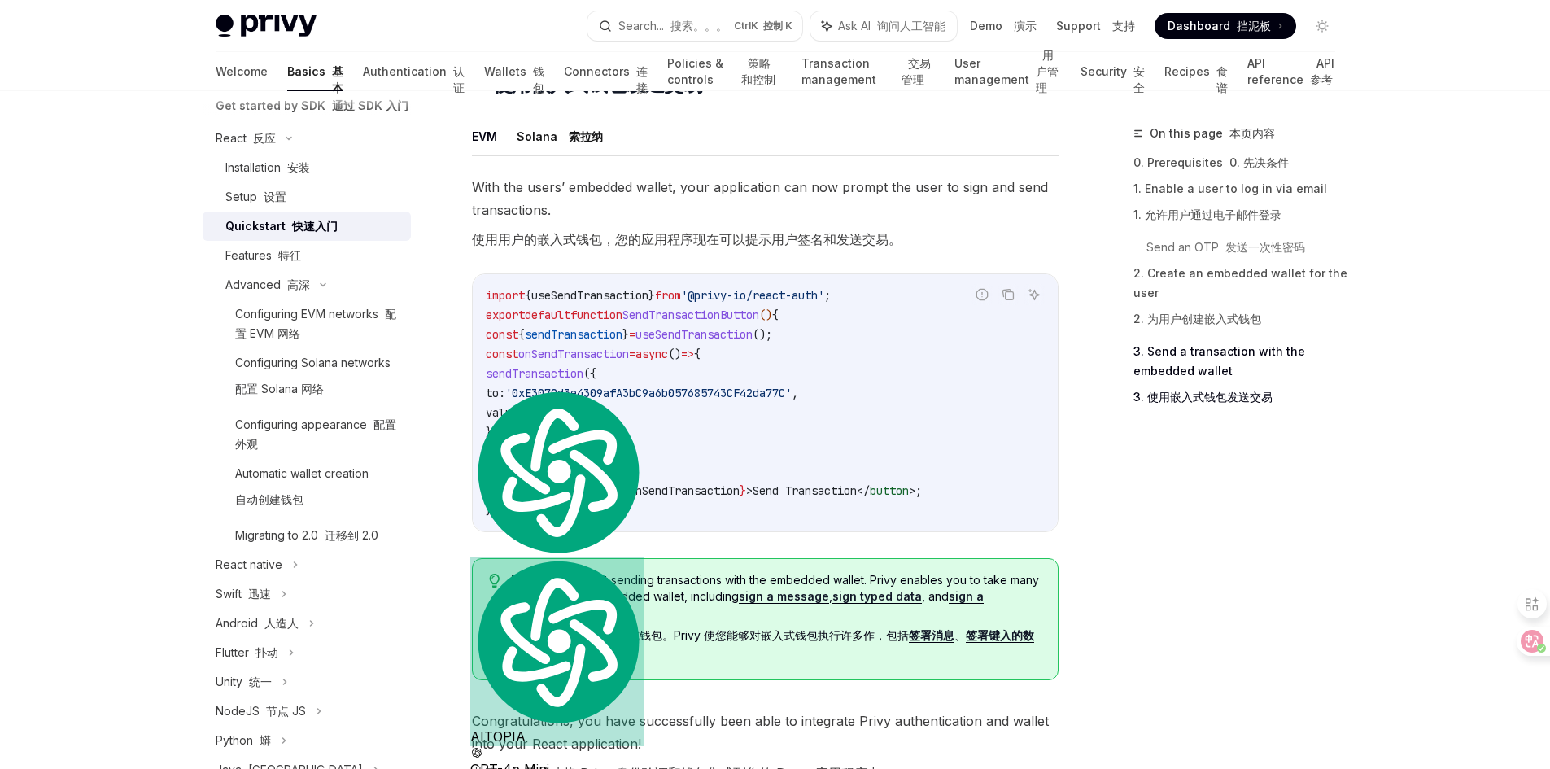
copy code "sendTransaction ({ to: '0xE3070d3e4309afA3bC9a6b057685743CF42da77C' , value: 10…"
click at [630, 273] on div "With the users’ embedded wallet, your application can now prompt the user to si…" at bounding box center [765, 435] width 587 height 518
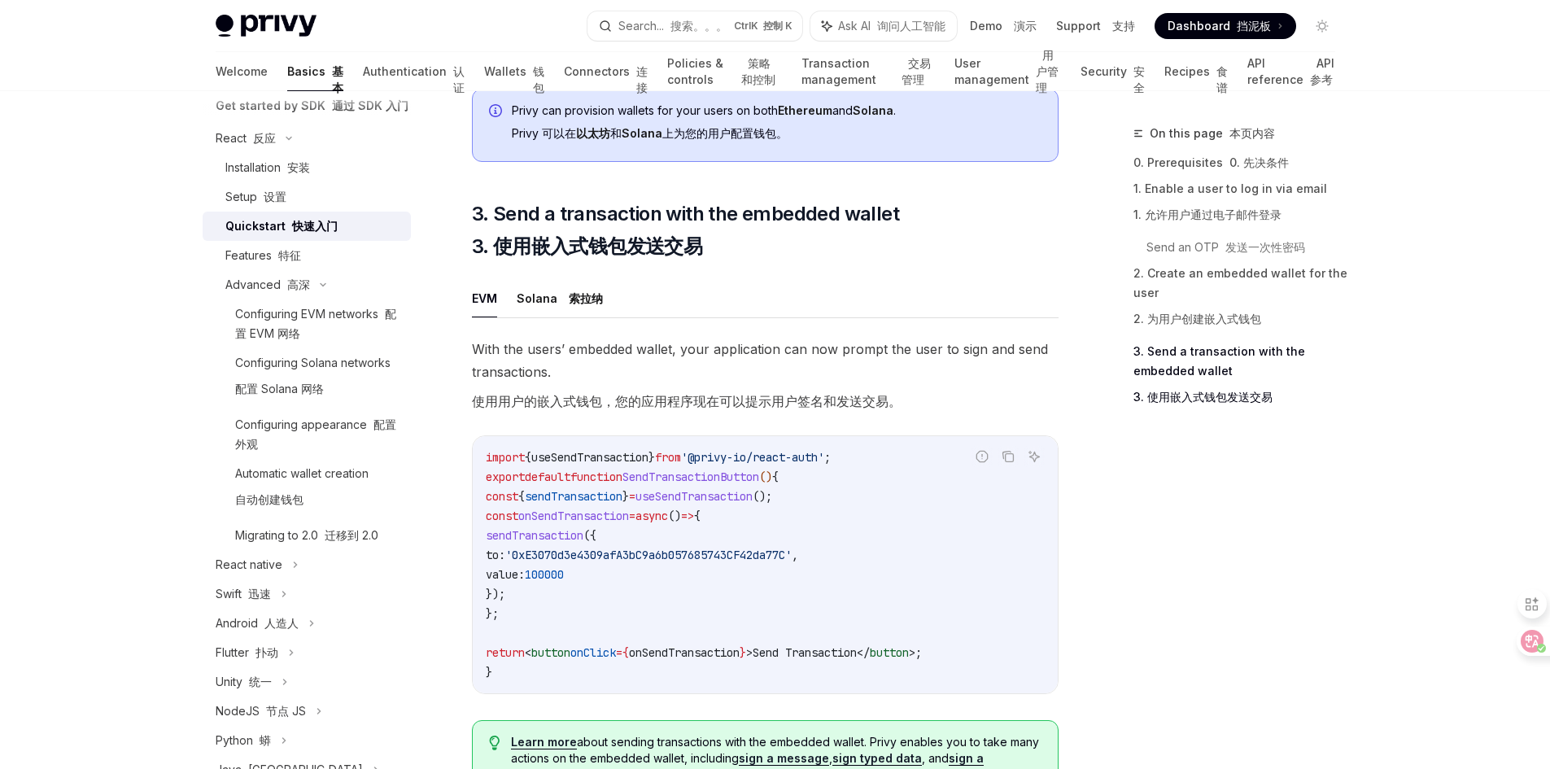
scroll to position [1790, 0]
drag, startPoint x: 710, startPoint y: 253, endPoint x: 537, endPoint y: 254, distance: 173.3
click at [537, 254] on span "3. Send a transaction with the embedded wallet 3. 使用嵌入式钱包发送交易" at bounding box center [685, 234] width 427 height 65
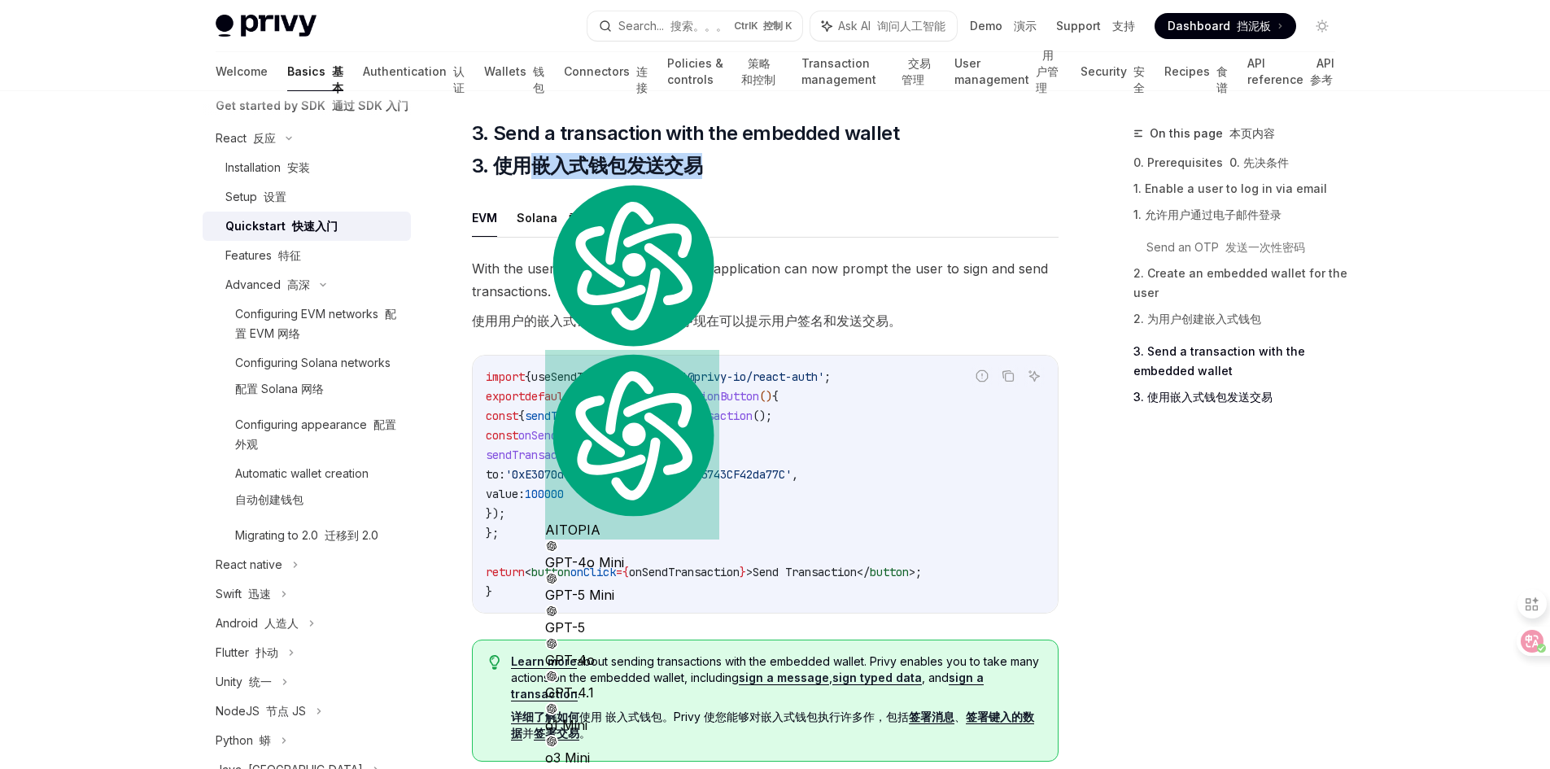
scroll to position [1875, 0]
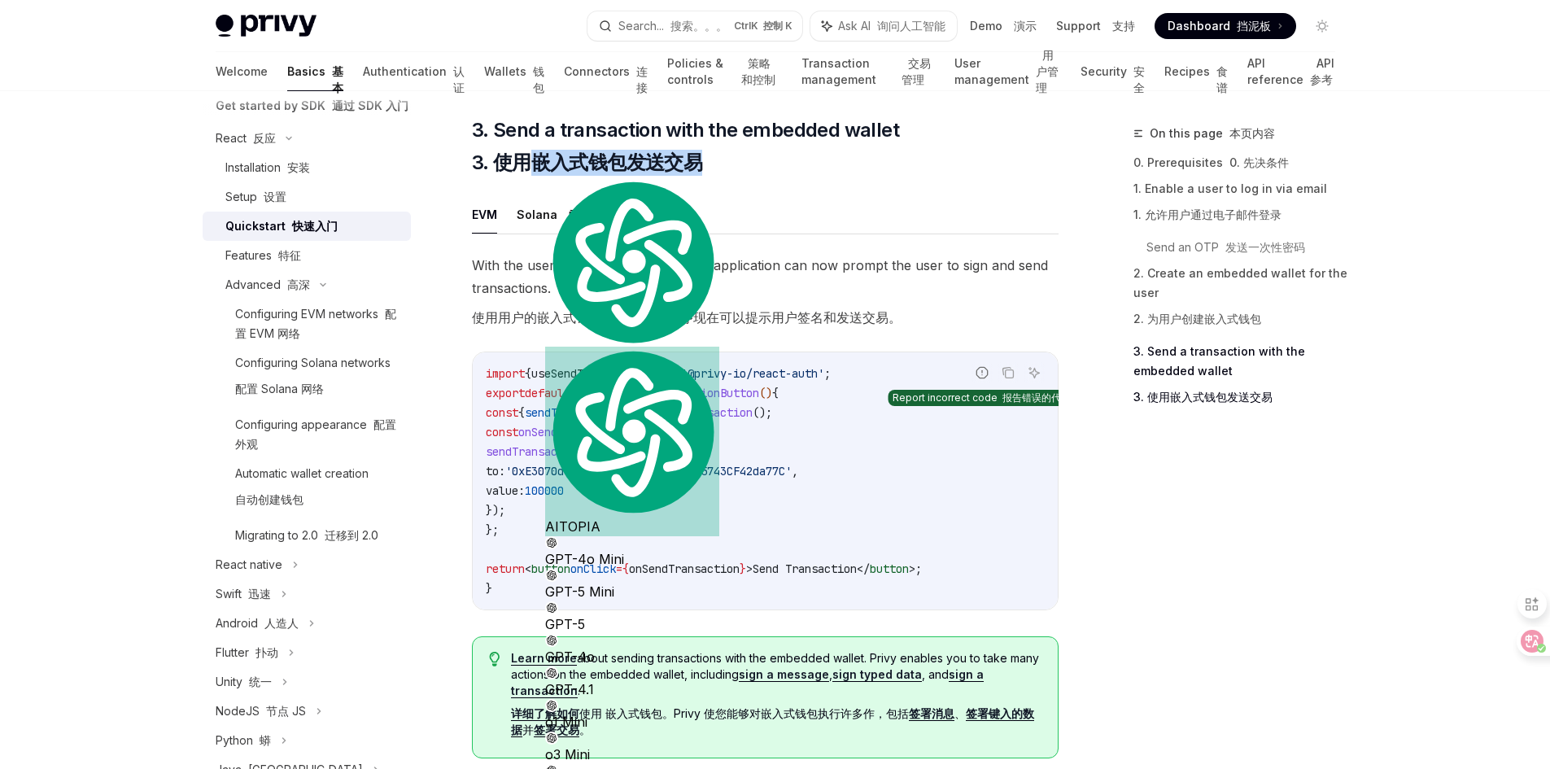
drag, startPoint x: 1006, startPoint y: 379, endPoint x: 991, endPoint y: 379, distance: 14.6
click at [1006, 379] on icon "Copy the contents from the code block" at bounding box center [1008, 372] width 13 height 13
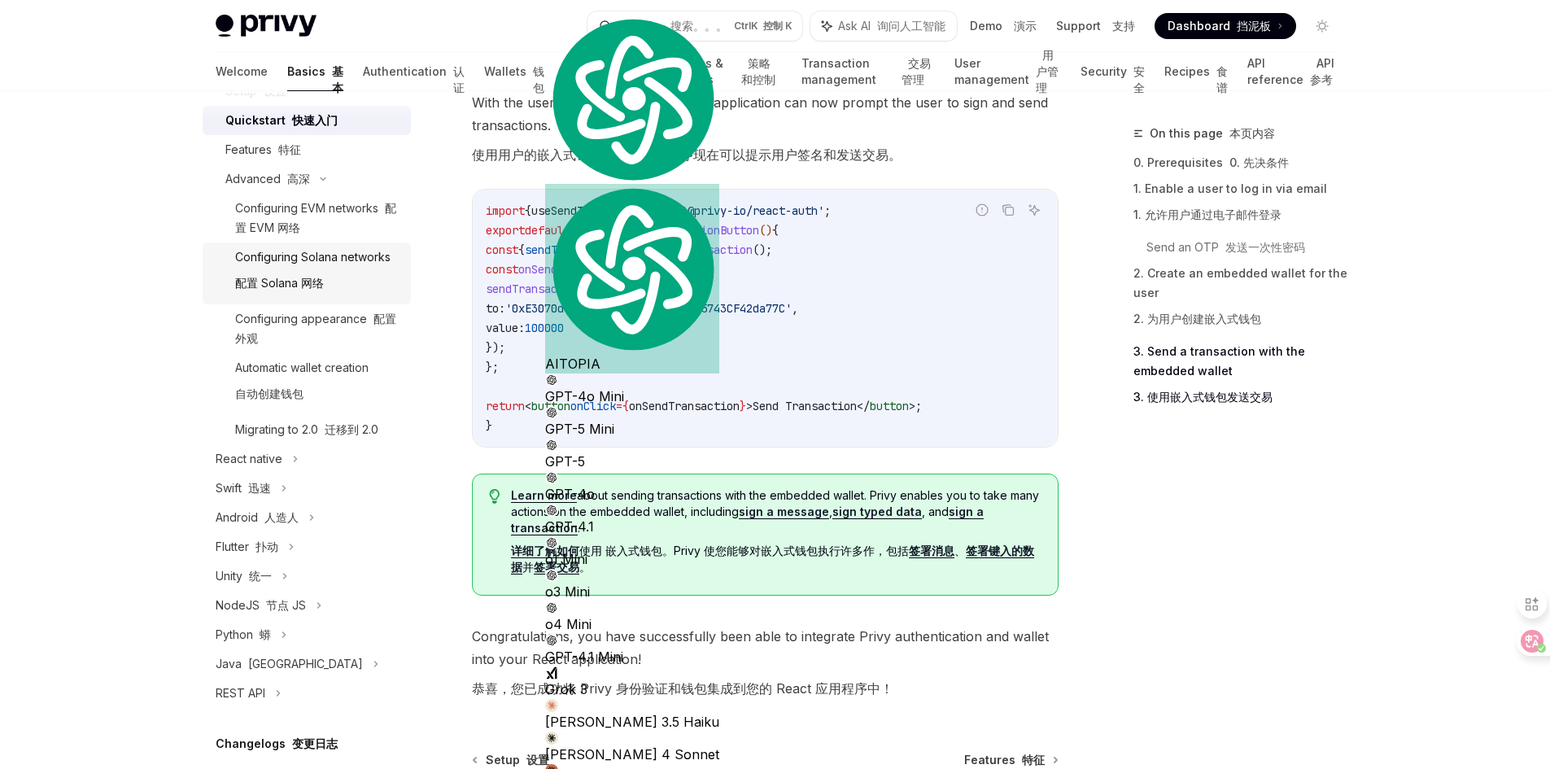
scroll to position [407, 0]
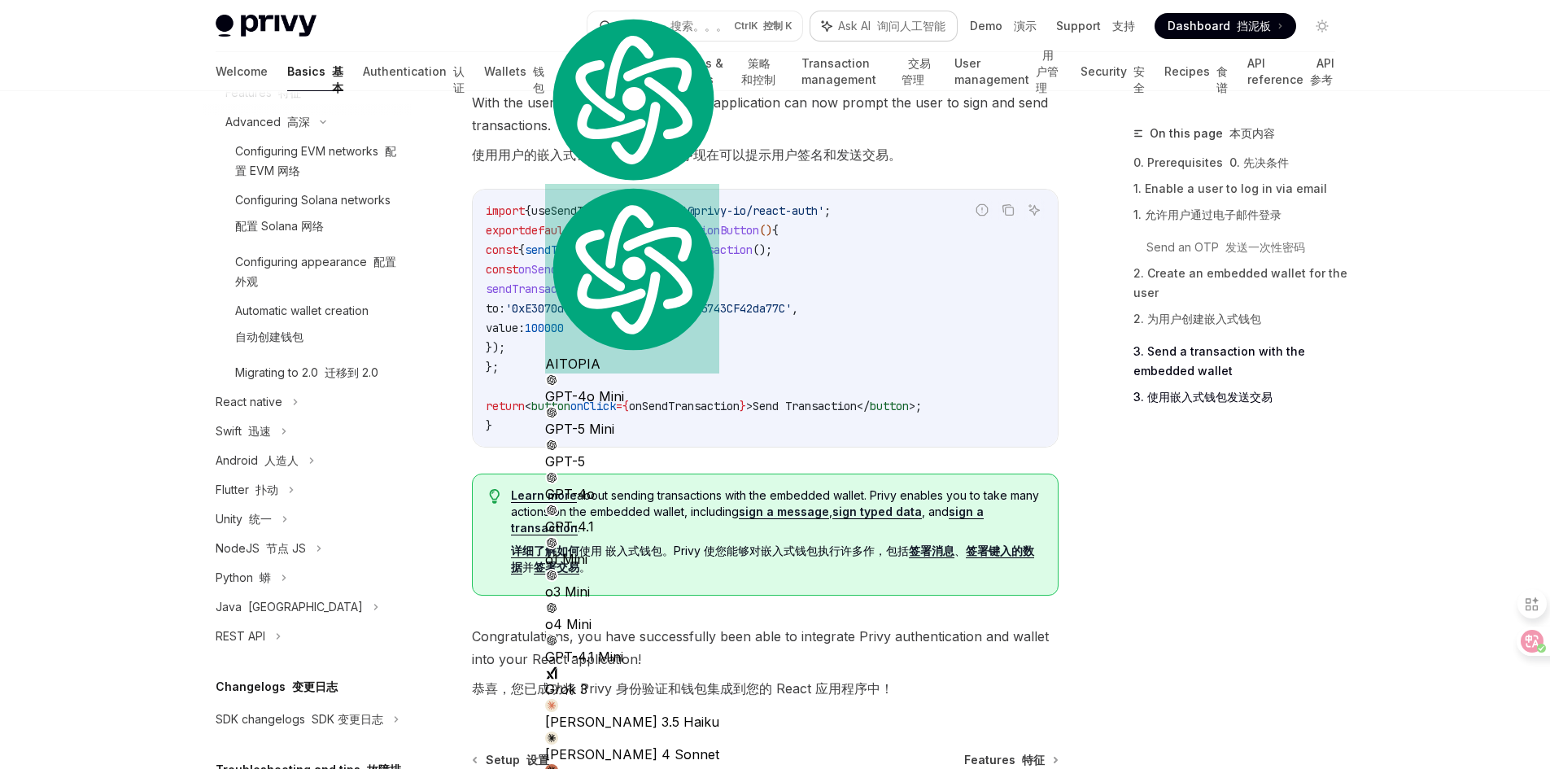
click at [854, 28] on span "Ask AI 询问人工智能" at bounding box center [891, 26] width 107 height 16
type textarea "*"
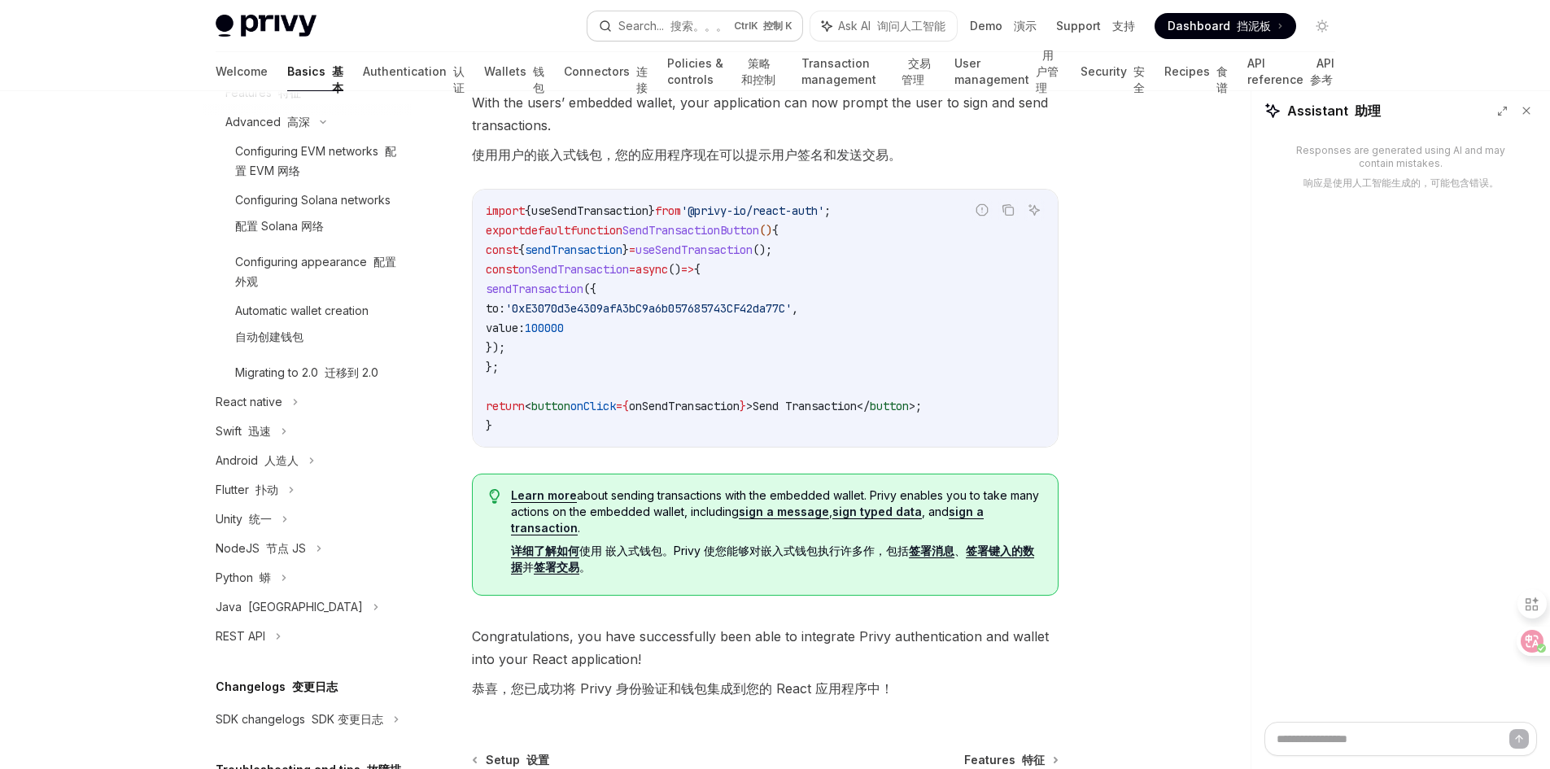
click at [686, 24] on font "搜索。。。" at bounding box center [698, 26] width 57 height 14
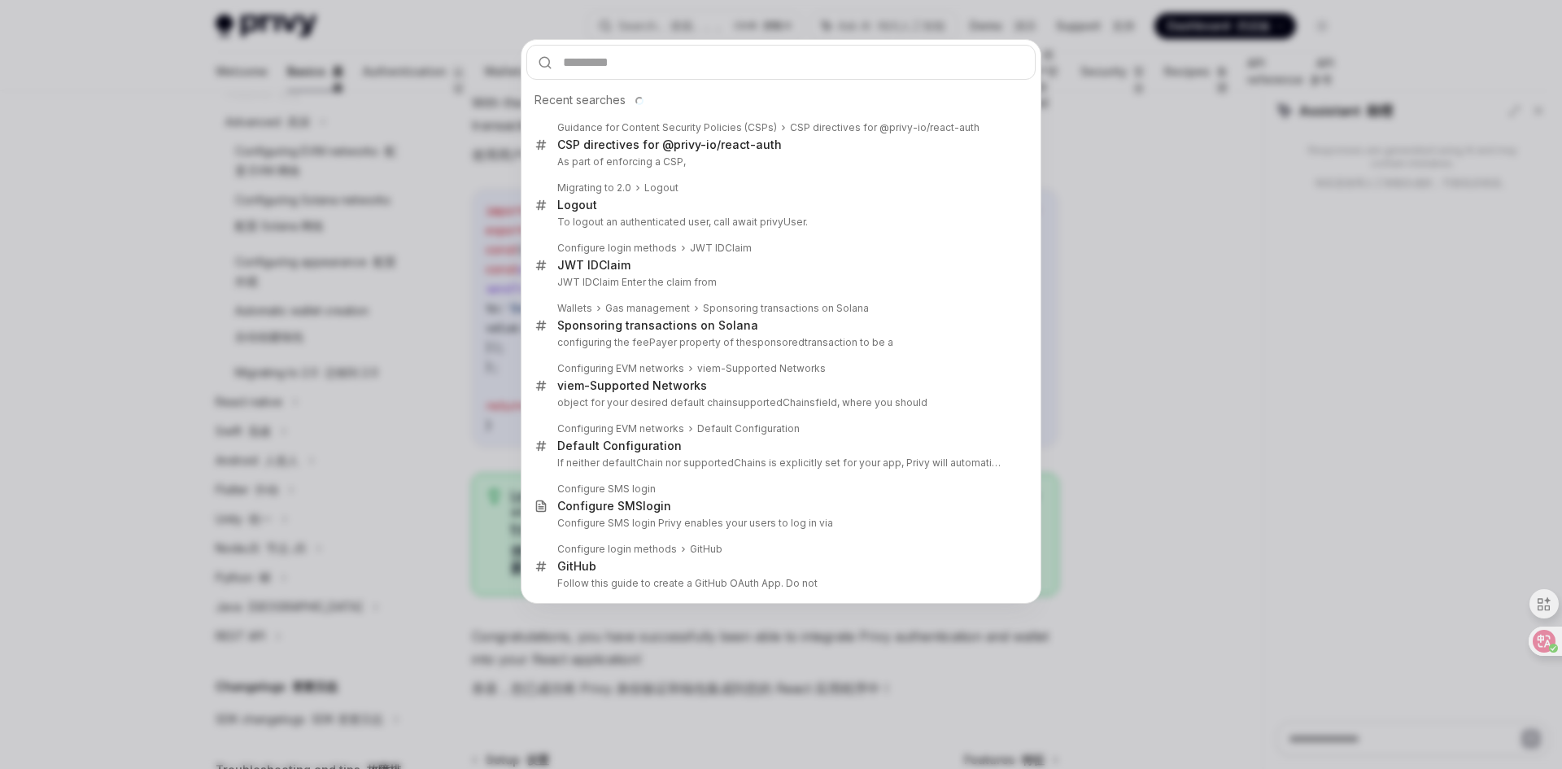
type input "**********"
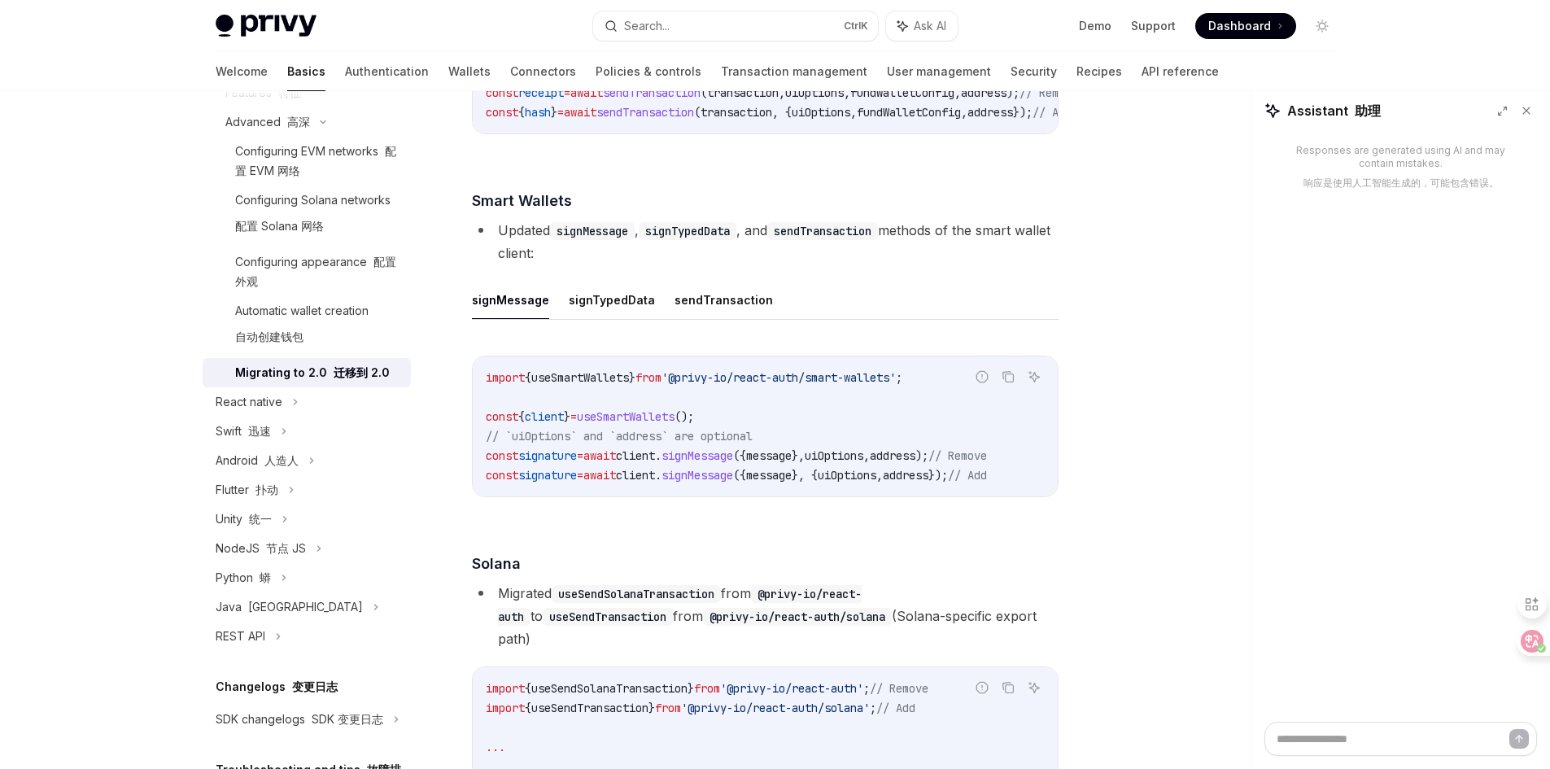
type textarea "*"
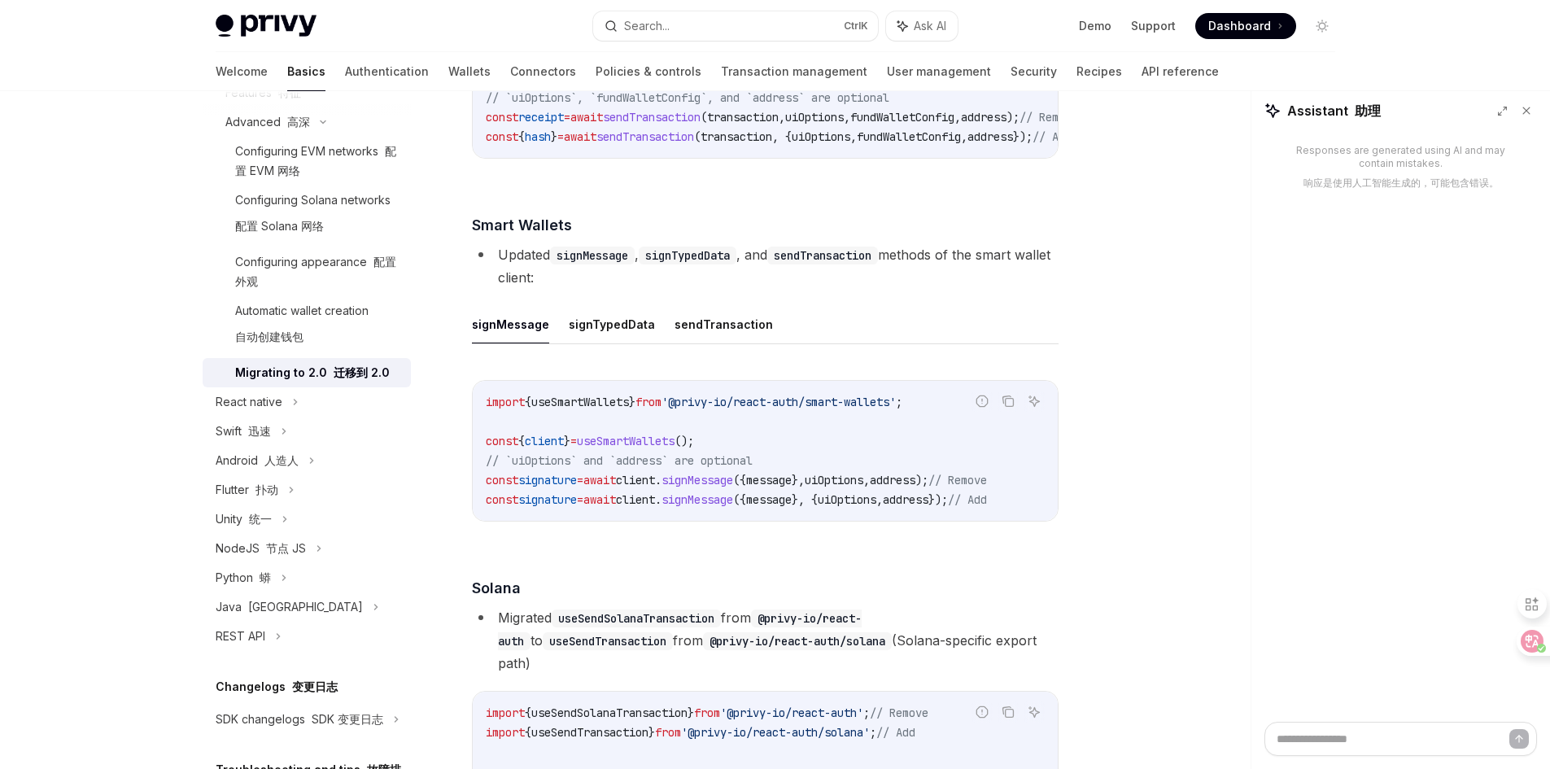
scroll to position [2492, 0]
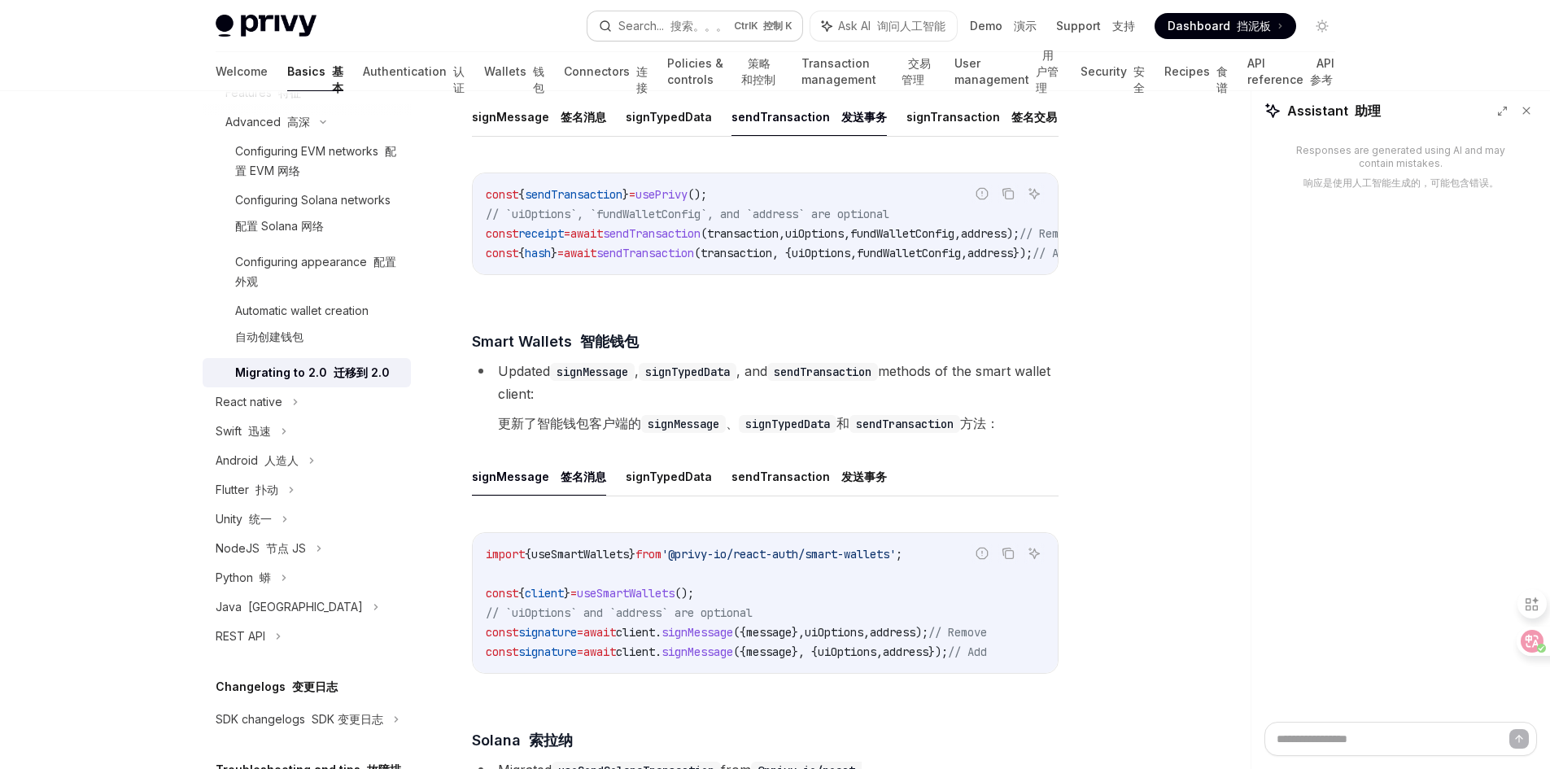
click at [681, 28] on font "搜索。。。" at bounding box center [698, 26] width 57 height 14
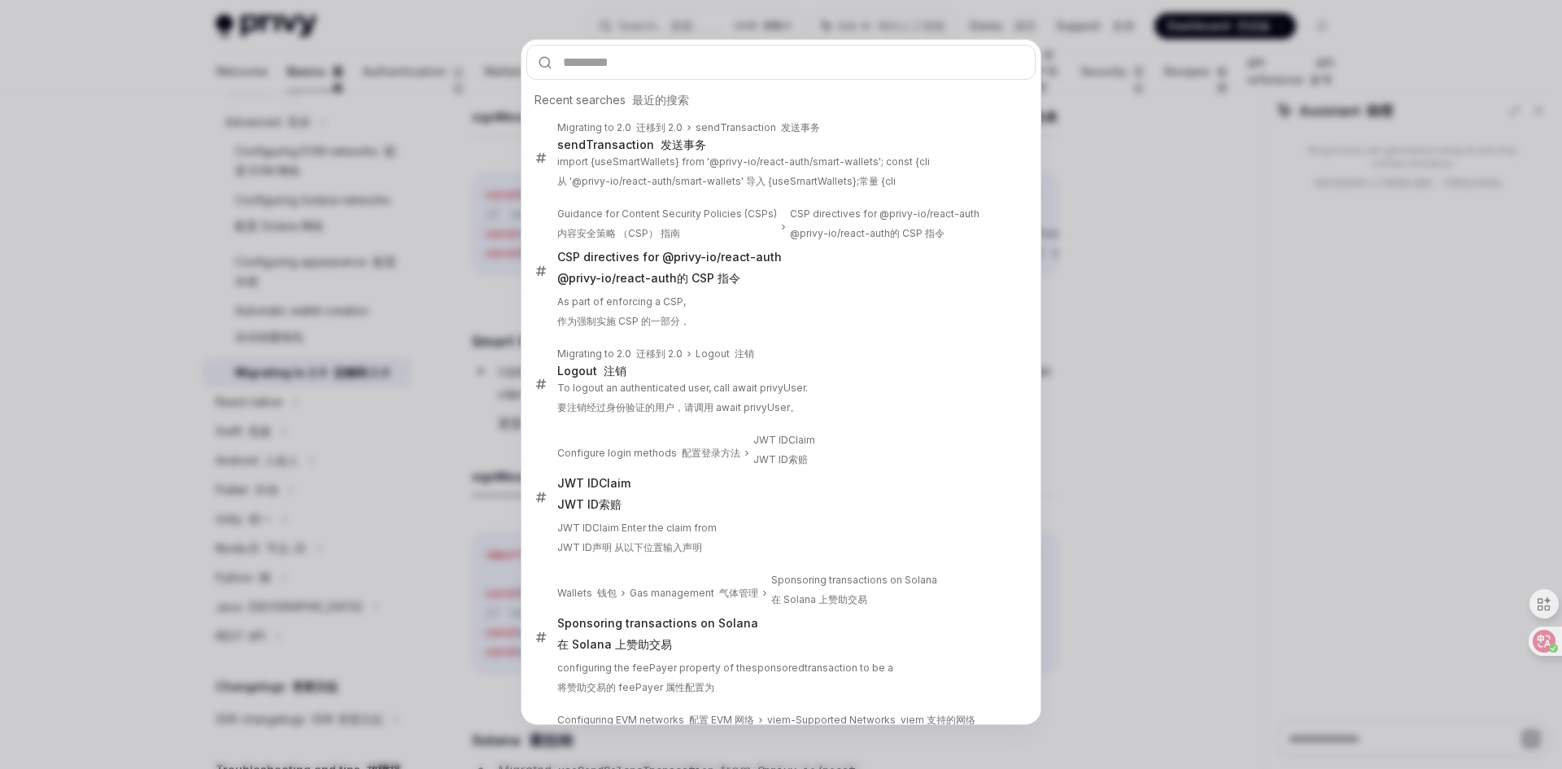
type input "**********"
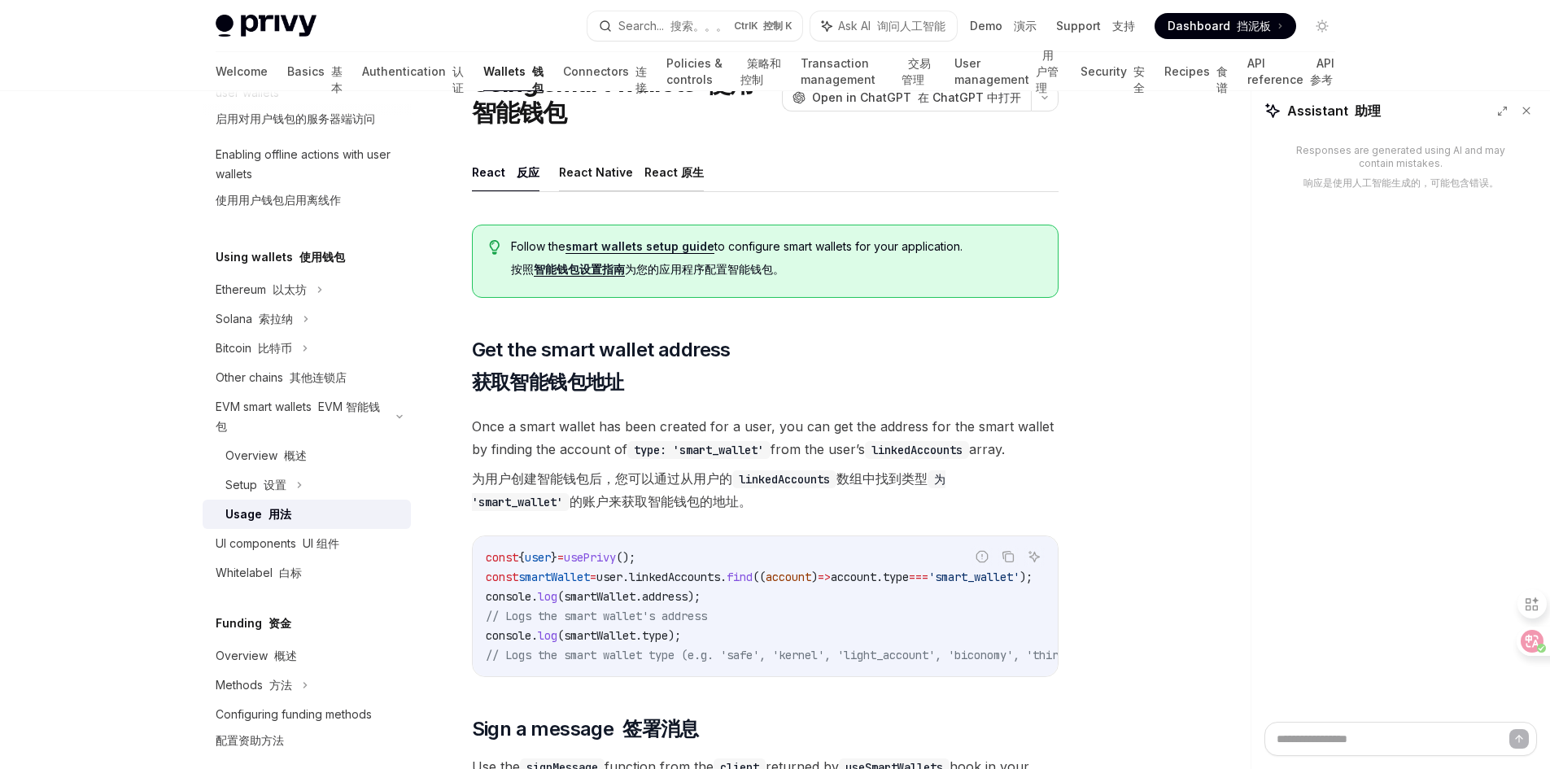
click at [660, 175] on font "React 原生" at bounding box center [673, 172] width 59 height 14
click at [505, 175] on button "React 反应" at bounding box center [506, 172] width 68 height 38
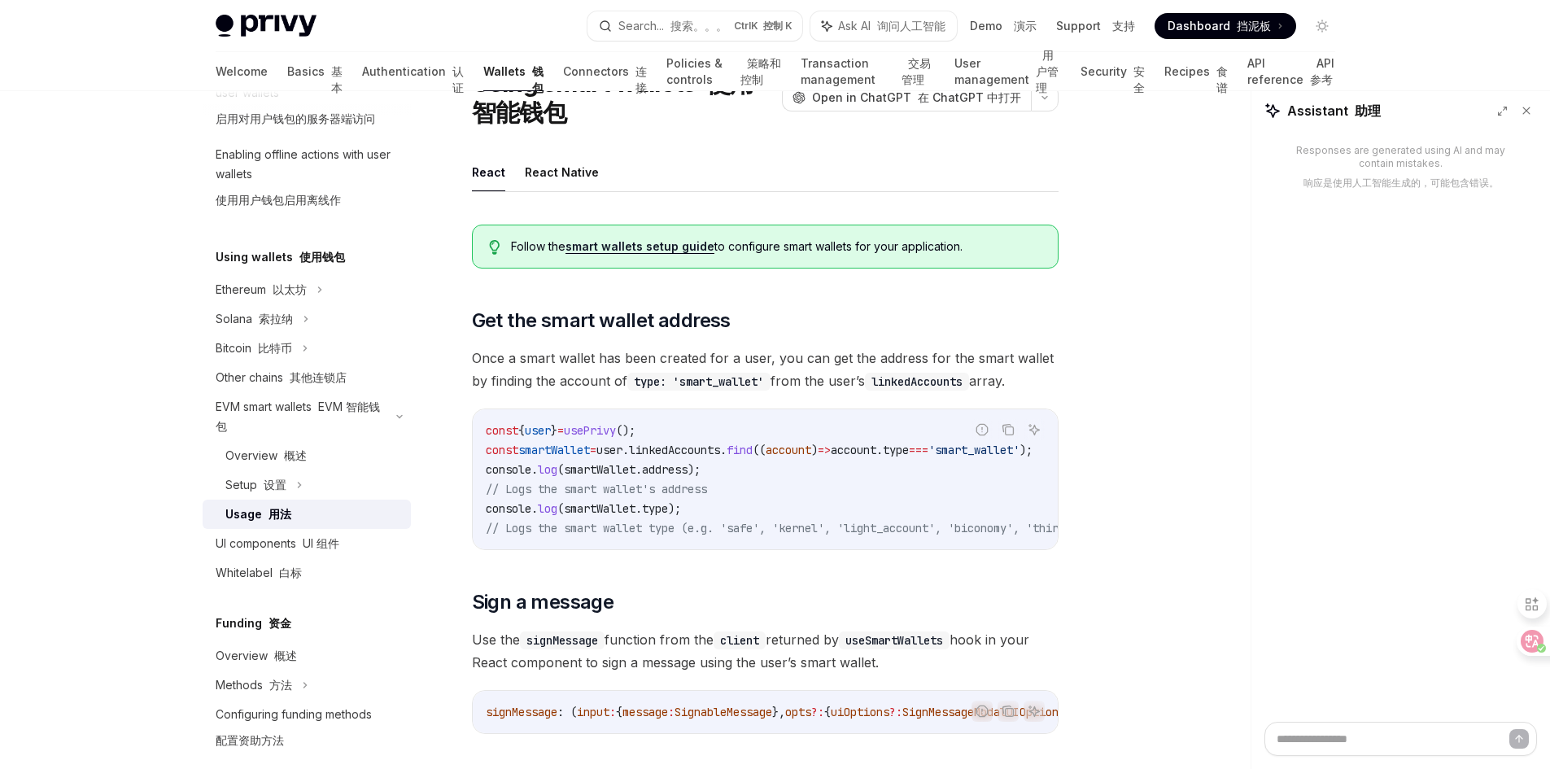
type textarea "*"
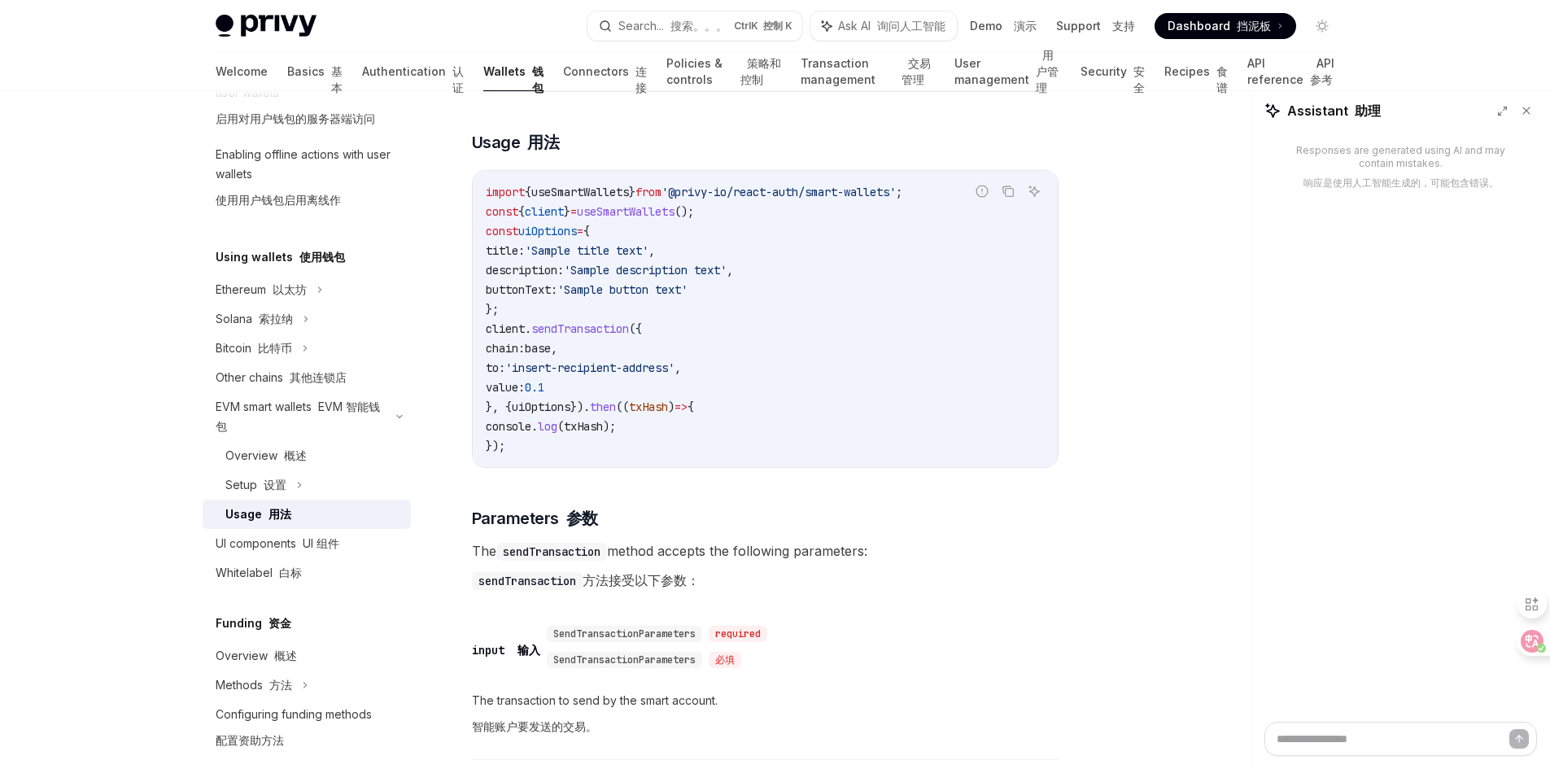
scroll to position [3011, 0]
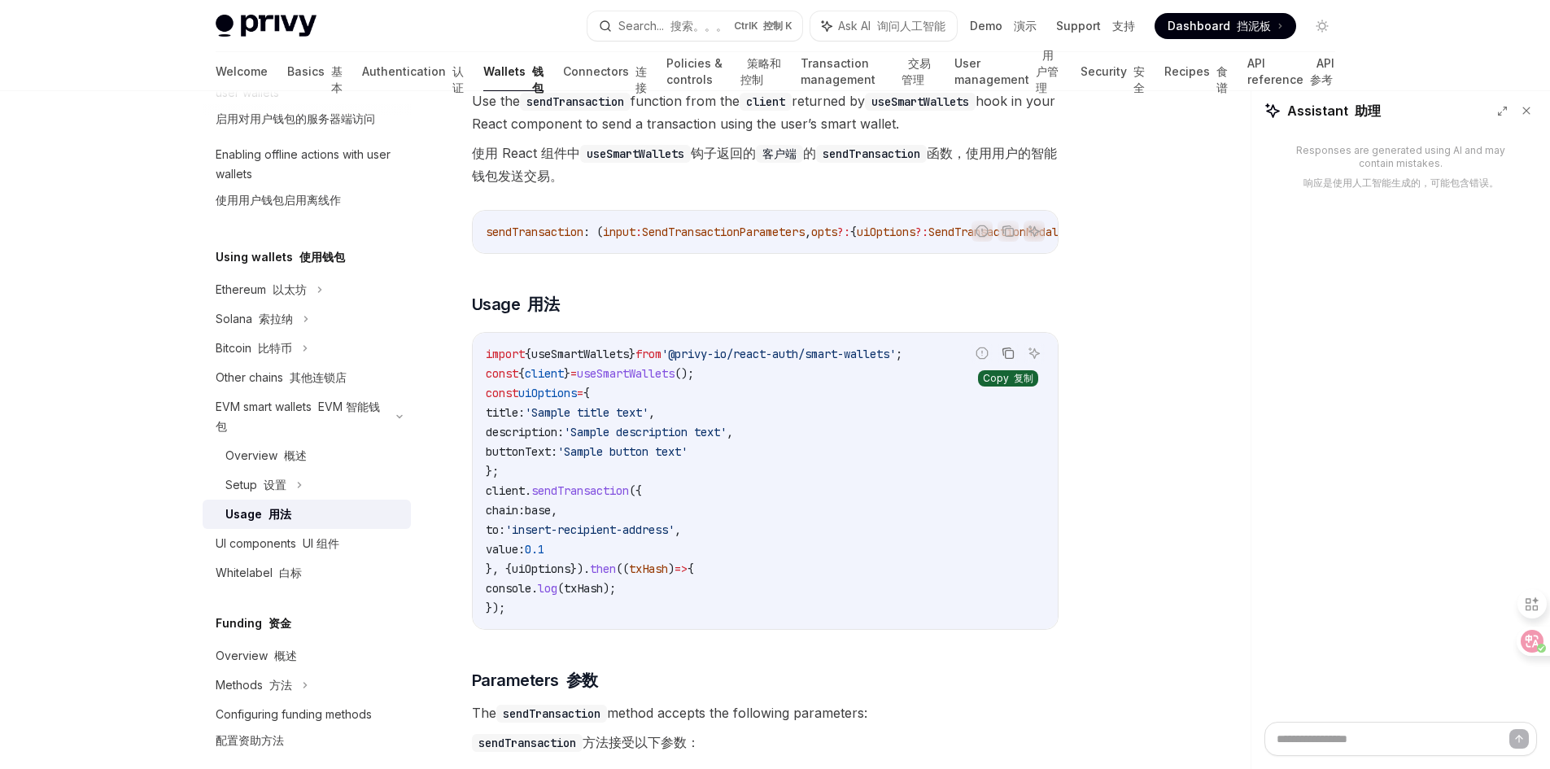
click at [1010, 360] on icon "Copy the contents from the code block" at bounding box center [1008, 353] width 13 height 13
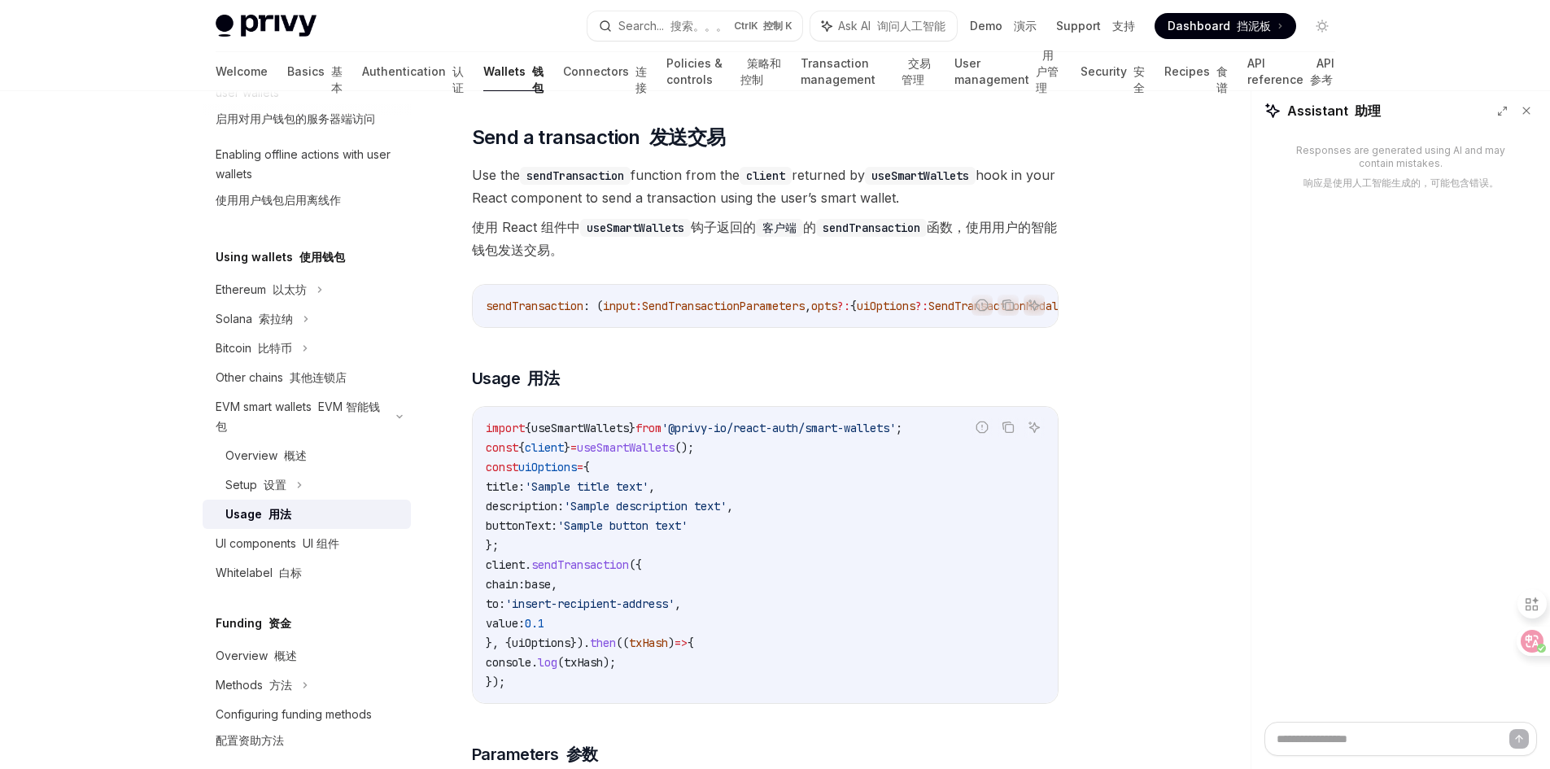
scroll to position [2929, 0]
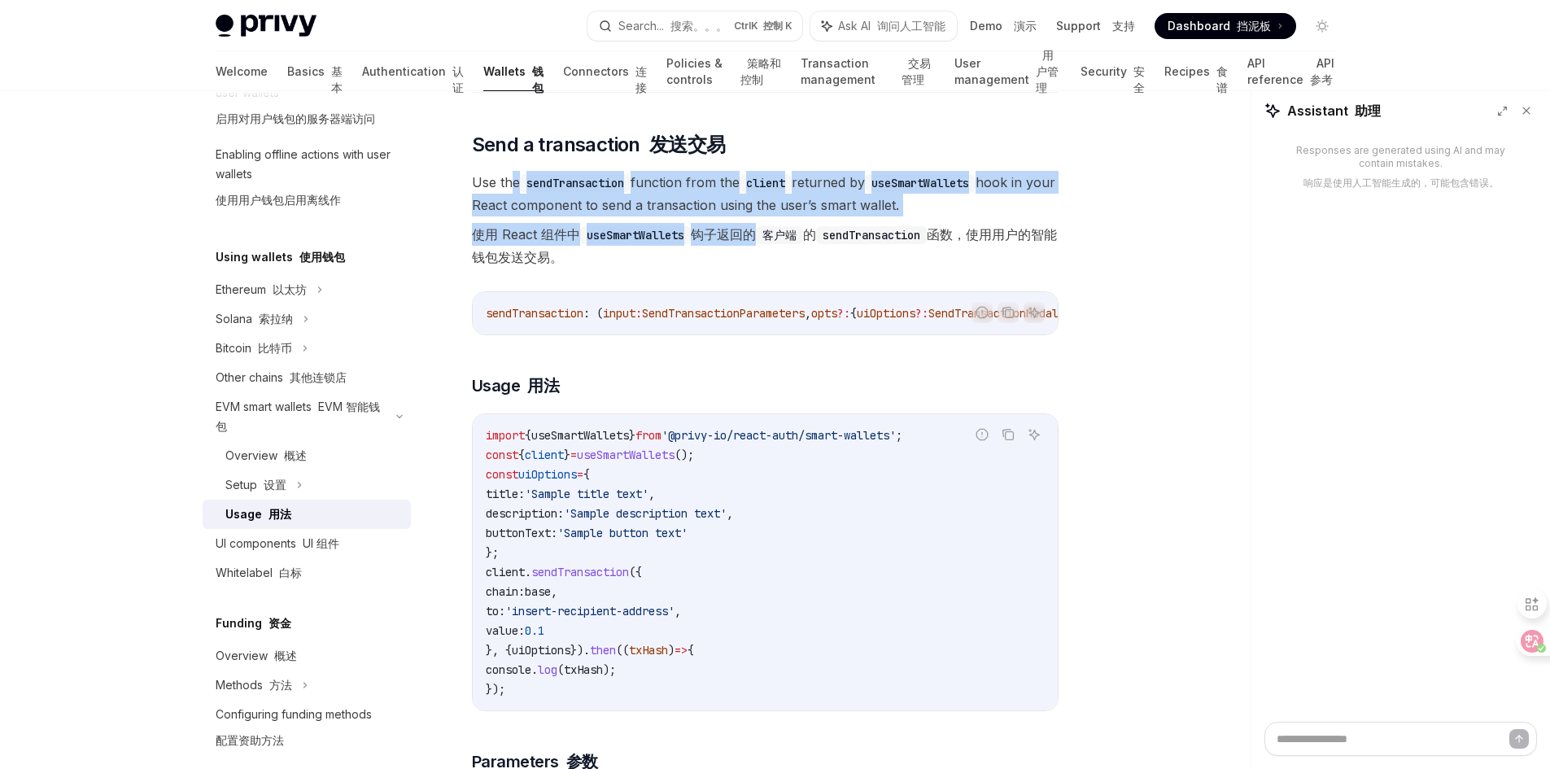
drag, startPoint x: 511, startPoint y: 212, endPoint x: 759, endPoint y: 262, distance: 253.2
click at [759, 262] on span "Use the sendTransaction function from the client returned by useSmartWallets ho…" at bounding box center [765, 223] width 587 height 104
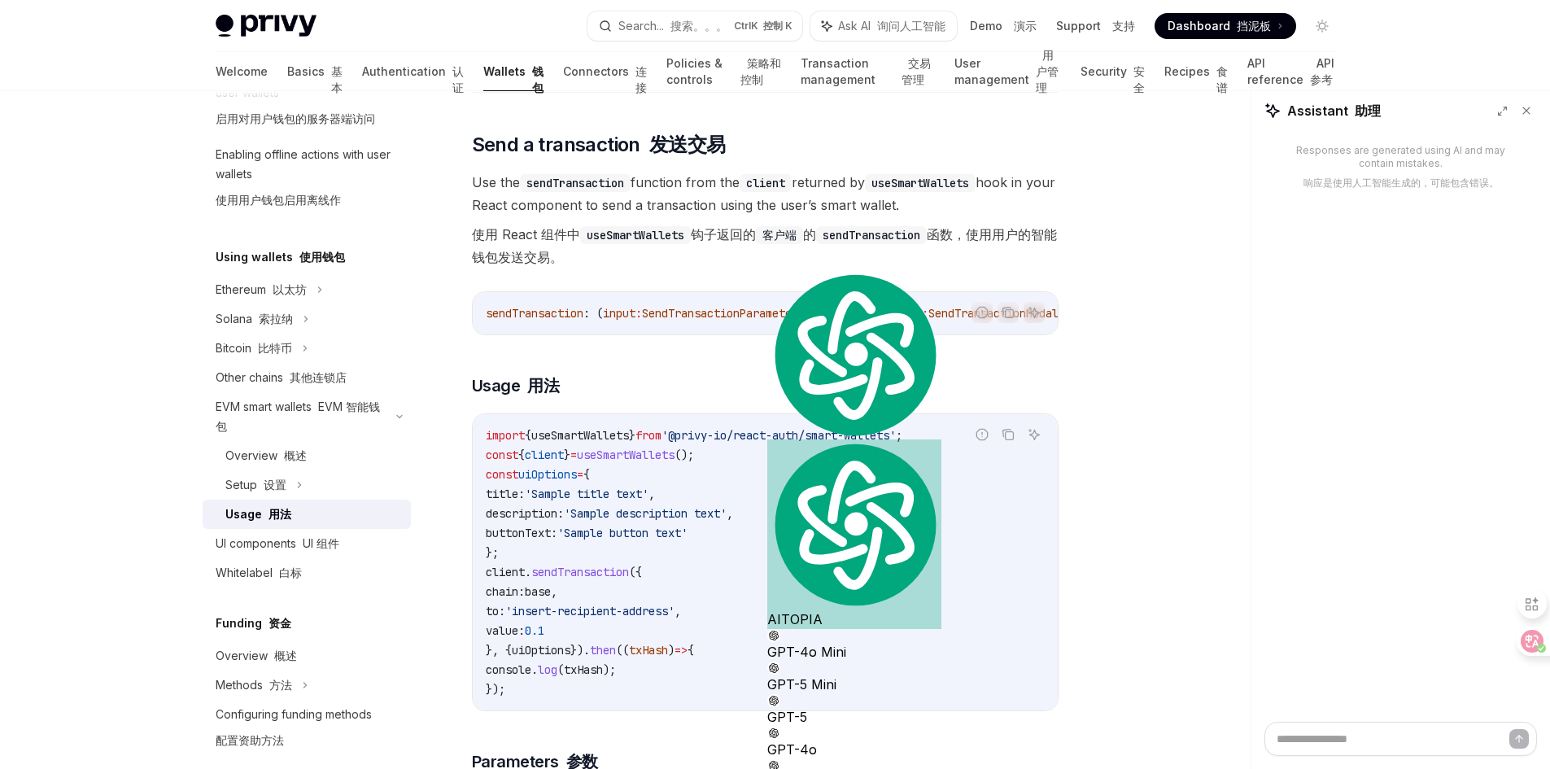
click at [631, 269] on font "使用 React 组件中 useSmartWallets 钩子返回的 客户端 的 sendTransaction 函数，使用用户的智能钱包发送交易。" at bounding box center [765, 246] width 587 height 46
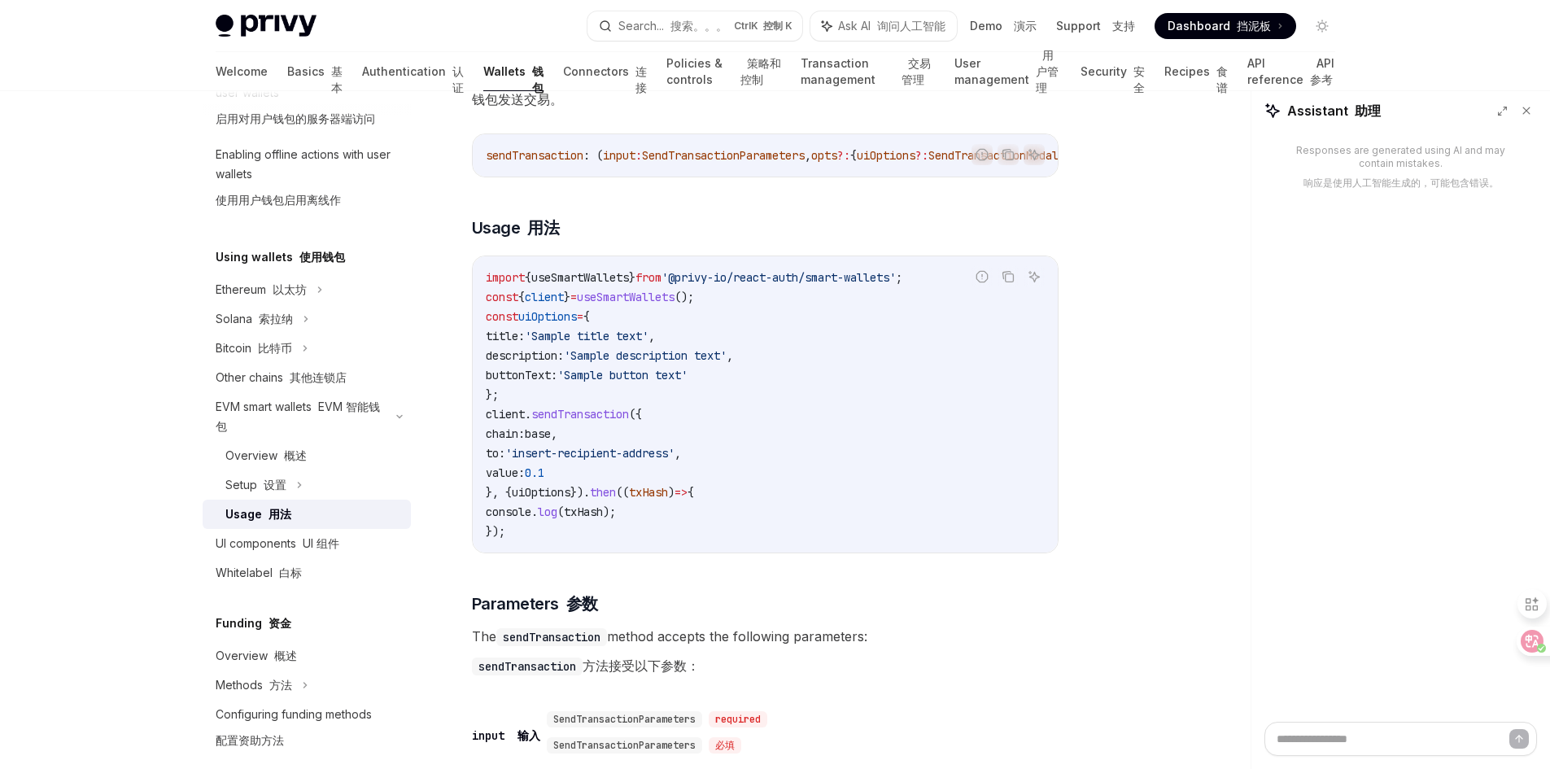
scroll to position [3092, 0]
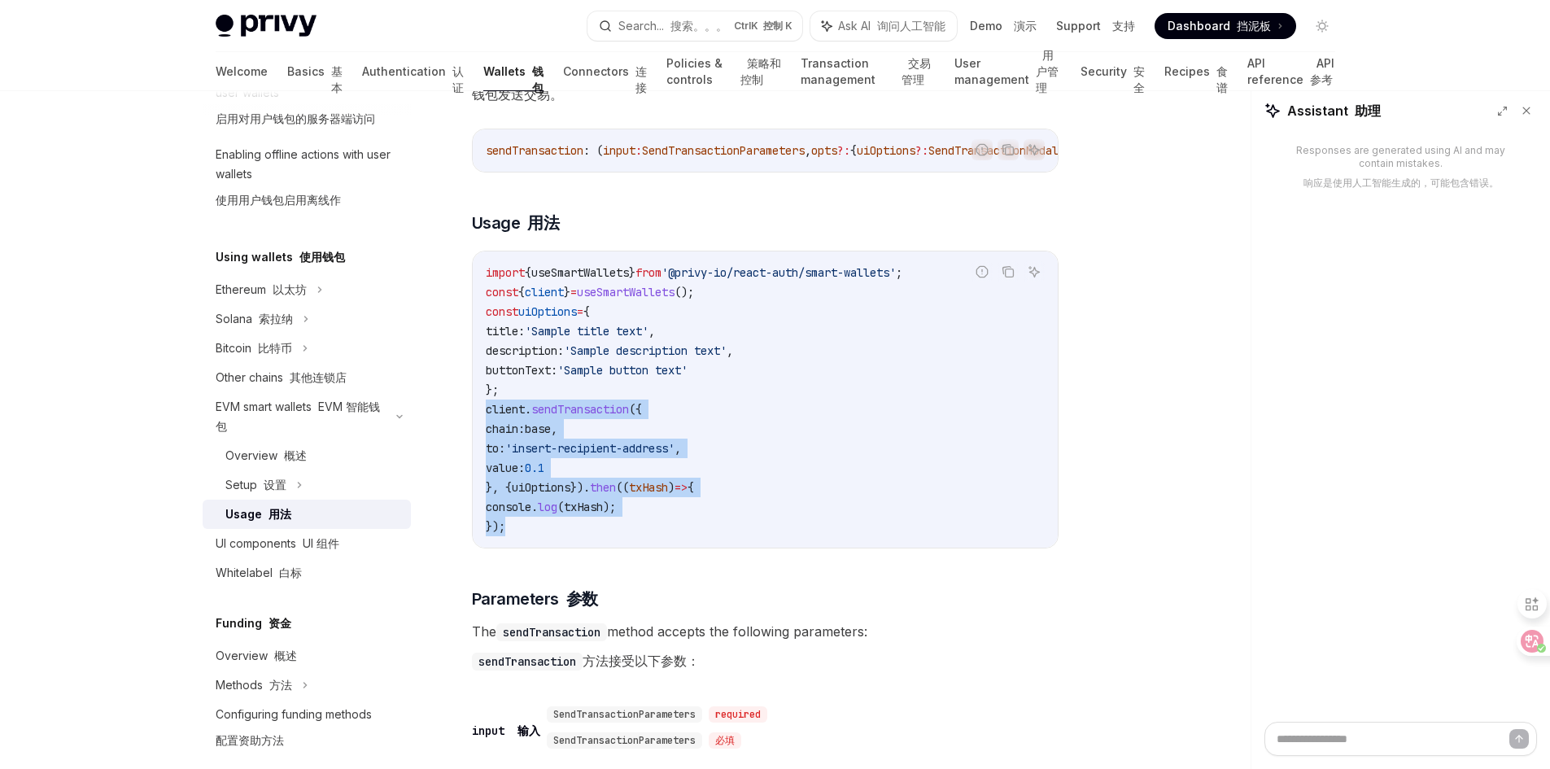
drag, startPoint x: 510, startPoint y: 567, endPoint x: 471, endPoint y: 453, distance: 120.4
click at [472, 453] on div "Report incorrect code 报告错误的代码 Copy 复制 Ask AI 询问人工智能 import { useSmartWallets } …" at bounding box center [765, 400] width 587 height 298
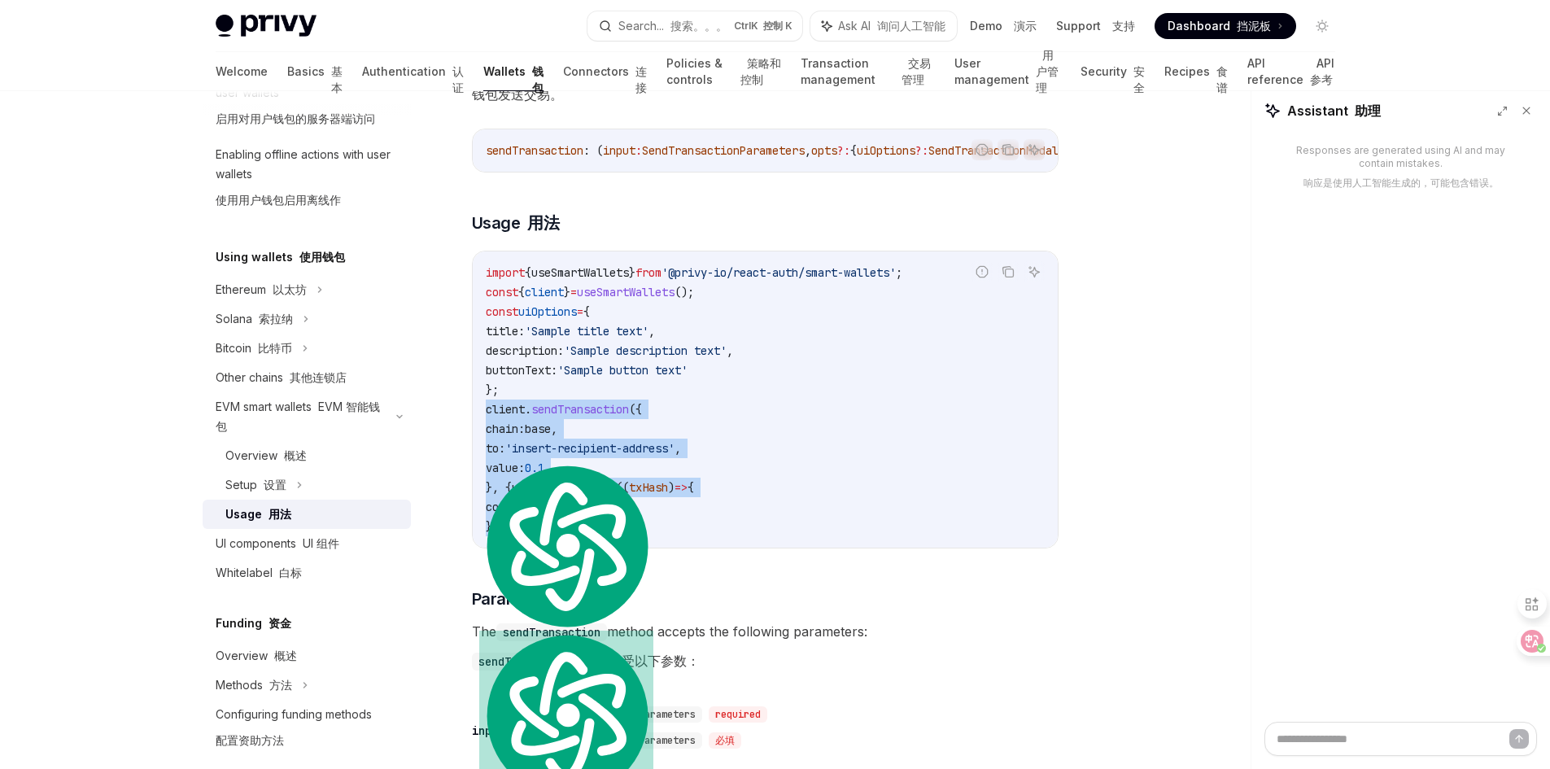
click at [851, 483] on code "import { useSmartWallets } from '@privy-io/react-auth/smart-wallets' ; const { …" at bounding box center [765, 399] width 559 height 273
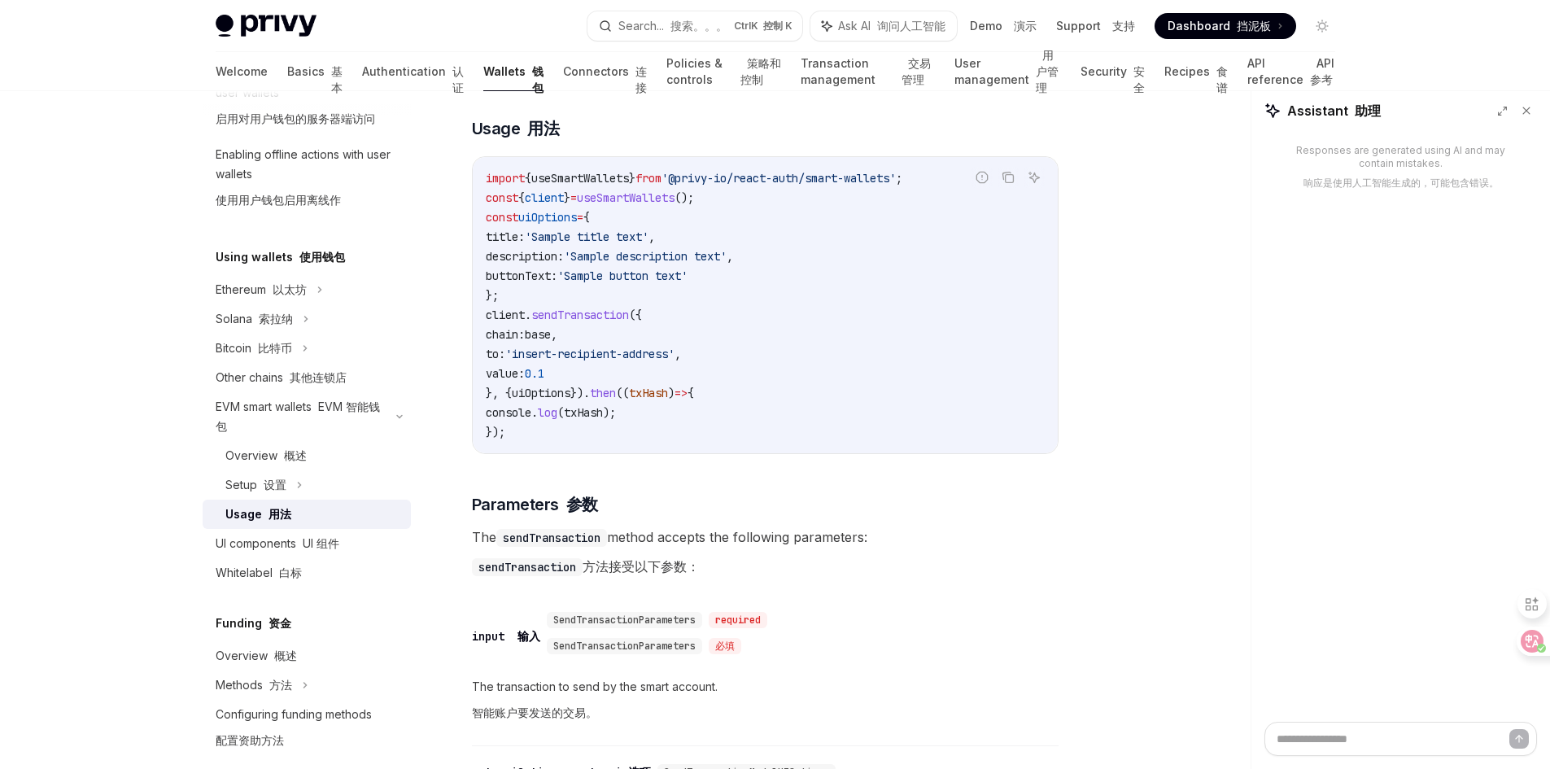
scroll to position [3011, 0]
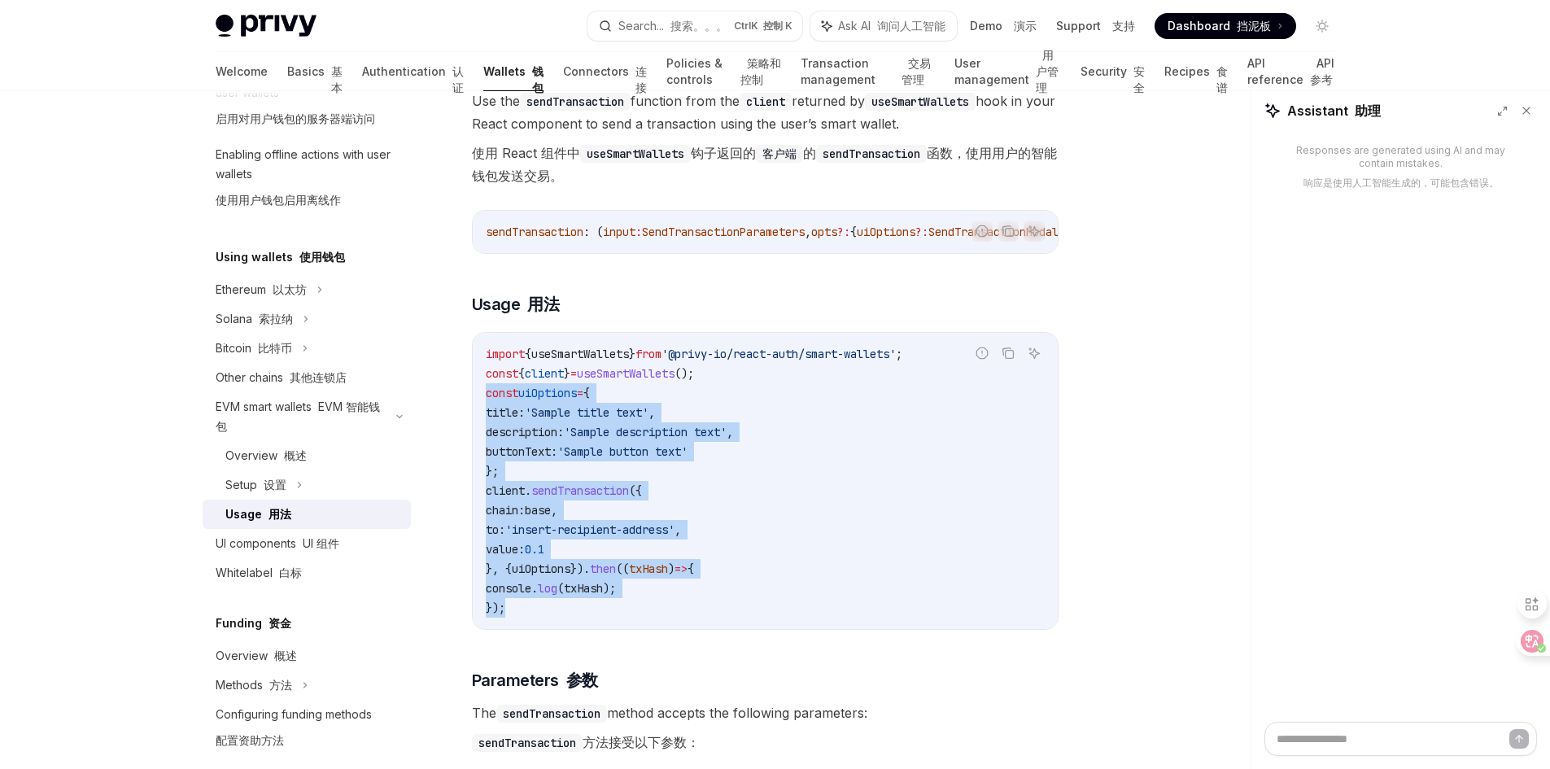
drag, startPoint x: 518, startPoint y: 646, endPoint x: 485, endPoint y: 427, distance: 221.3
click at [486, 427] on code "import { useSmartWallets } from '@privy-io/react-auth/smart-wallets' ; const { …" at bounding box center [765, 480] width 559 height 273
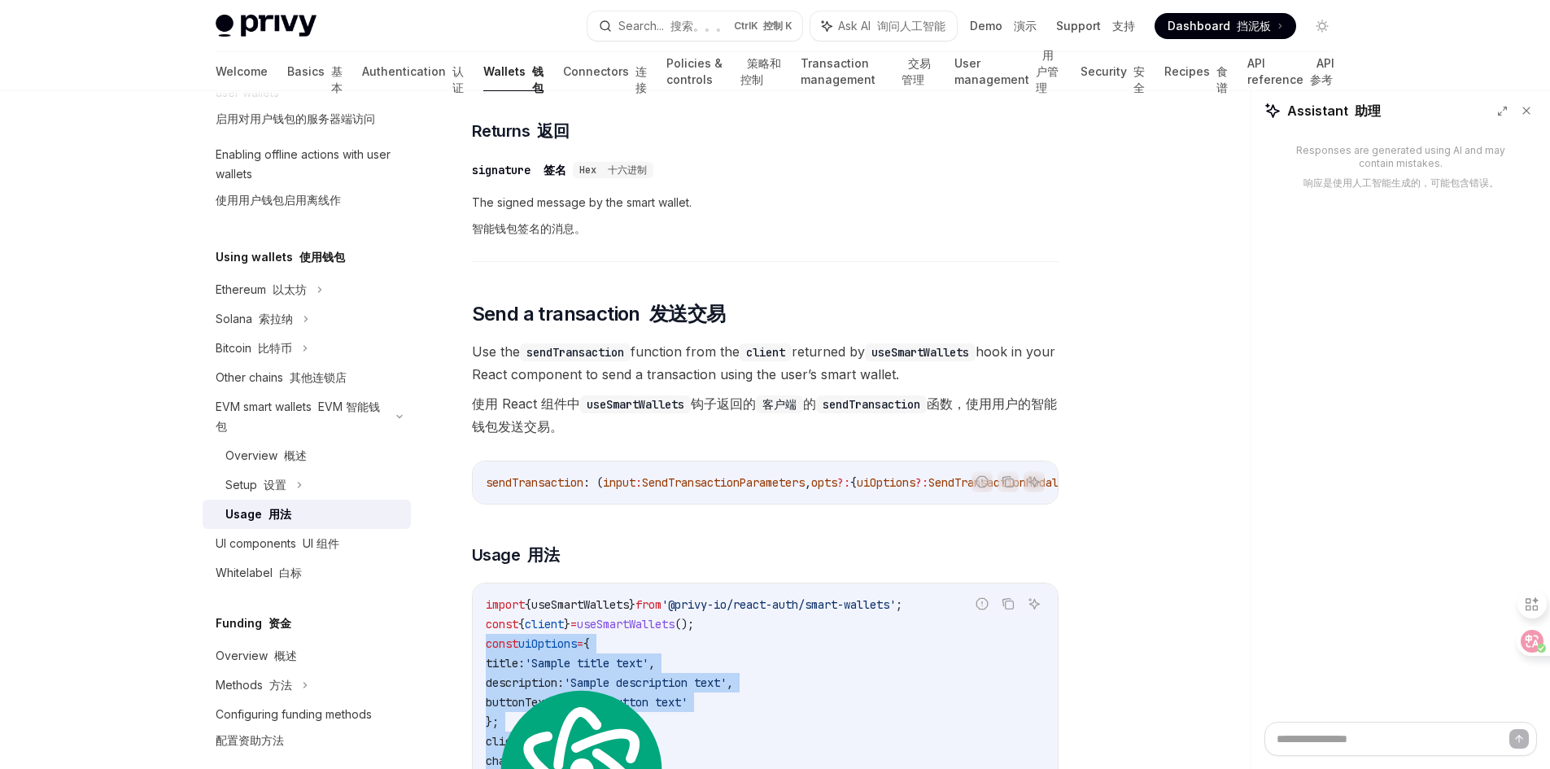
scroll to position [2929, 0]
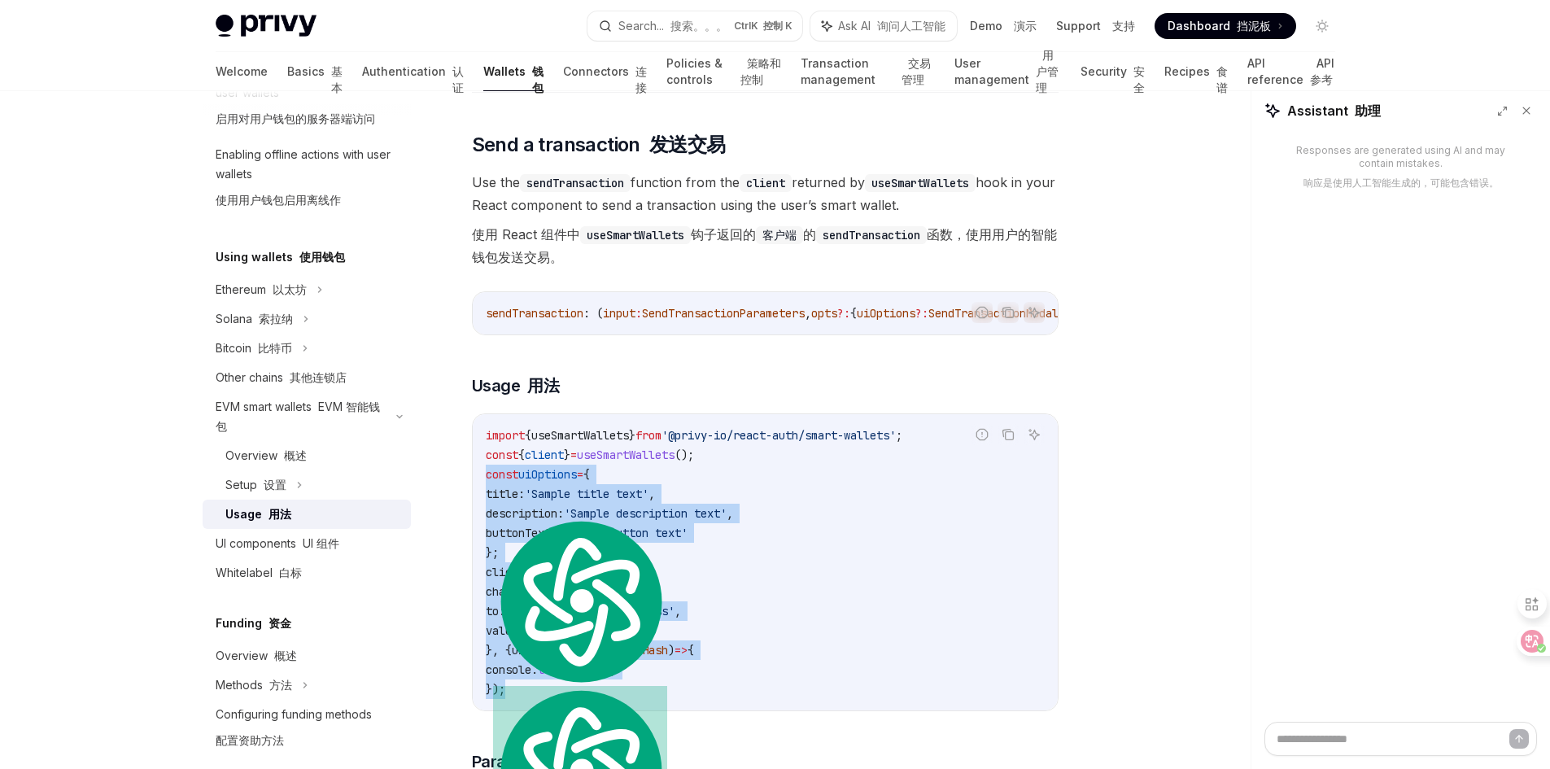
copy code "const uiOptions = { title: 'Sample title text' , description: 'Sample descripti…"
click at [848, 530] on code "import { useSmartWallets } from '@privy-io/react-auth/smart-wallets' ; const { …" at bounding box center [765, 562] width 559 height 273
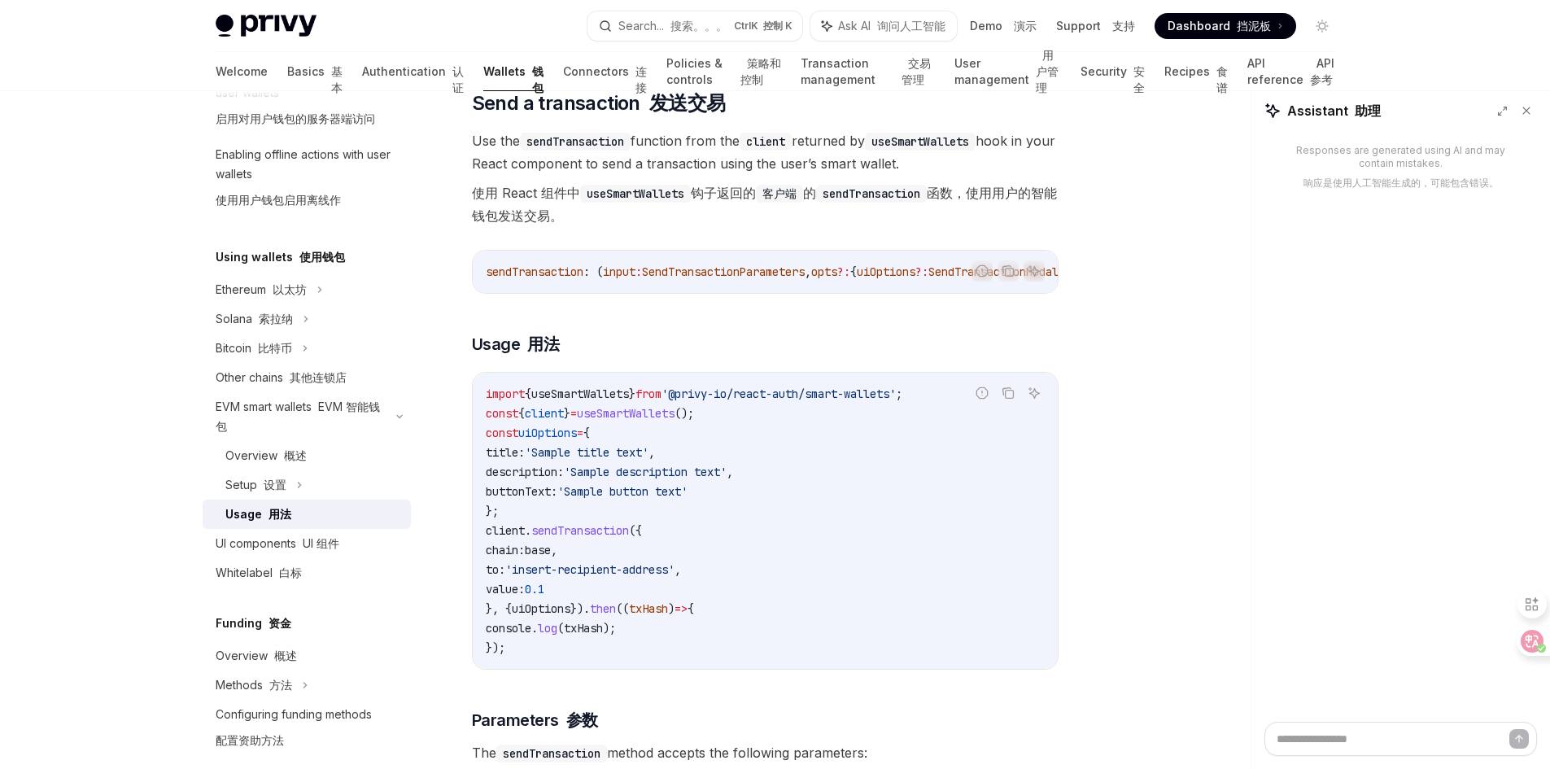
scroll to position [3011, 0]
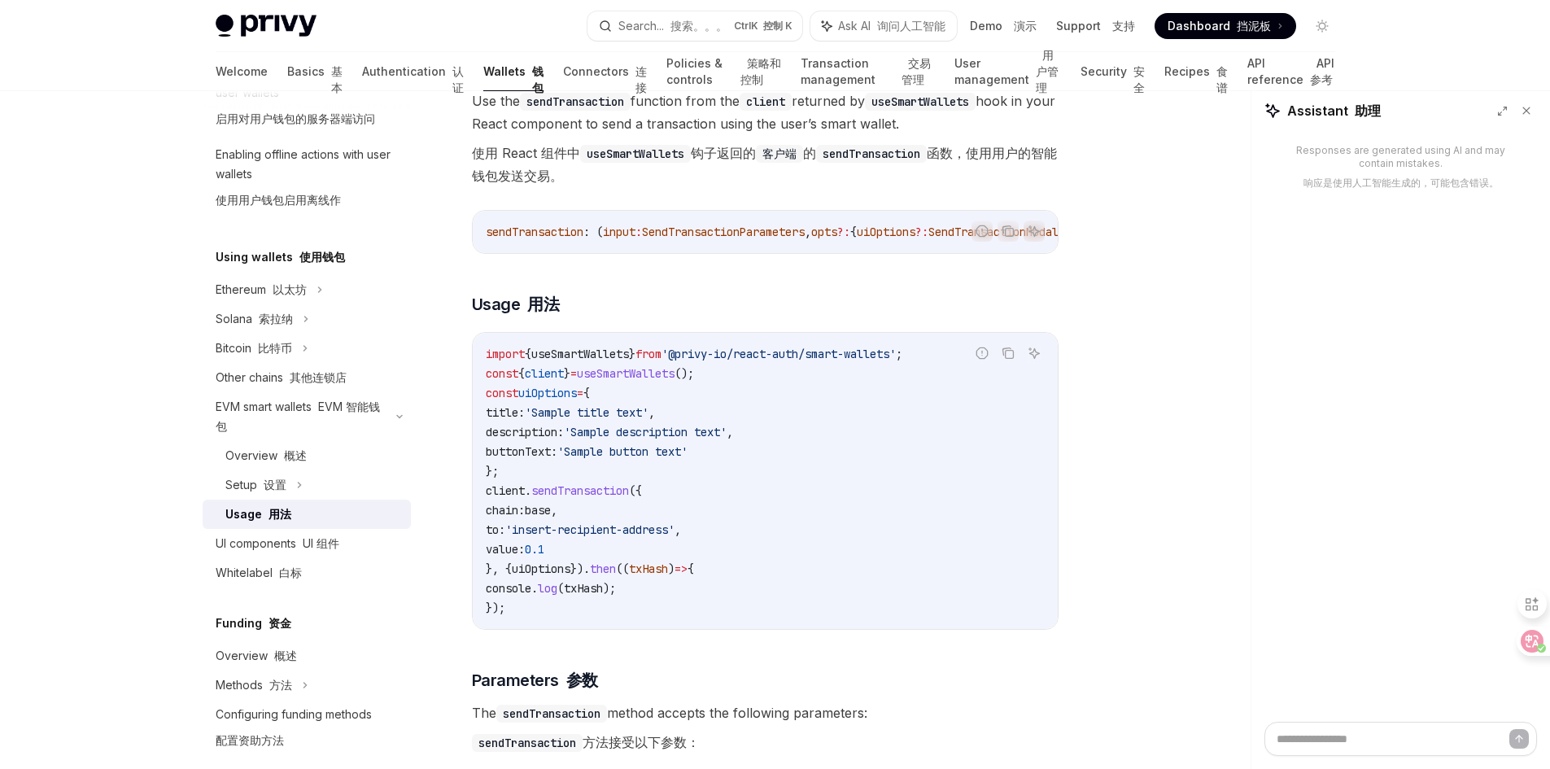
drag, startPoint x: 561, startPoint y: 545, endPoint x: 585, endPoint y: 548, distance: 23.7
click at [551, 518] on span "base" at bounding box center [538, 510] width 26 height 15
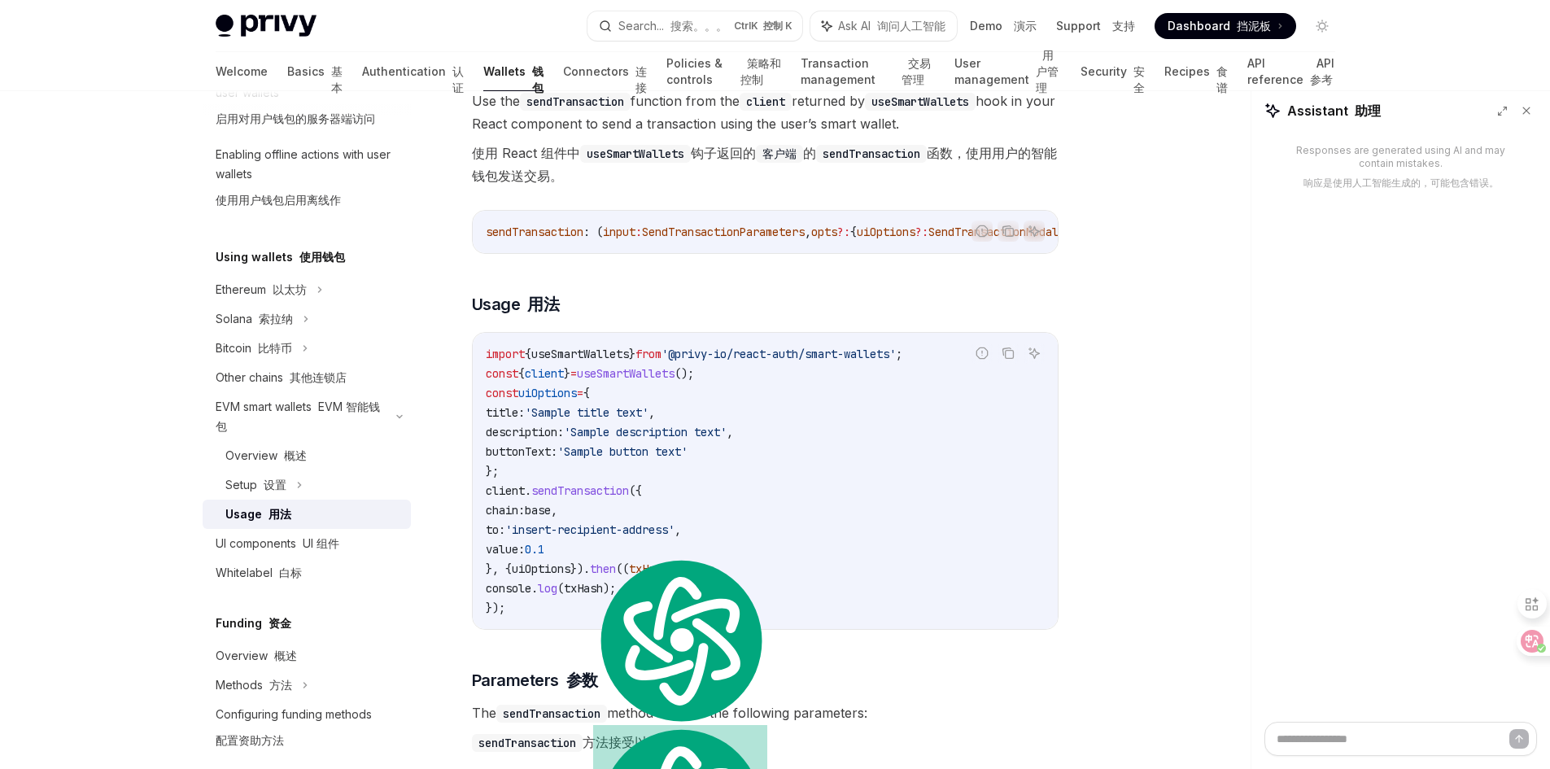
copy span "base"
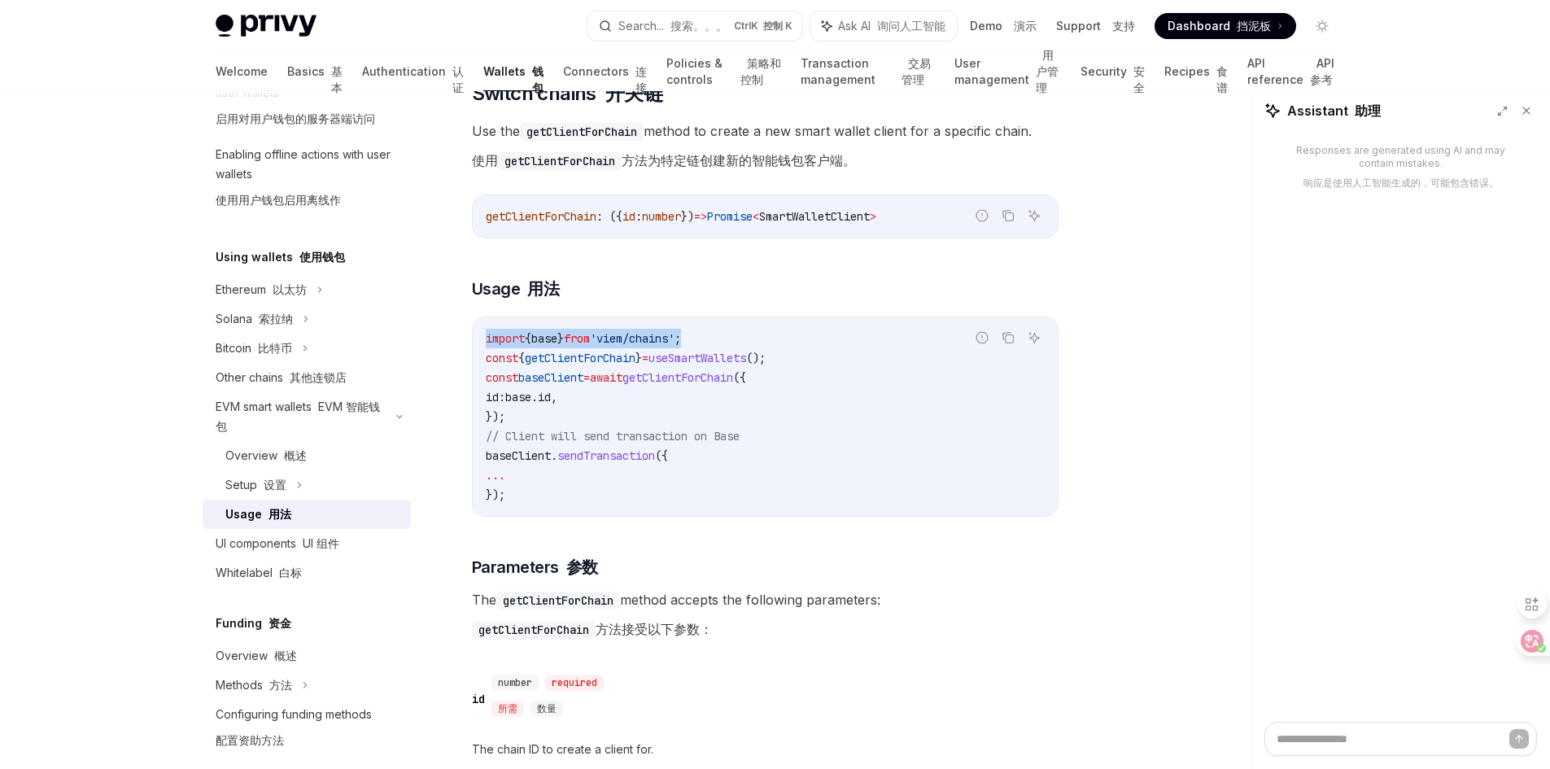
drag, startPoint x: 721, startPoint y: 383, endPoint x: 486, endPoint y: 383, distance: 235.2
click at [486, 383] on code "import { base } from 'viem/chains' ; const { getClientForChain } = useSmartWall…" at bounding box center [765, 417] width 559 height 176
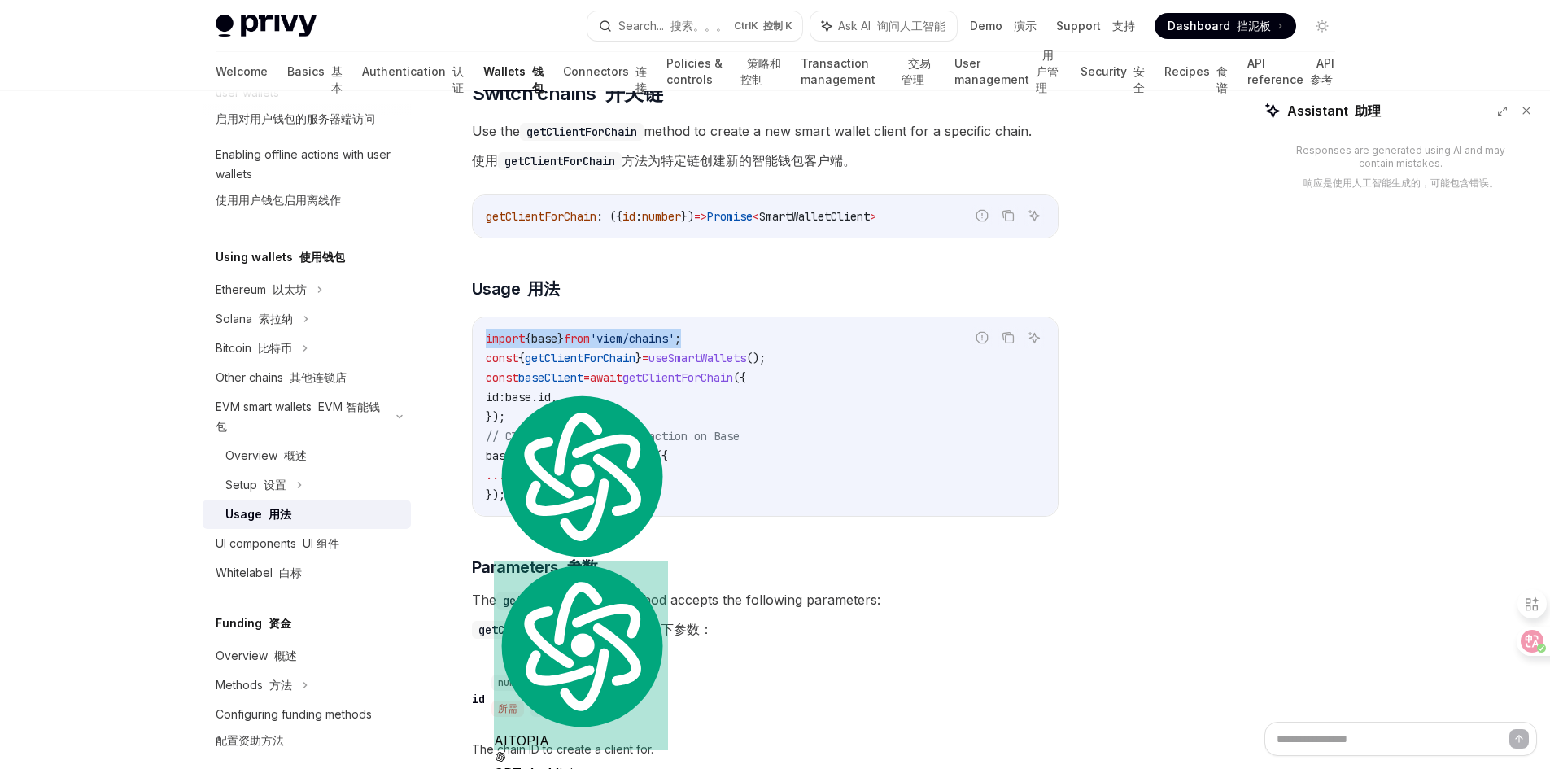
copy span "import { base } from 'viem/chains' ;"
click at [852, 462] on code "import { base } from 'viem/chains' ; const { getClientForChain } = useSmartWall…" at bounding box center [765, 417] width 559 height 176
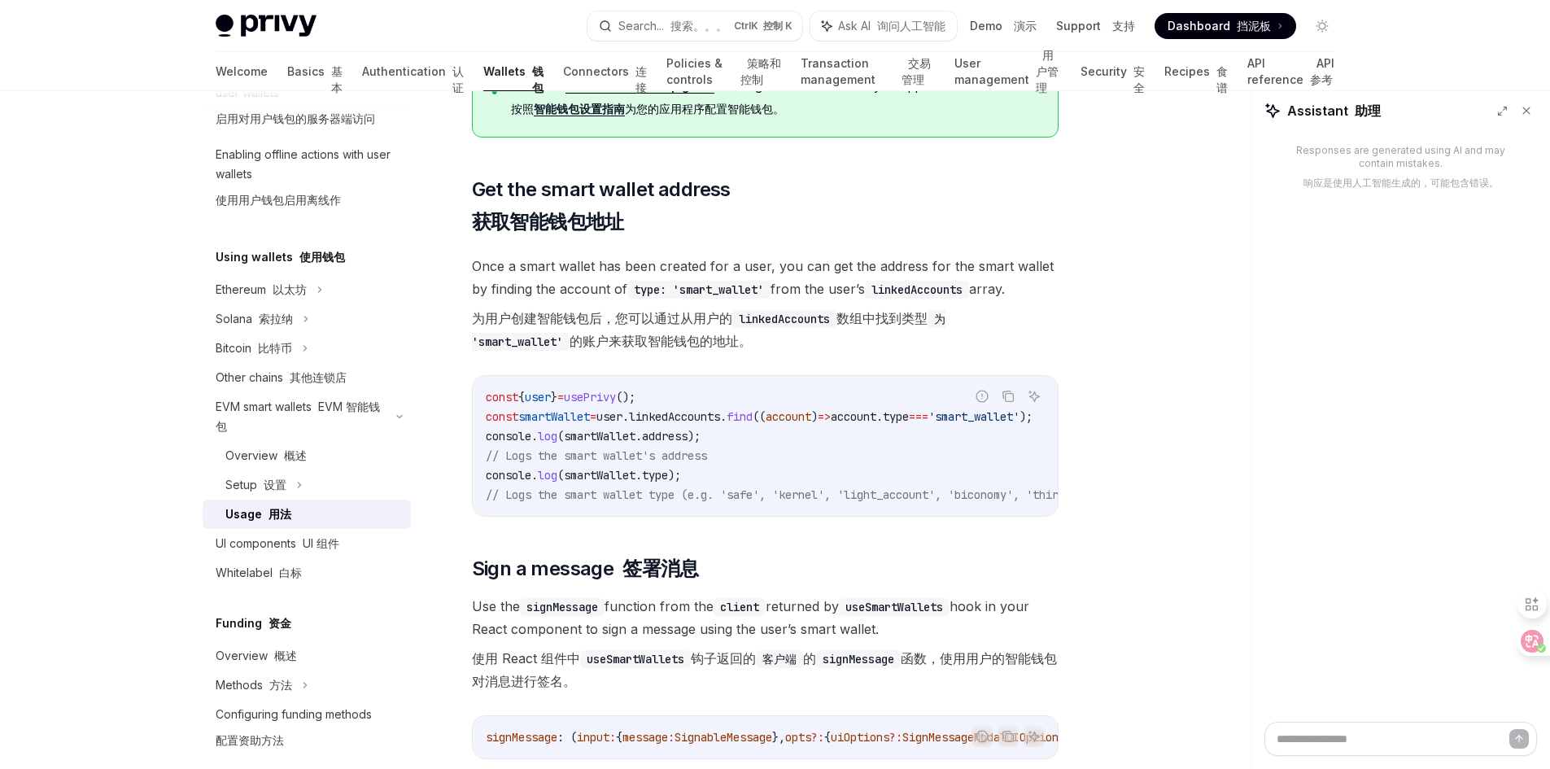
scroll to position [730, 0]
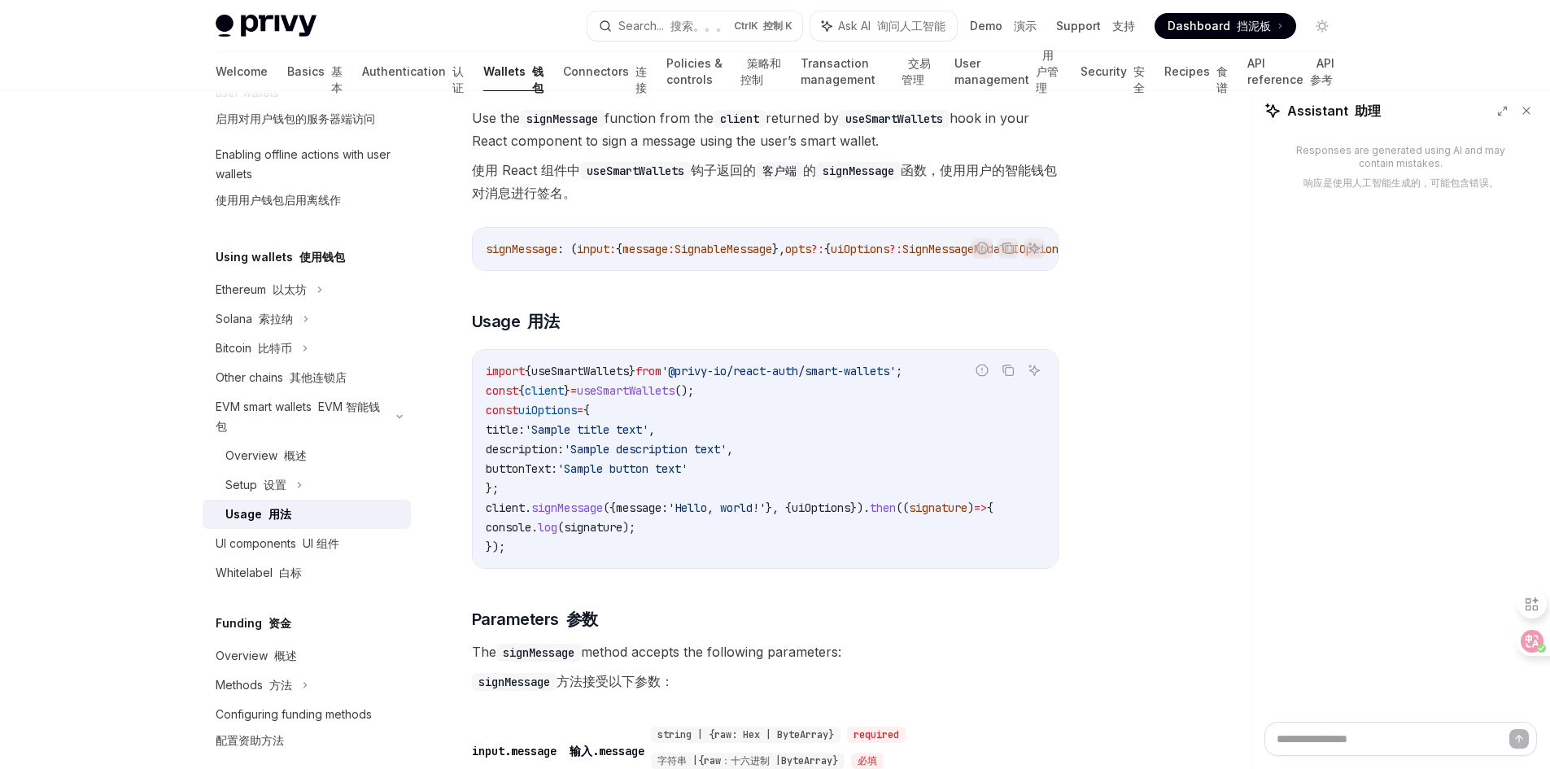
drag, startPoint x: 1009, startPoint y: 386, endPoint x: 949, endPoint y: 425, distance: 71.8
click at [1009, 377] on icon "Copy the contents from the code block" at bounding box center [1008, 370] width 13 height 13
